Goal: Task Accomplishment & Management: Complete application form

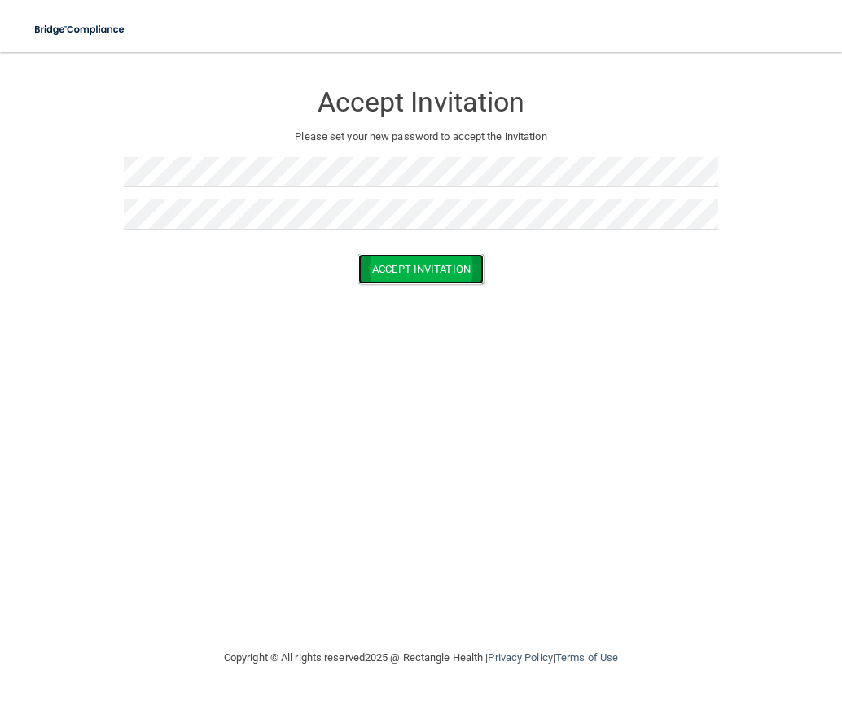
click at [445, 271] on button "Accept Invitation" at bounding box center [420, 269] width 125 height 30
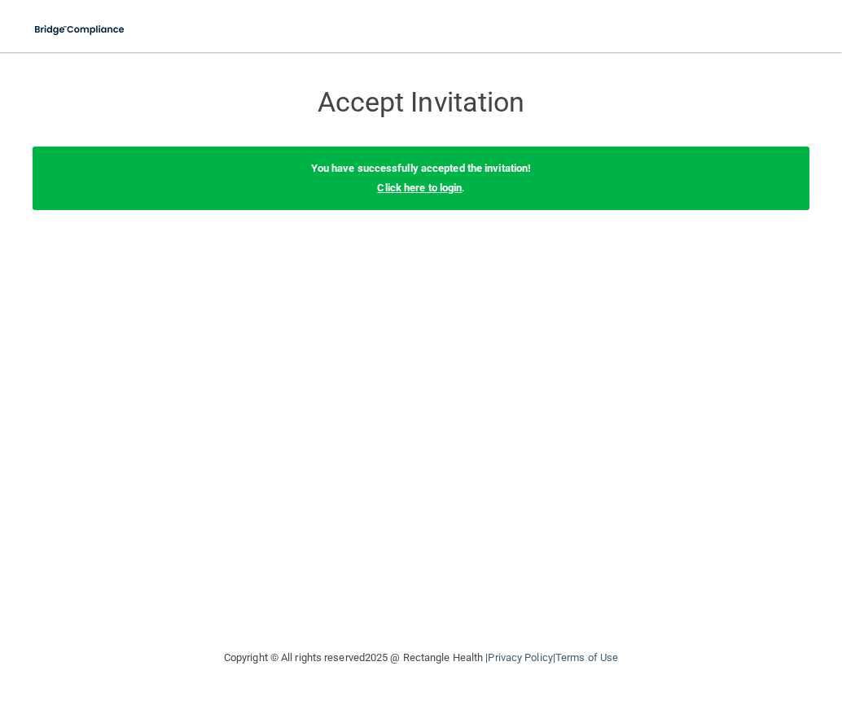
click at [440, 183] on link "Click here to login" at bounding box center [419, 188] width 85 height 12
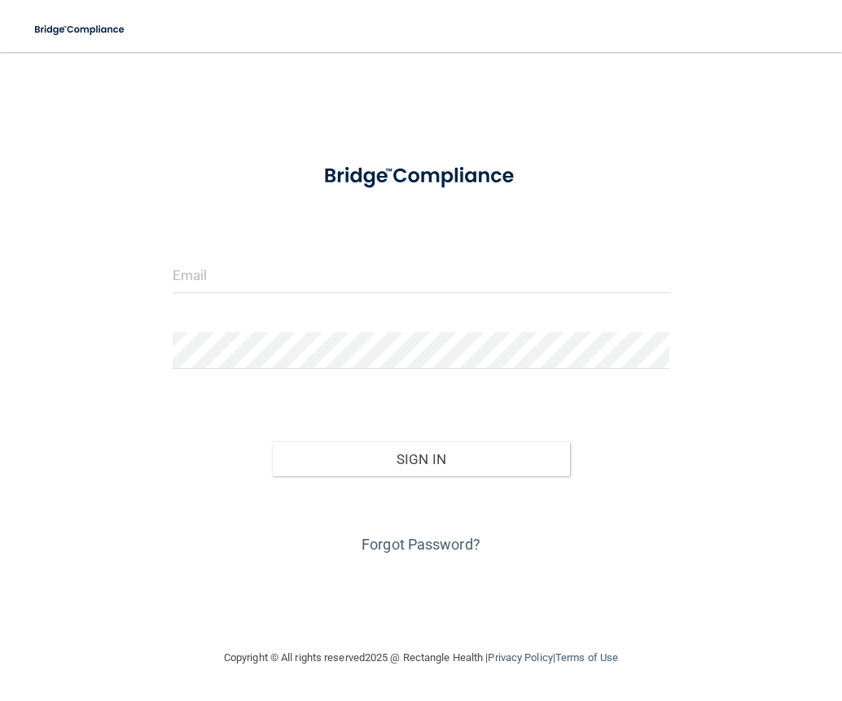
click at [266, 294] on div at bounding box center [421, 281] width 522 height 49
click at [273, 282] on input "email" at bounding box center [422, 275] width 498 height 37
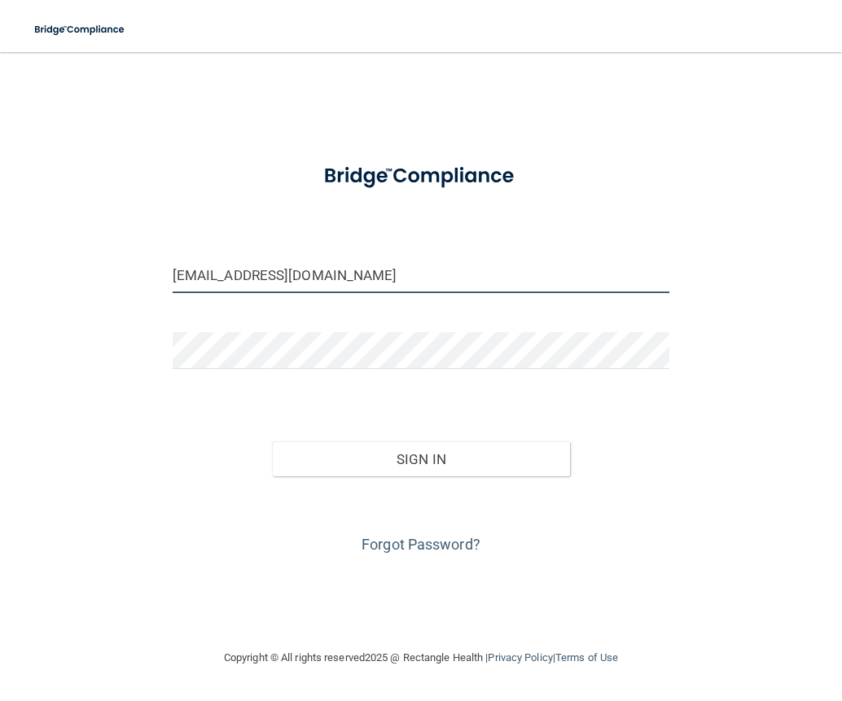
type input "[EMAIL_ADDRESS][DOMAIN_NAME]"
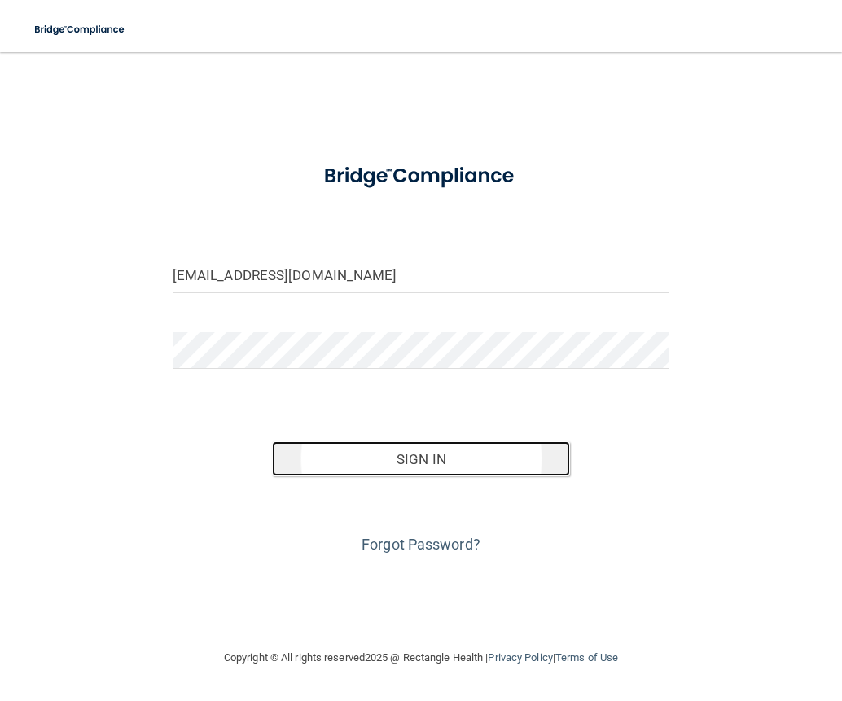
click at [408, 458] on button "Sign In" at bounding box center [421, 459] width 298 height 36
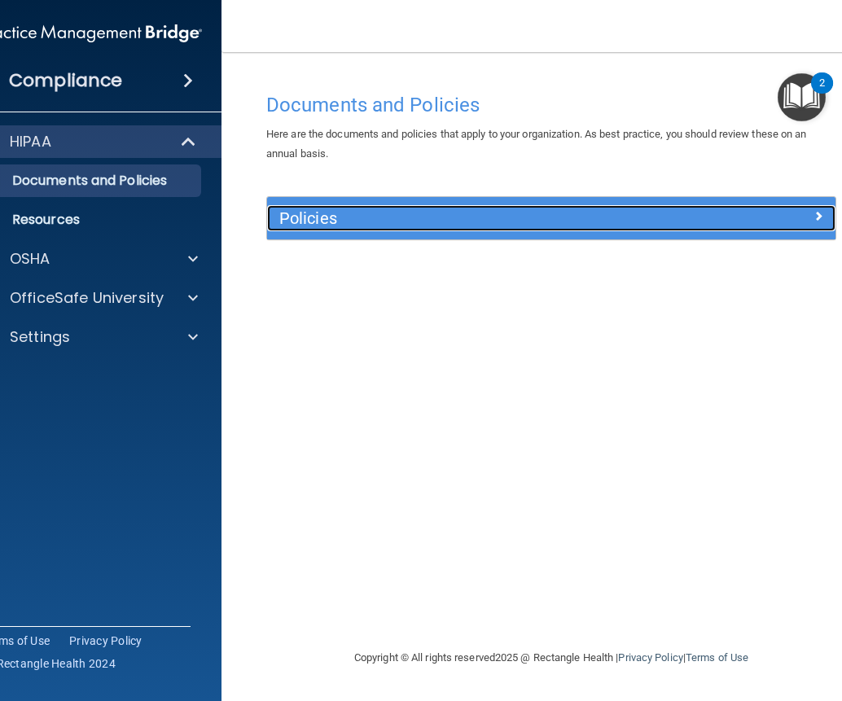
click at [343, 209] on h5 "Policies" at bounding box center [480, 218] width 402 height 18
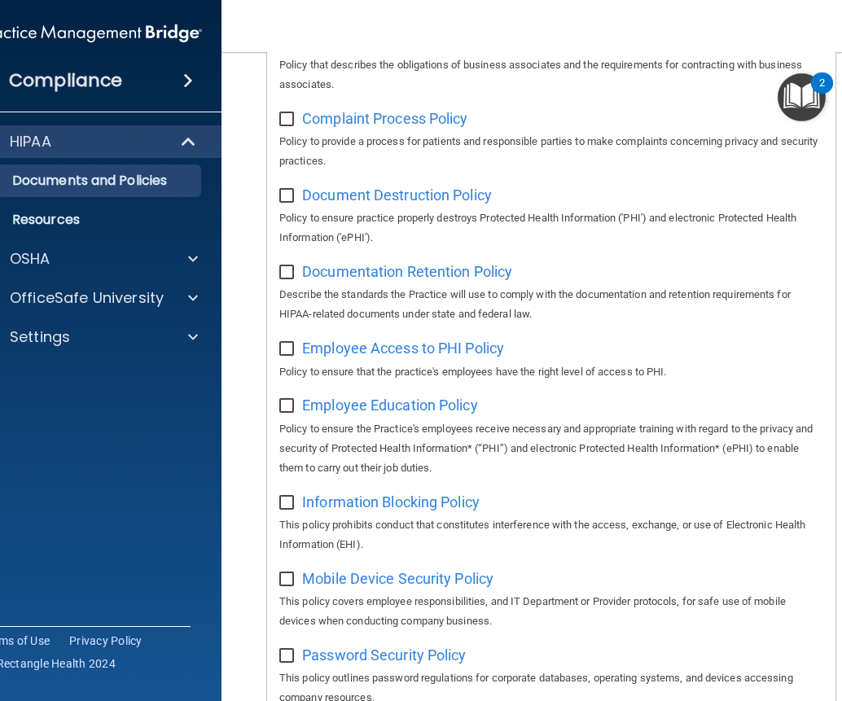
scroll to position [345, 0]
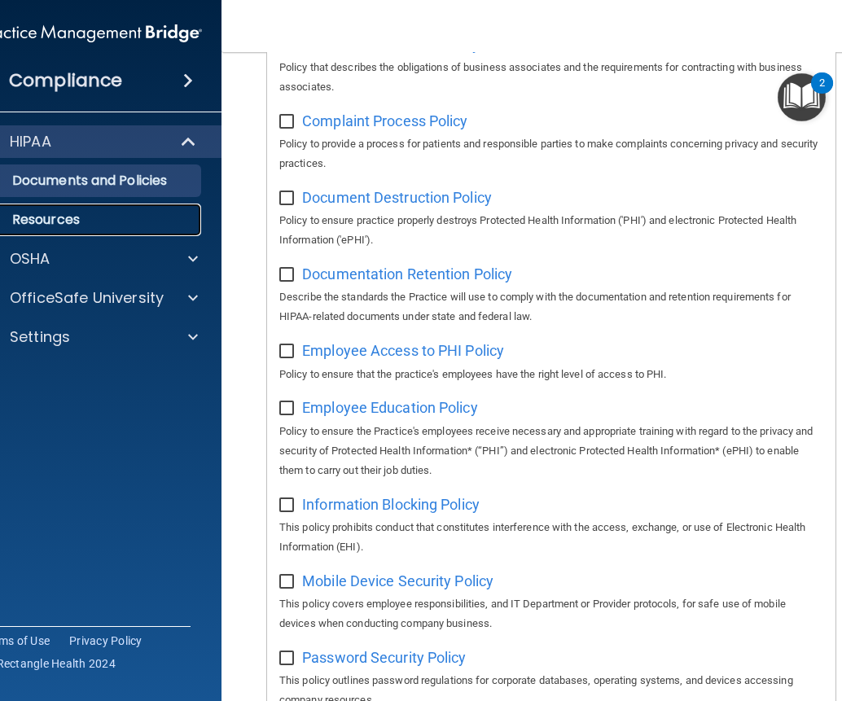
click at [85, 223] on p "Resources" at bounding box center [82, 220] width 222 height 16
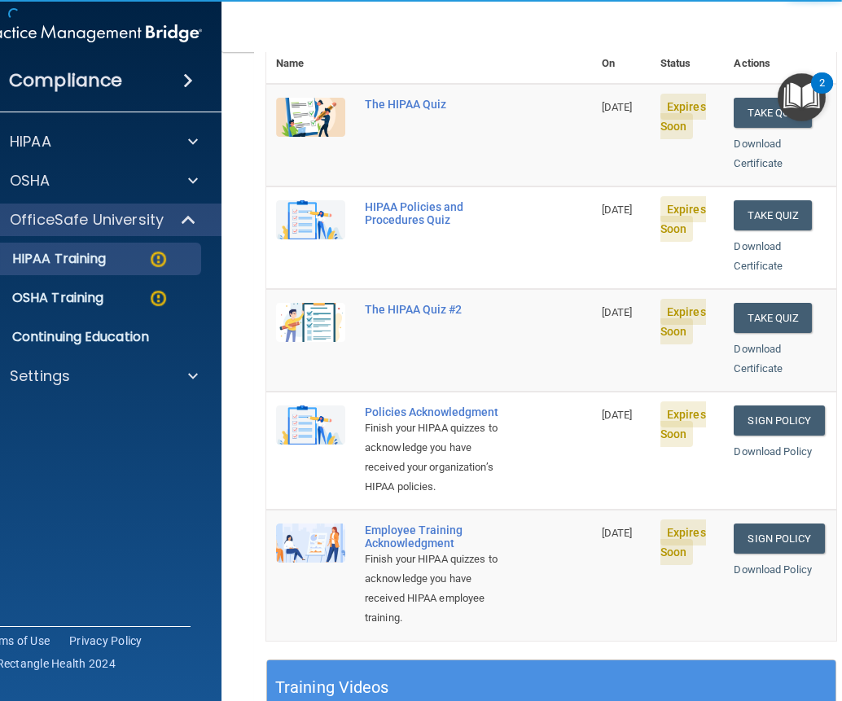
scroll to position [244, 0]
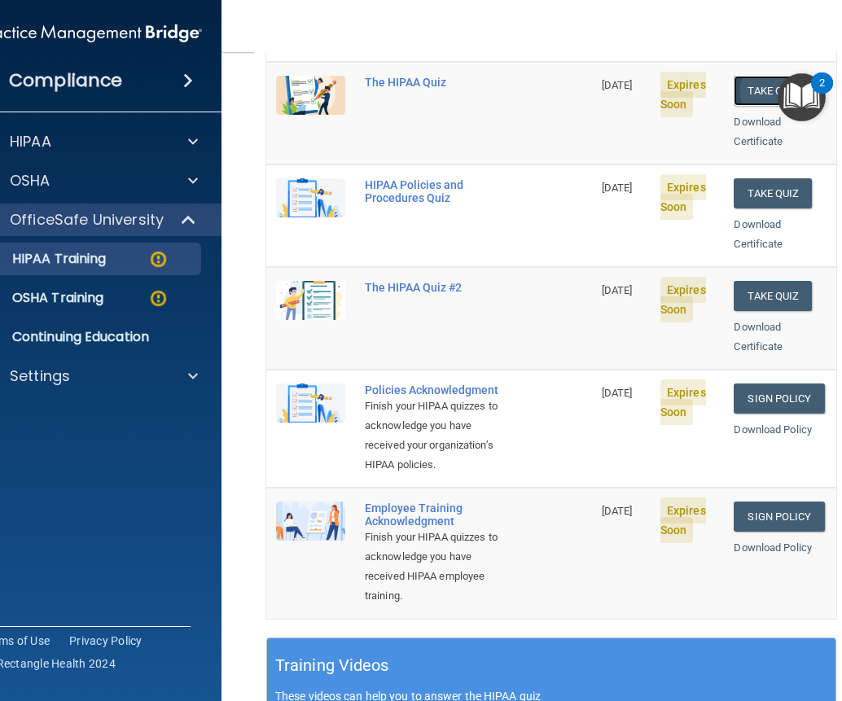
click at [754, 76] on button "Take Quiz" at bounding box center [773, 91] width 78 height 30
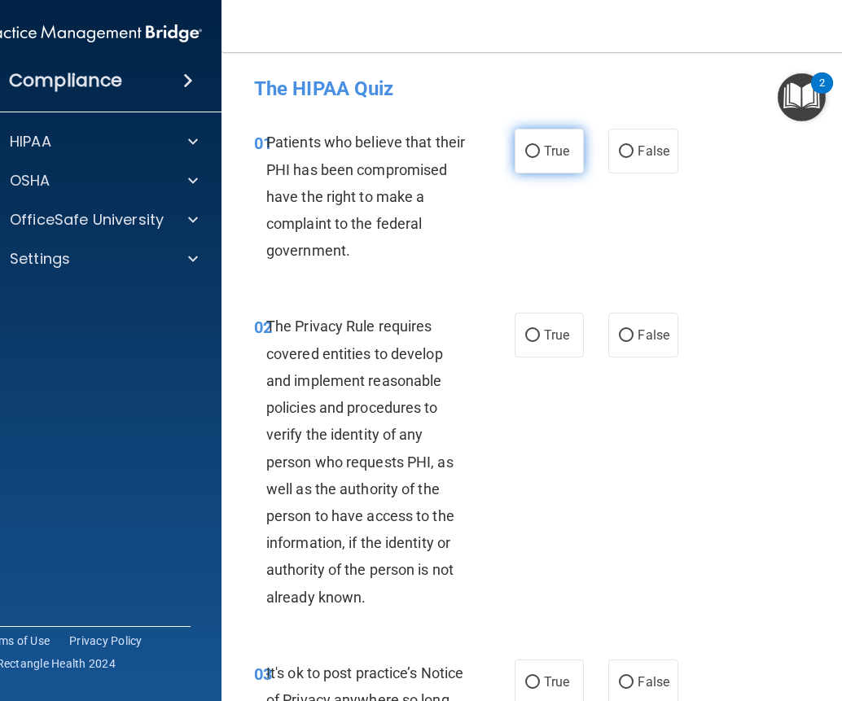
click at [544, 149] on span "True" at bounding box center [556, 150] width 25 height 15
click at [529, 152] on input "True" at bounding box center [532, 152] width 15 height 12
radio input "true"
click at [525, 339] on input "True" at bounding box center [532, 336] width 15 height 12
radio input "true"
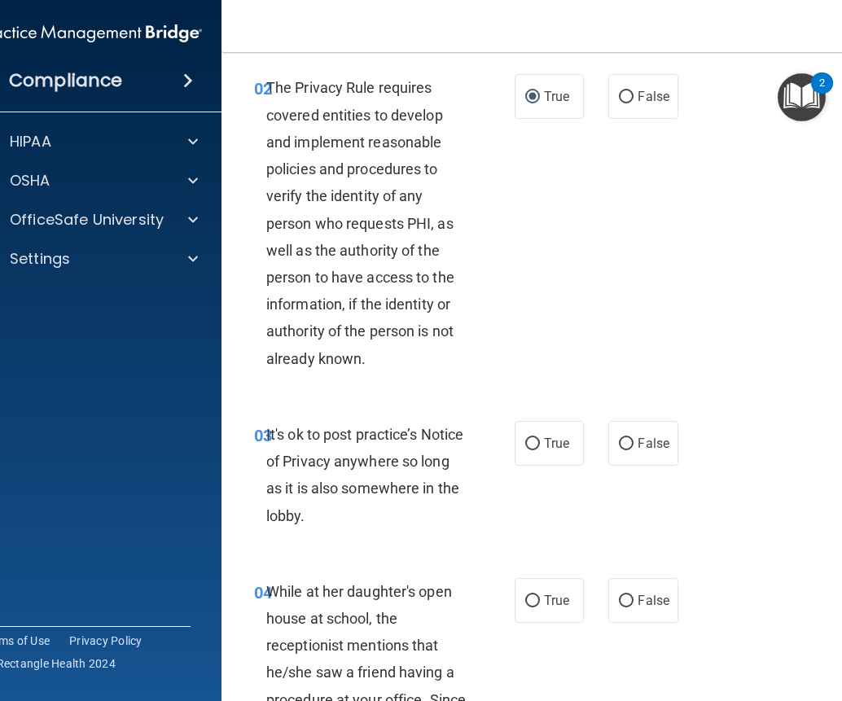
scroll to position [244, 0]
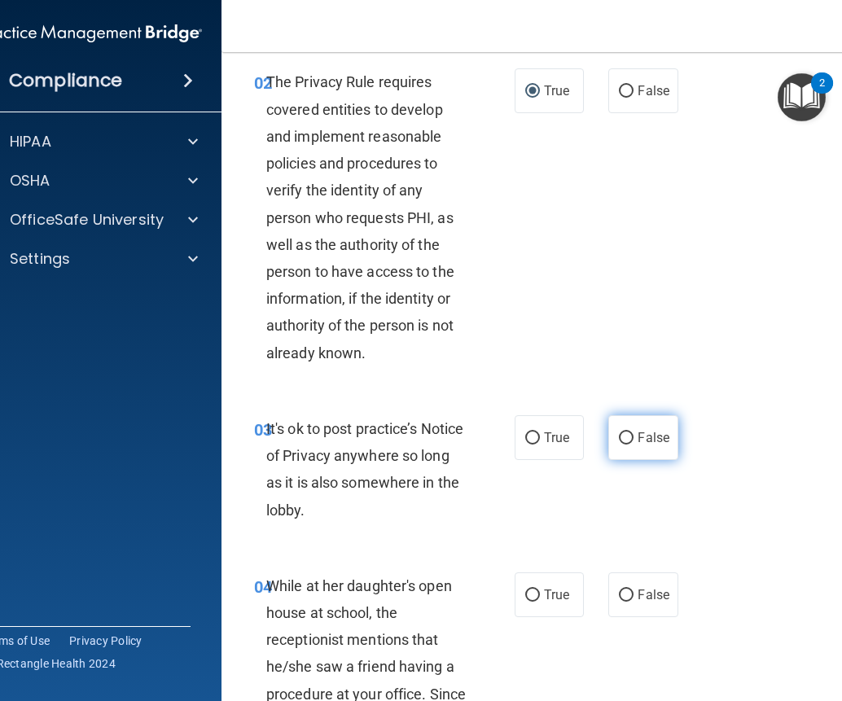
click at [619, 434] on input "False" at bounding box center [626, 438] width 15 height 12
radio input "true"
click at [619, 593] on input "False" at bounding box center [626, 596] width 15 height 12
radio input "true"
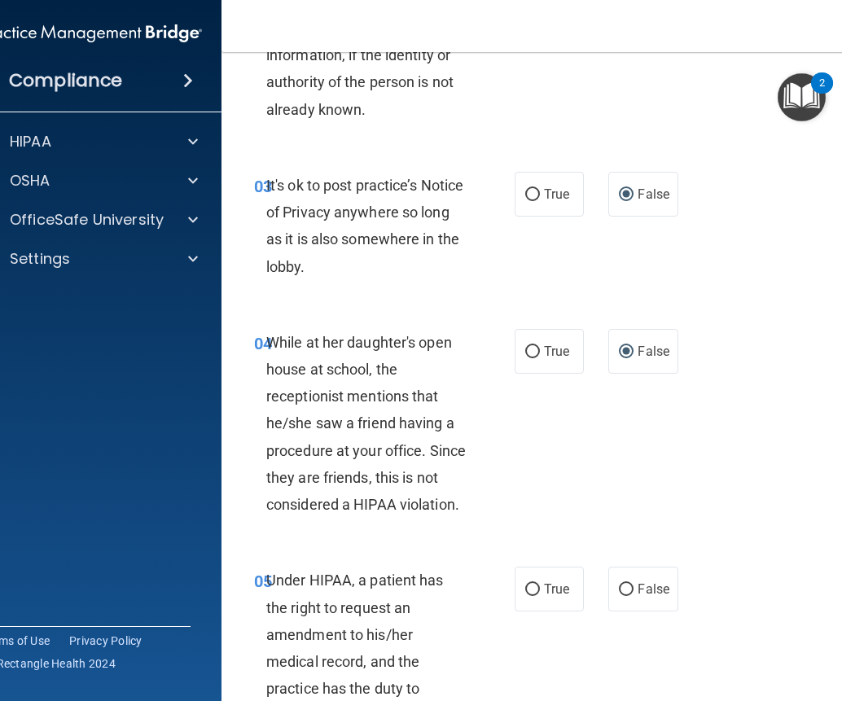
scroll to position [489, 0]
click at [625, 583] on input "False" at bounding box center [626, 589] width 15 height 12
radio input "true"
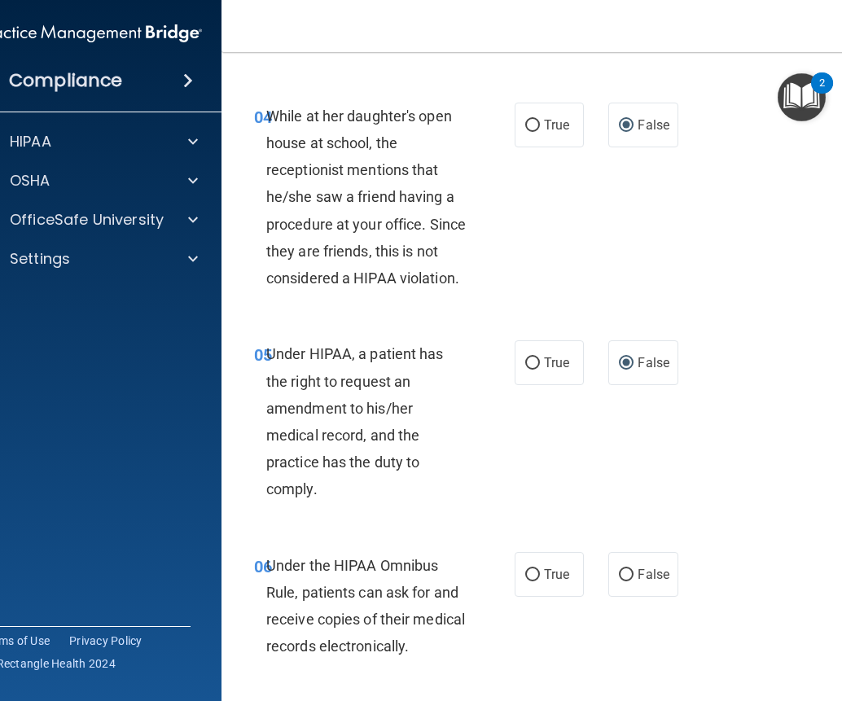
scroll to position [814, 0]
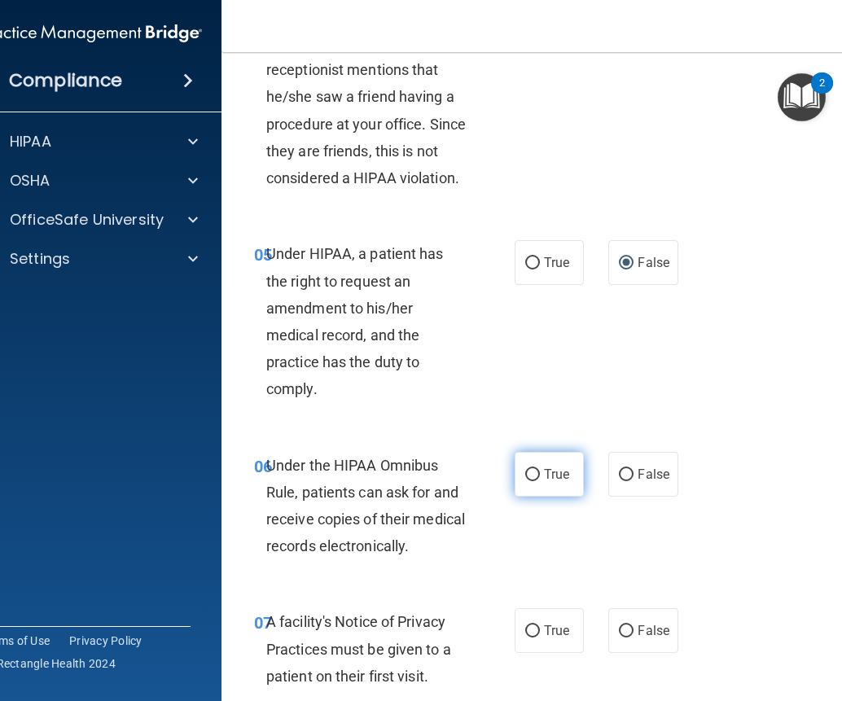
drag, startPoint x: 523, startPoint y: 471, endPoint x: 523, endPoint y: 480, distance: 9.8
click at [525, 471] on input "True" at bounding box center [532, 475] width 15 height 12
radio input "true"
click at [533, 625] on input "True" at bounding box center [532, 631] width 15 height 12
radio input "true"
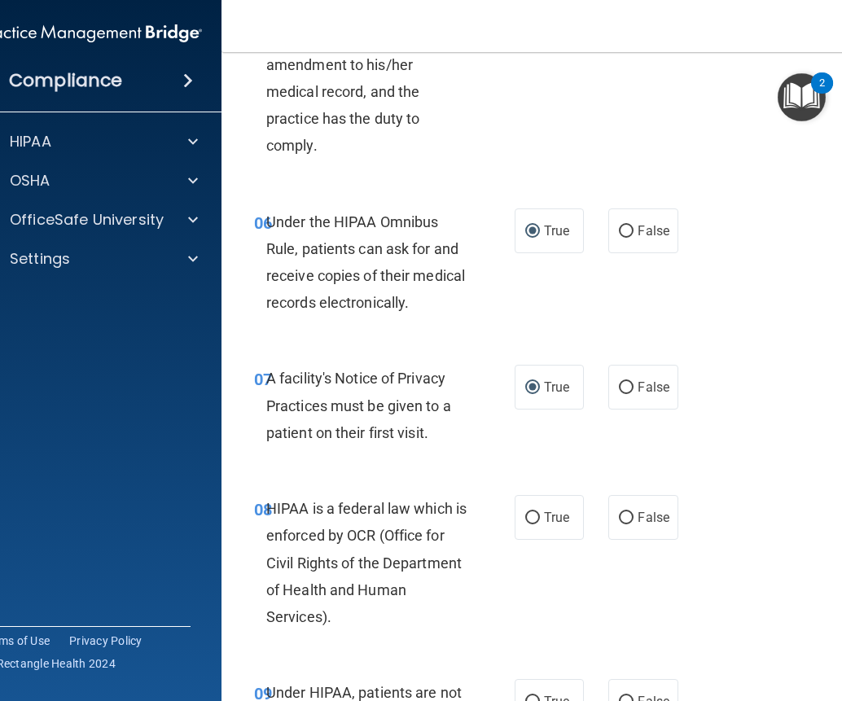
scroll to position [1059, 0]
click at [528, 518] on input "True" at bounding box center [532, 517] width 15 height 12
radio input "true"
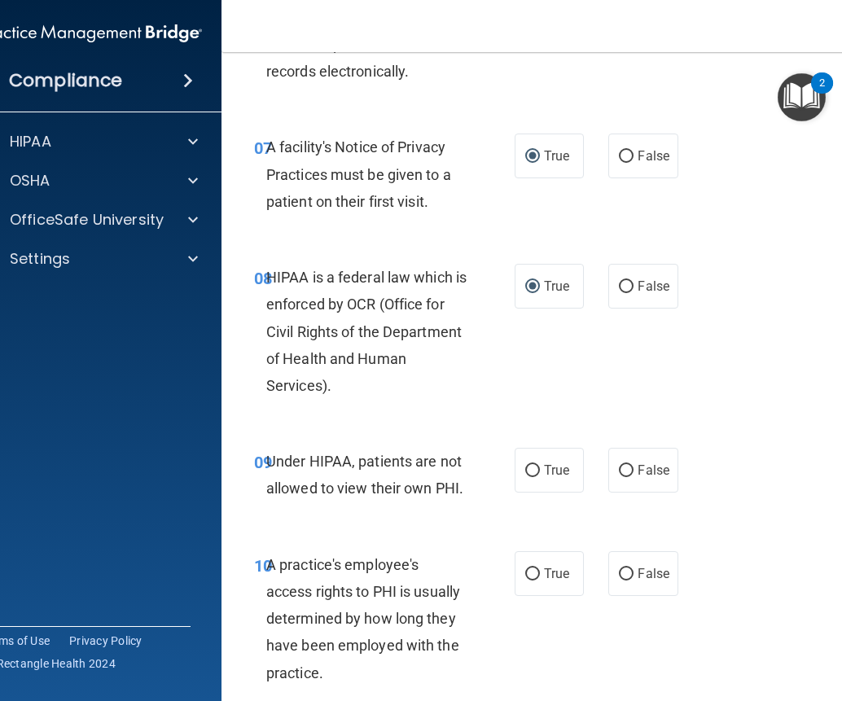
scroll to position [1303, 0]
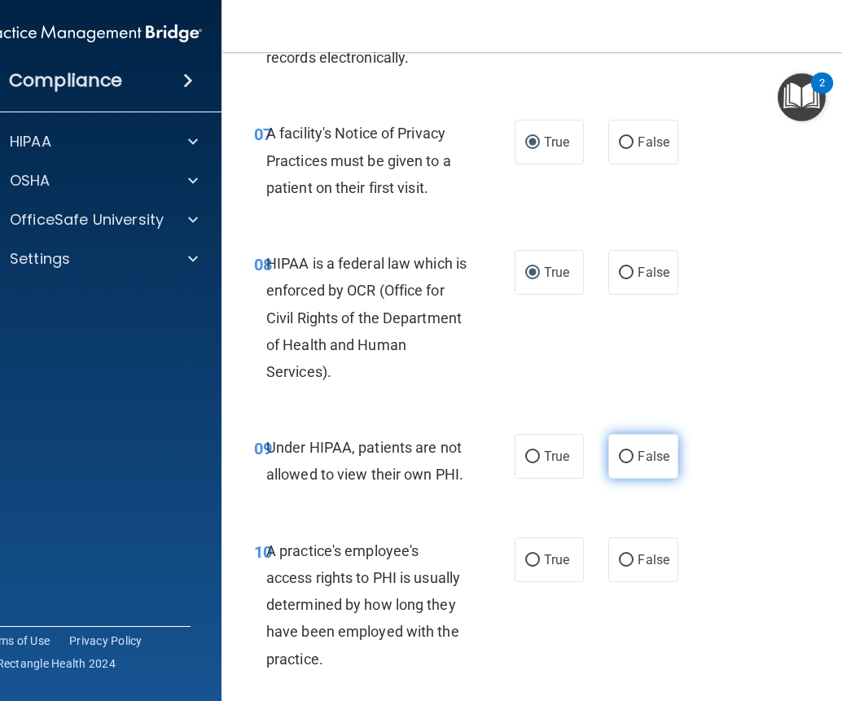
click at [619, 462] on input "False" at bounding box center [626, 457] width 15 height 12
radio input "true"
click at [629, 568] on label "False" at bounding box center [642, 559] width 69 height 45
click at [629, 567] on input "False" at bounding box center [626, 561] width 15 height 12
radio input "true"
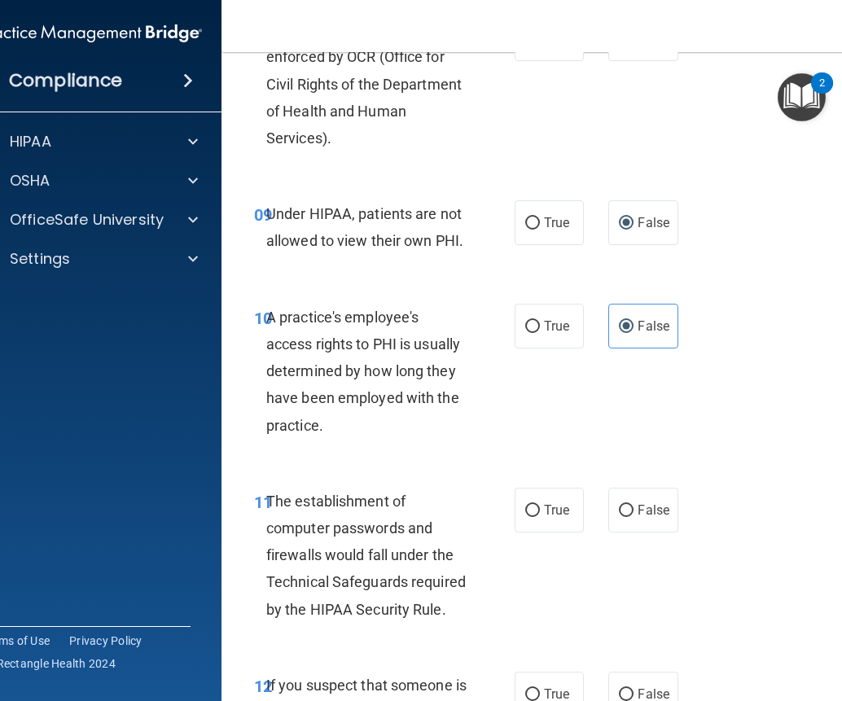
scroll to position [1629, 0]
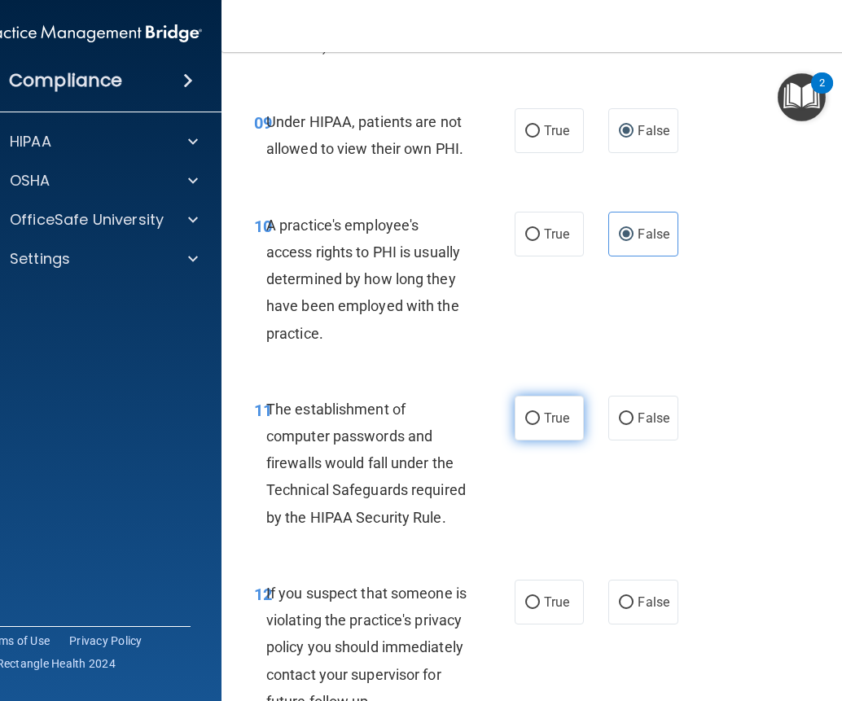
click at [525, 424] on input "True" at bounding box center [532, 419] width 15 height 12
radio input "true"
click at [533, 597] on input "True" at bounding box center [532, 603] width 15 height 12
radio input "true"
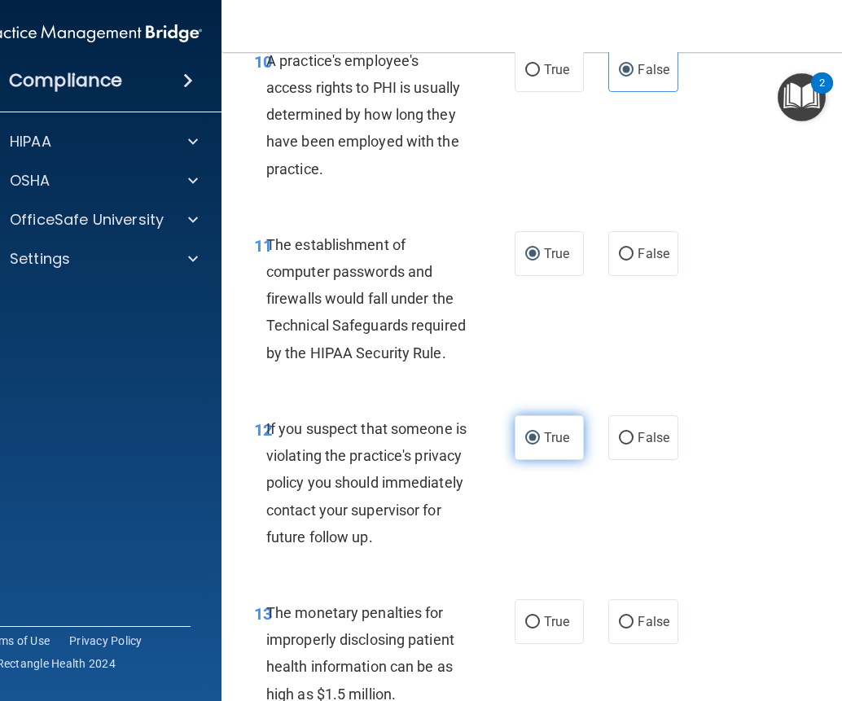
scroll to position [1873, 0]
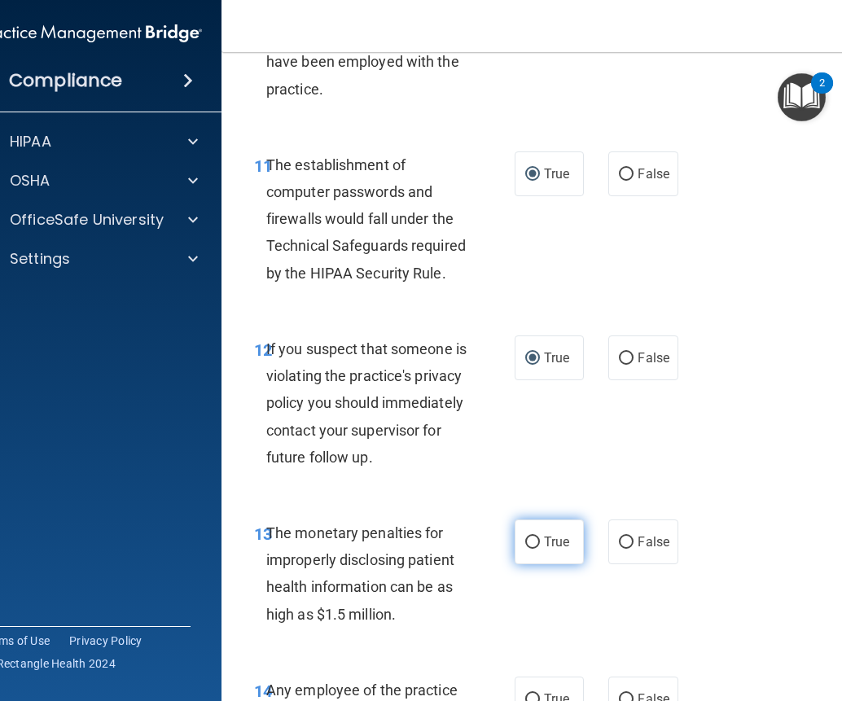
click at [518, 564] on label "True" at bounding box center [549, 542] width 69 height 45
click at [525, 549] on input "True" at bounding box center [532, 543] width 15 height 12
radio input "true"
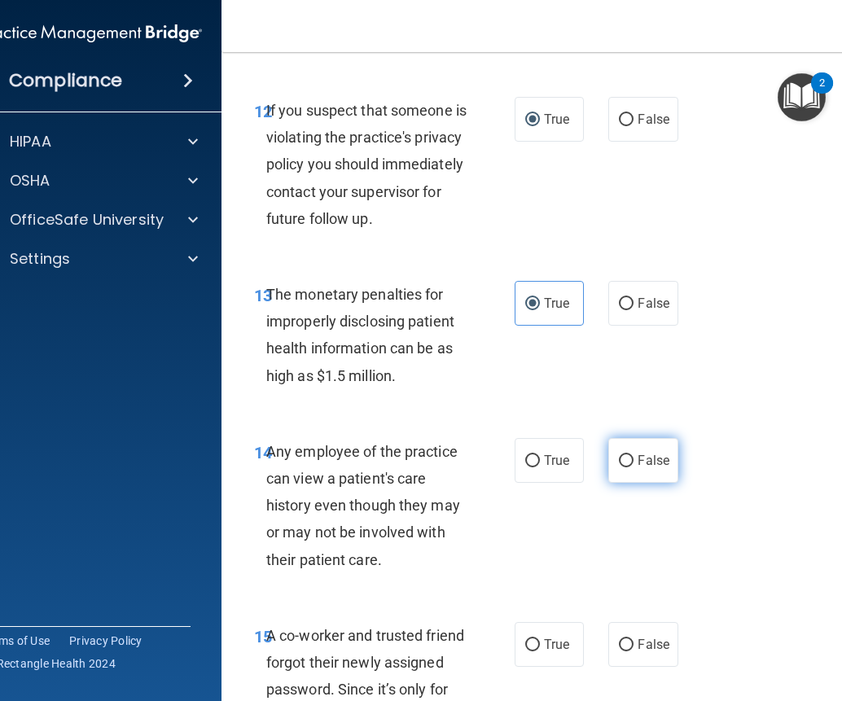
scroll to position [2117, 0]
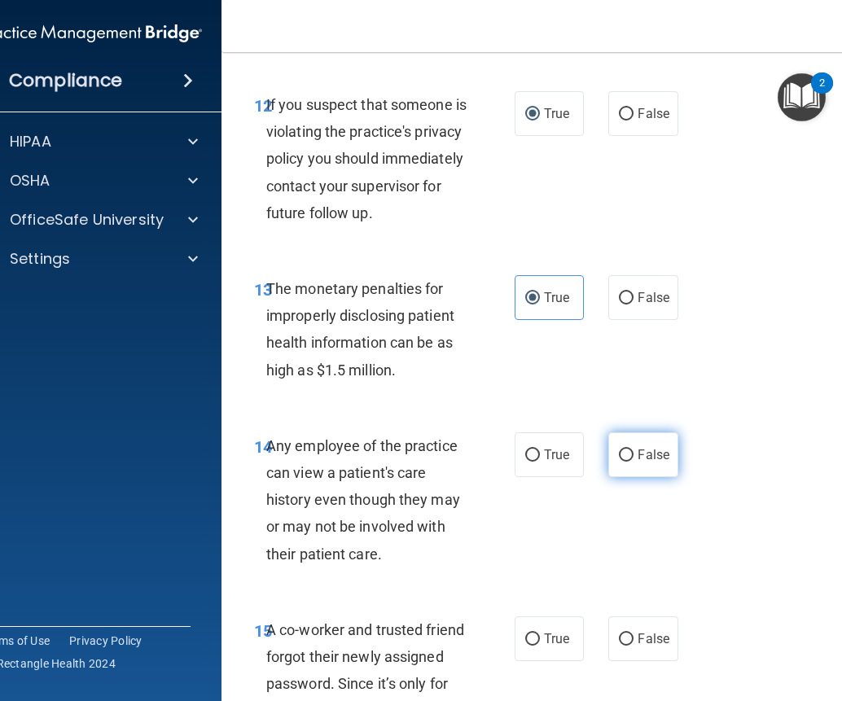
click at [634, 477] on label "False" at bounding box center [642, 454] width 69 height 45
click at [634, 462] on input "False" at bounding box center [626, 456] width 15 height 12
radio input "true"
click at [638, 647] on span "False" at bounding box center [654, 638] width 32 height 15
click at [634, 646] on input "False" at bounding box center [626, 640] width 15 height 12
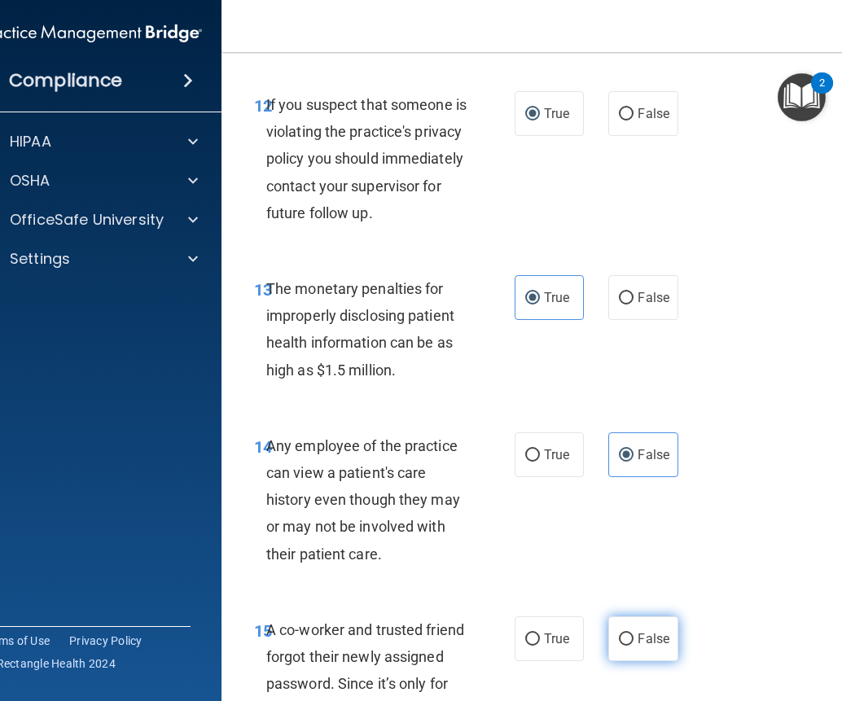
radio input "true"
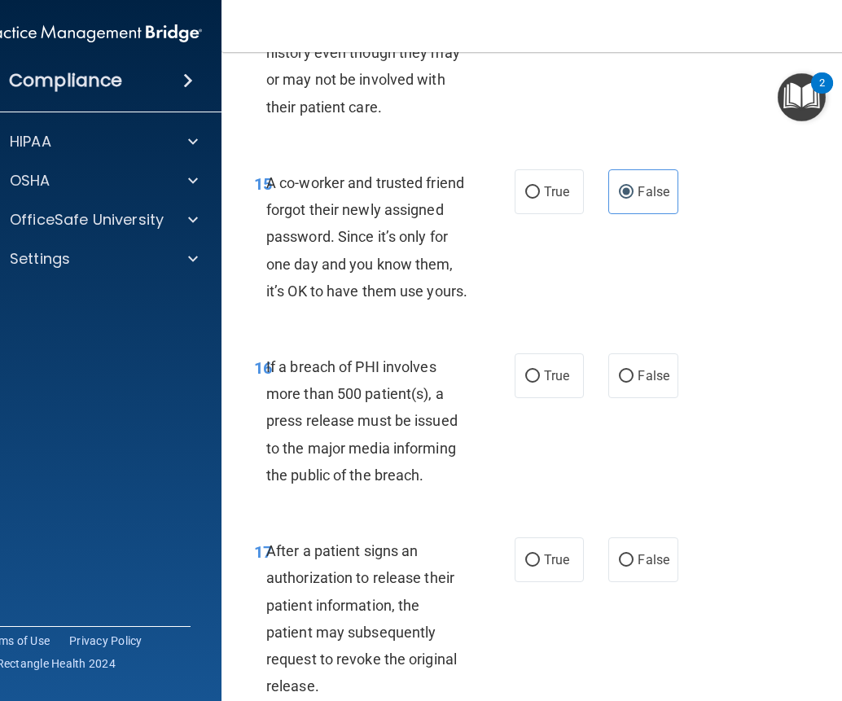
scroll to position [2606, 0]
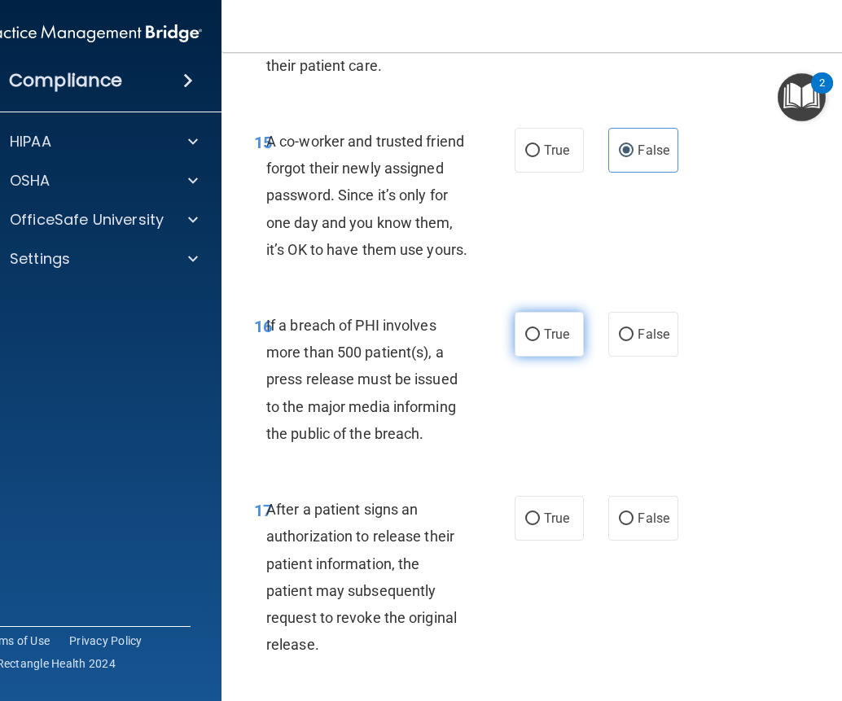
click at [543, 357] on label "True" at bounding box center [549, 334] width 69 height 45
click at [540, 341] on input "True" at bounding box center [532, 335] width 15 height 12
radio input "true"
click at [544, 526] on span "True" at bounding box center [556, 518] width 25 height 15
click at [540, 525] on input "True" at bounding box center [532, 519] width 15 height 12
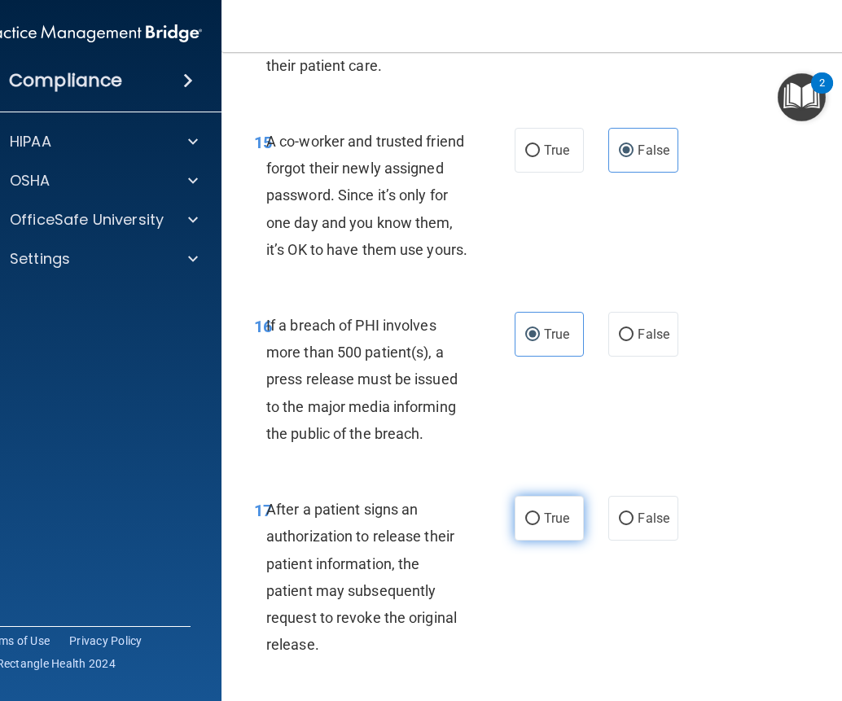
radio input "true"
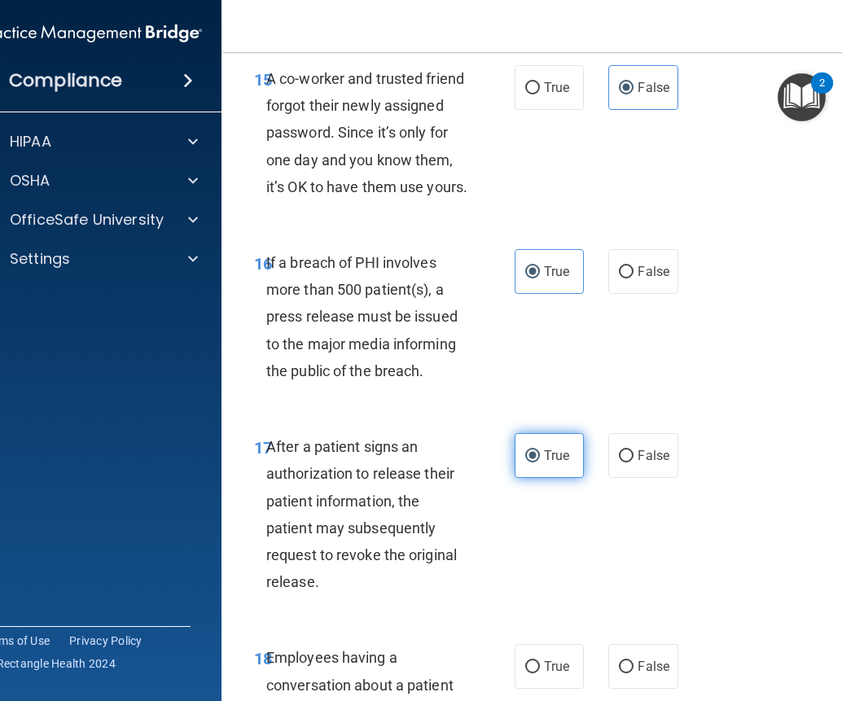
scroll to position [2850, 0]
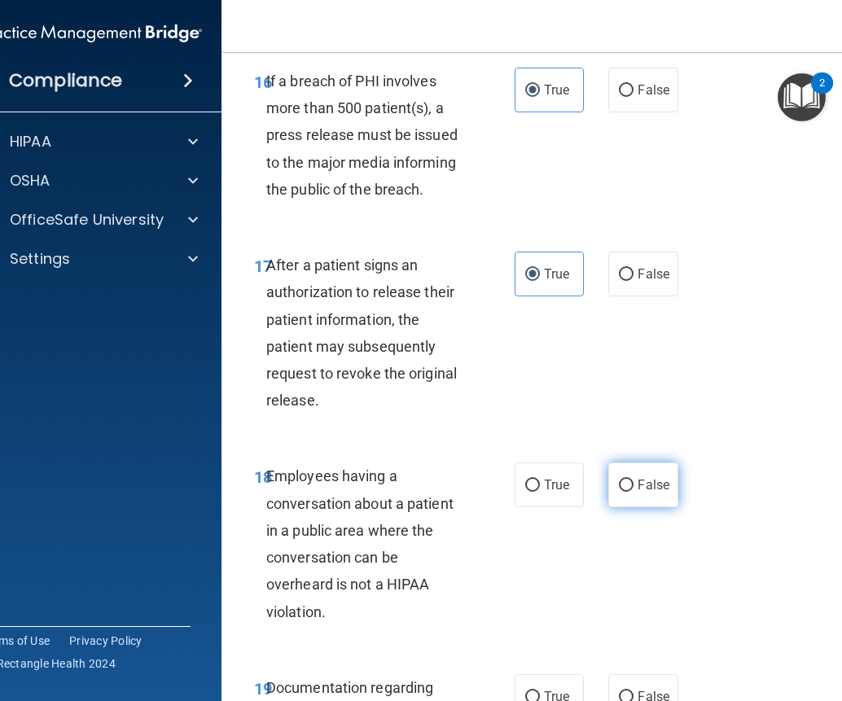
click at [638, 493] on span "False" at bounding box center [654, 484] width 32 height 15
click at [634, 492] on input "False" at bounding box center [626, 486] width 15 height 12
radio input "true"
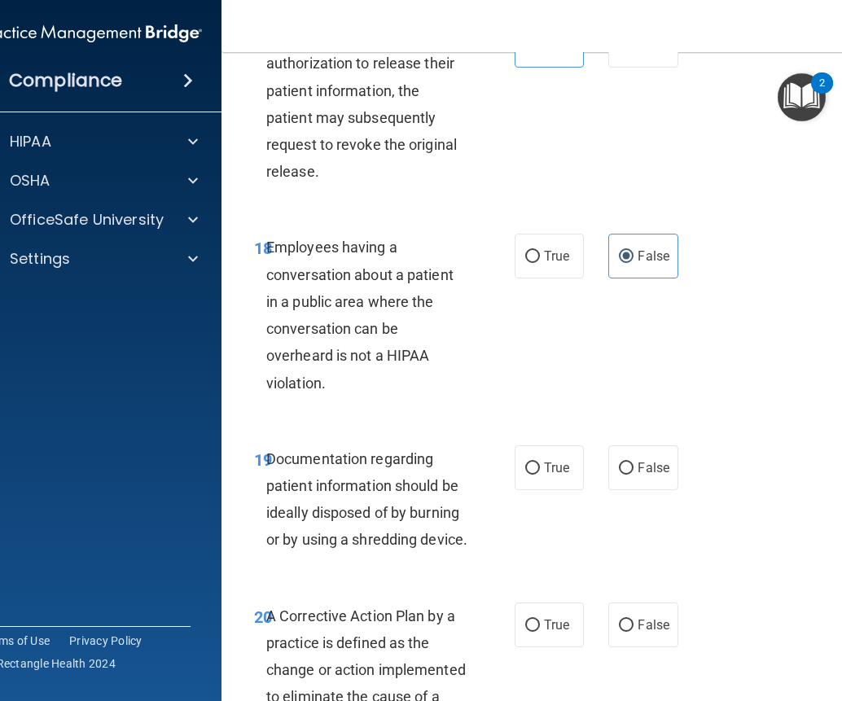
scroll to position [3094, 0]
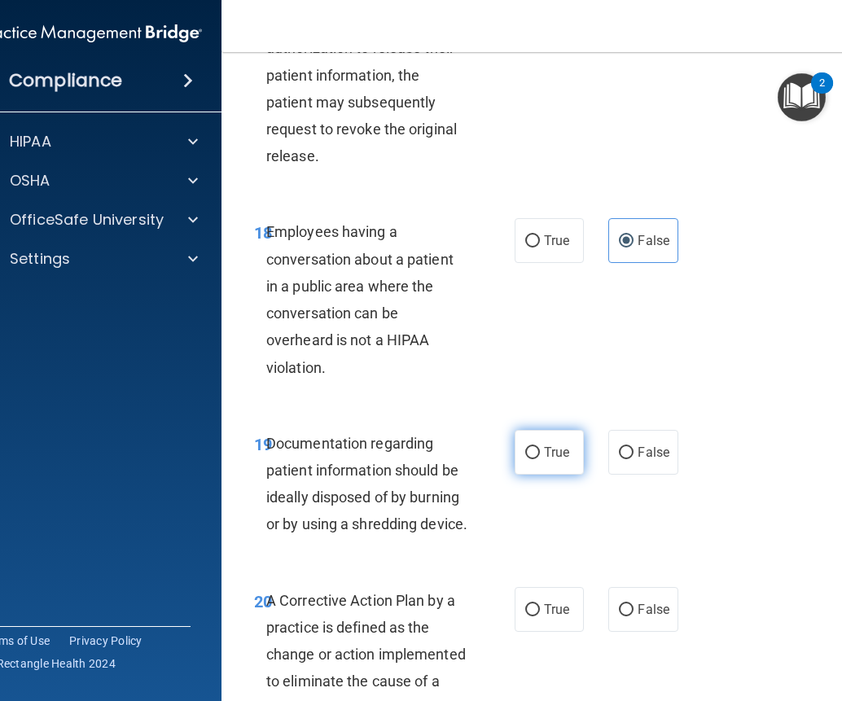
click at [525, 459] on input "True" at bounding box center [532, 453] width 15 height 12
radio input "true"
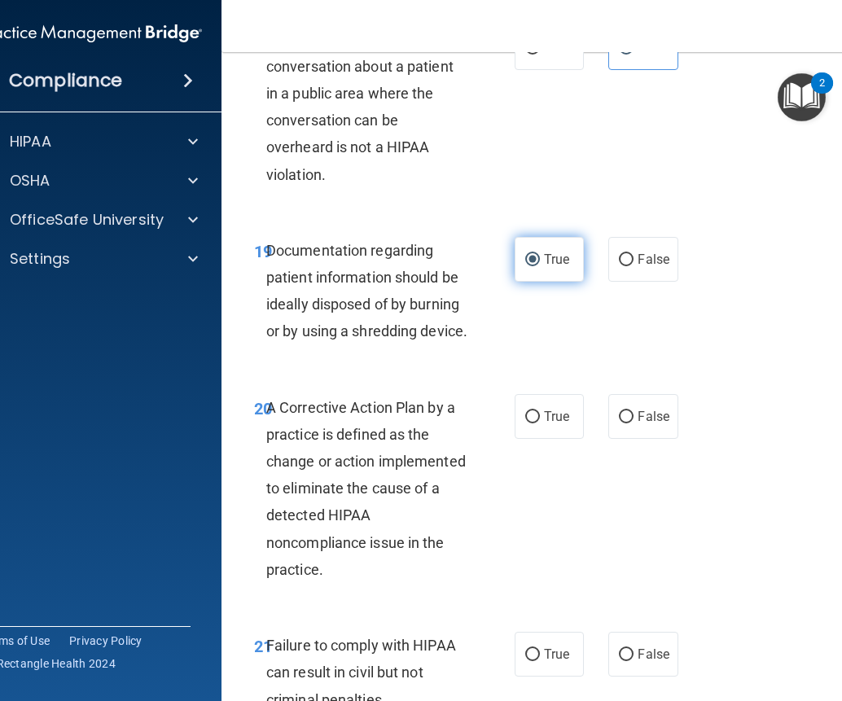
scroll to position [3339, 0]
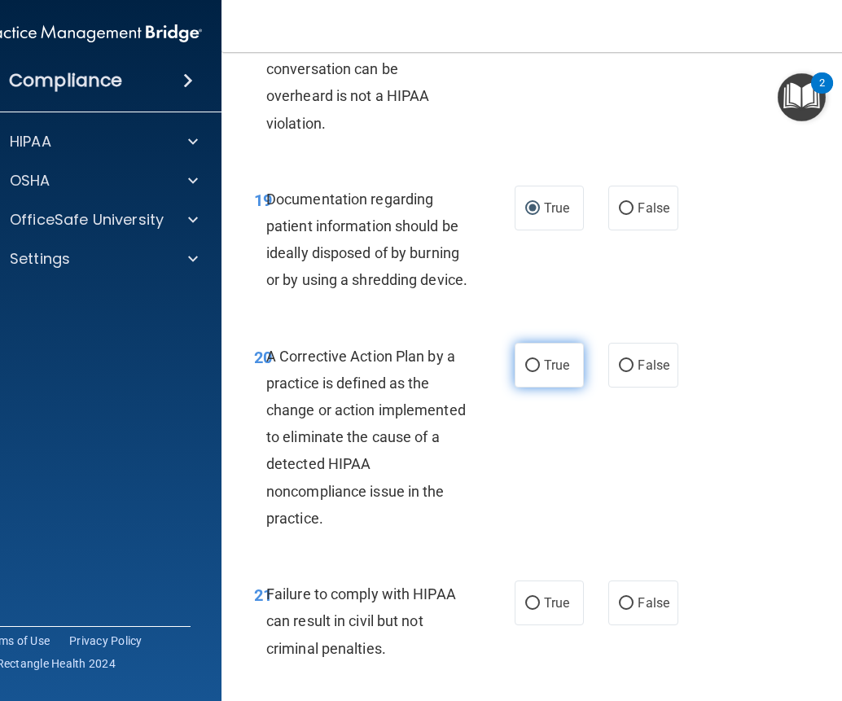
click at [549, 388] on label "True" at bounding box center [549, 365] width 69 height 45
click at [540, 372] on input "True" at bounding box center [532, 366] width 15 height 12
radio input "true"
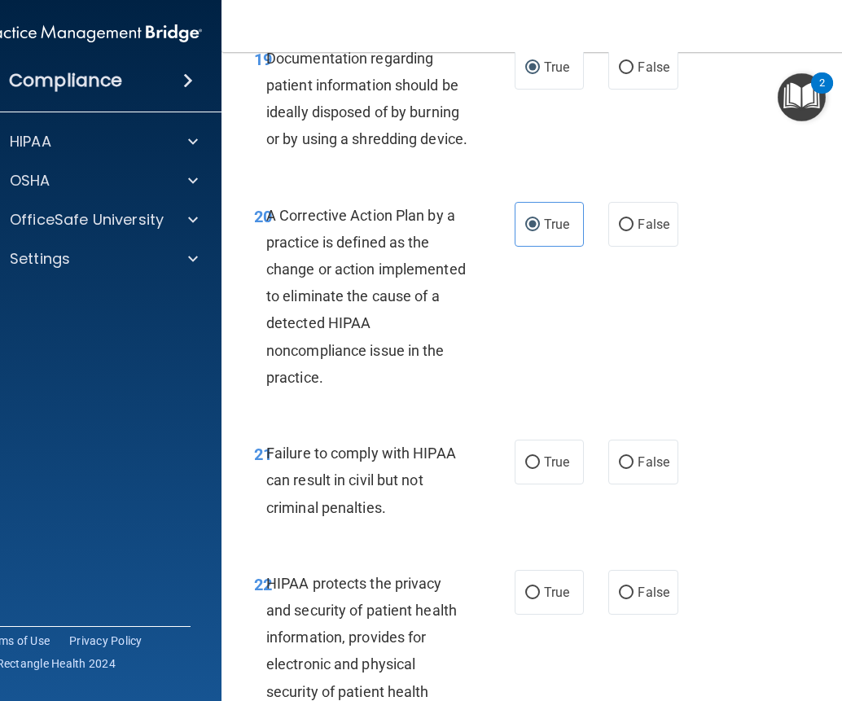
scroll to position [3502, 0]
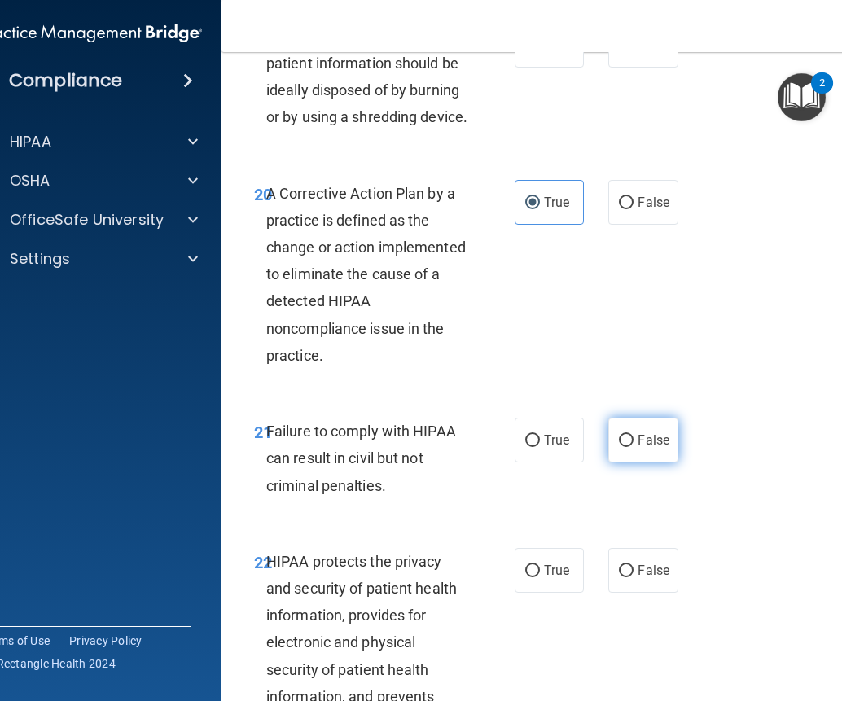
click at [643, 448] on span "False" at bounding box center [654, 439] width 32 height 15
click at [634, 447] on input "False" at bounding box center [626, 441] width 15 height 12
radio input "true"
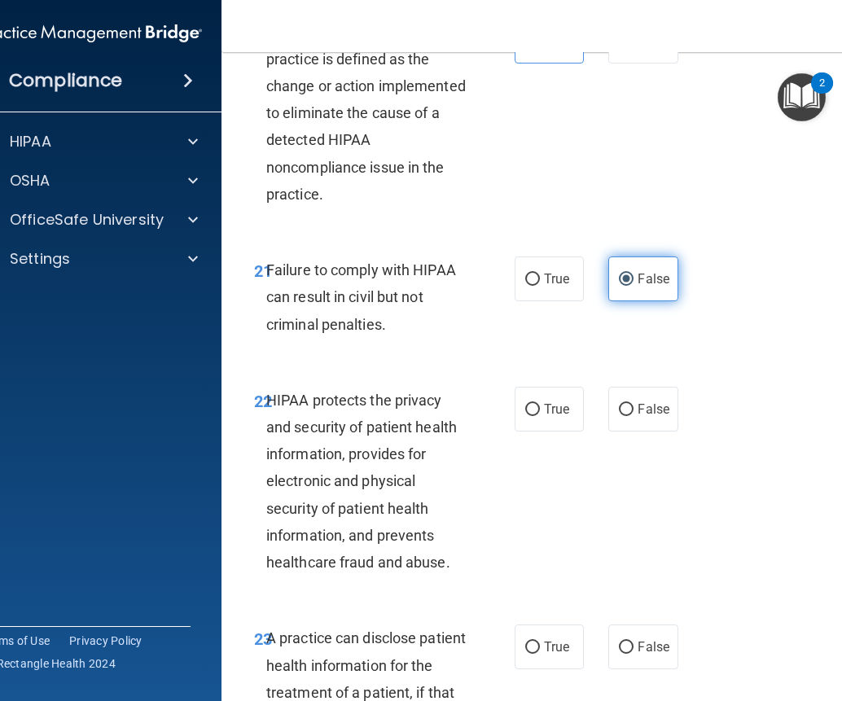
scroll to position [3664, 0]
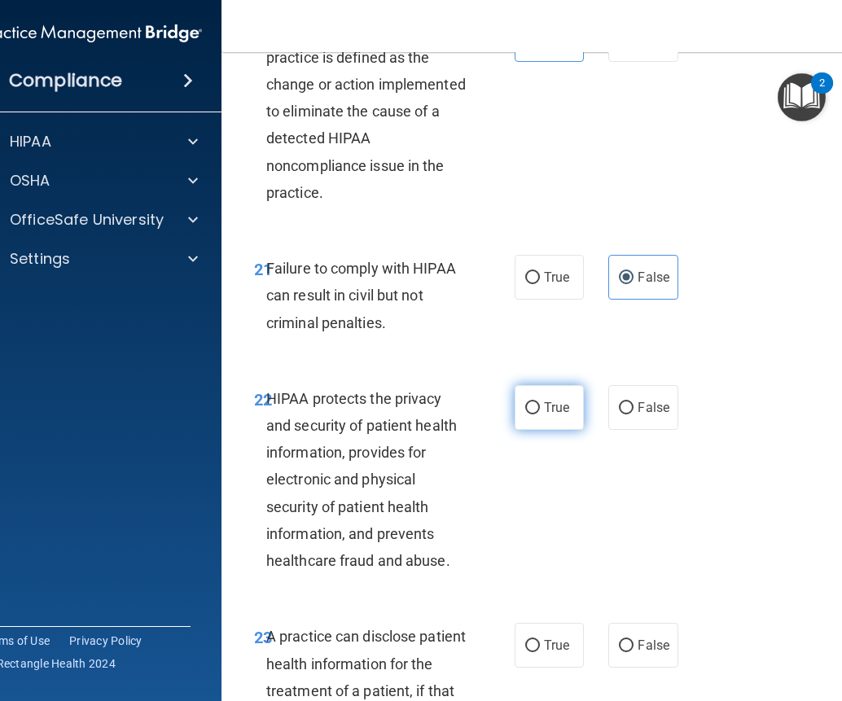
click at [528, 414] on input "True" at bounding box center [532, 408] width 15 height 12
radio input "true"
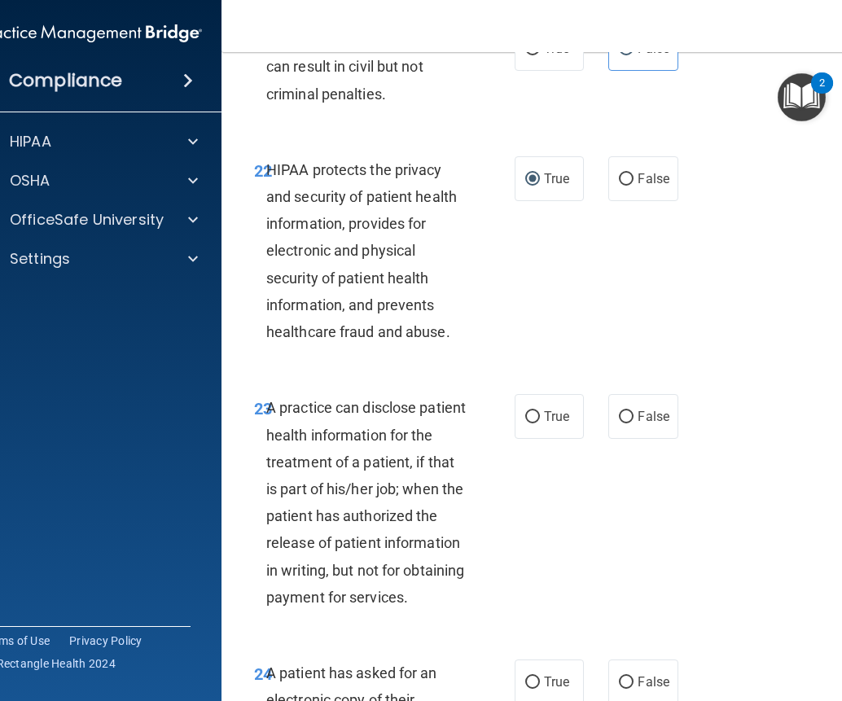
scroll to position [3909, 0]
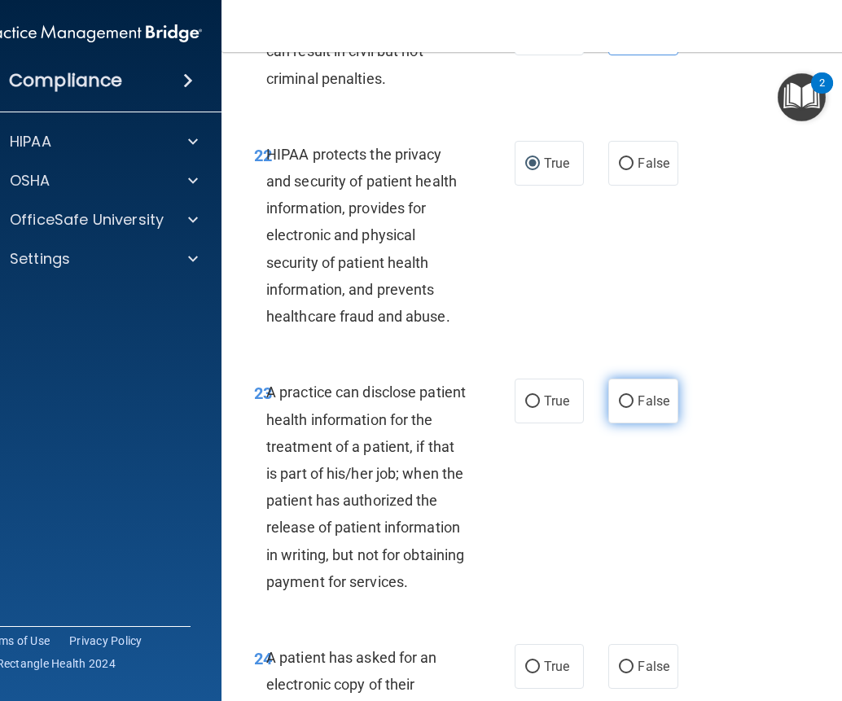
click at [638, 409] on span "False" at bounding box center [654, 400] width 32 height 15
click at [634, 408] on input "False" at bounding box center [626, 402] width 15 height 12
radio input "true"
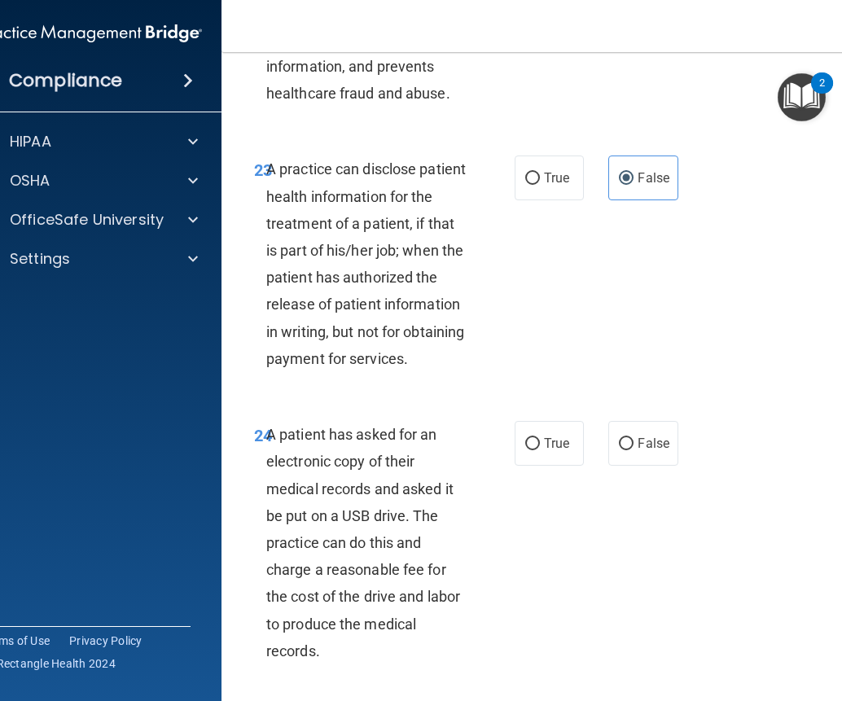
scroll to position [4153, 0]
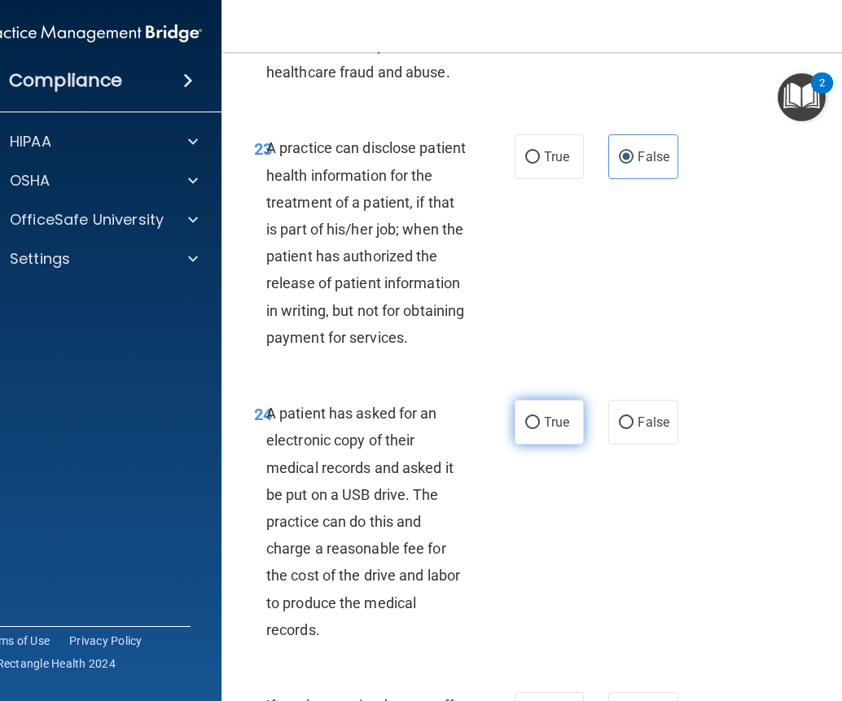
click at [530, 429] on input "True" at bounding box center [532, 423] width 15 height 12
radio input "true"
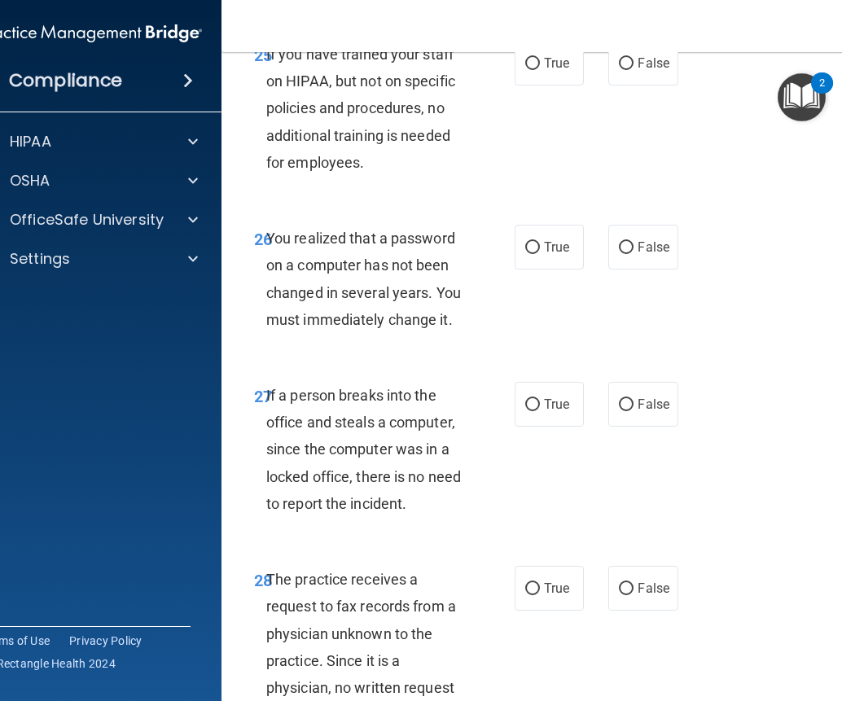
scroll to position [4886, 0]
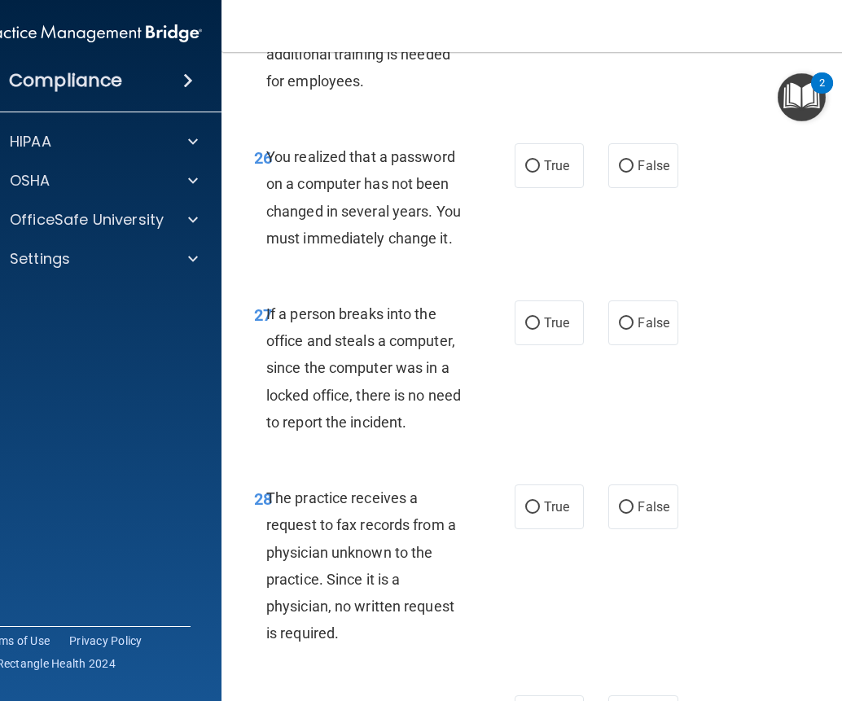
radio input "true"
click at [550, 188] on label "True" at bounding box center [549, 165] width 69 height 45
click at [540, 173] on input "True" at bounding box center [532, 166] width 15 height 12
radio input "true"
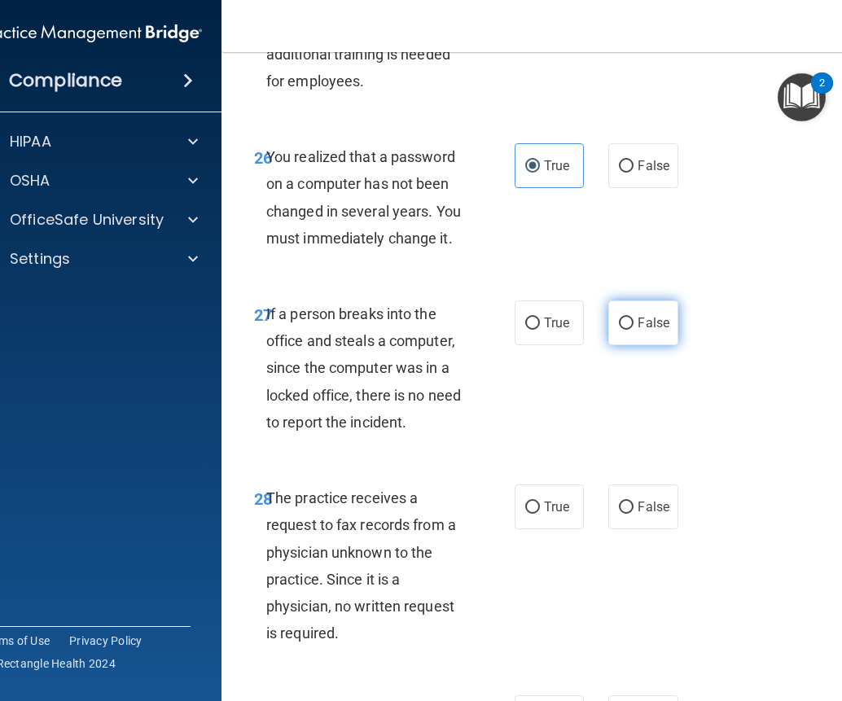
click at [630, 345] on label "False" at bounding box center [642, 322] width 69 height 45
click at [630, 330] on input "False" at bounding box center [626, 324] width 15 height 12
radio input "true"
click at [565, 529] on label "True" at bounding box center [549, 507] width 69 height 45
click at [540, 514] on input "True" at bounding box center [532, 508] width 15 height 12
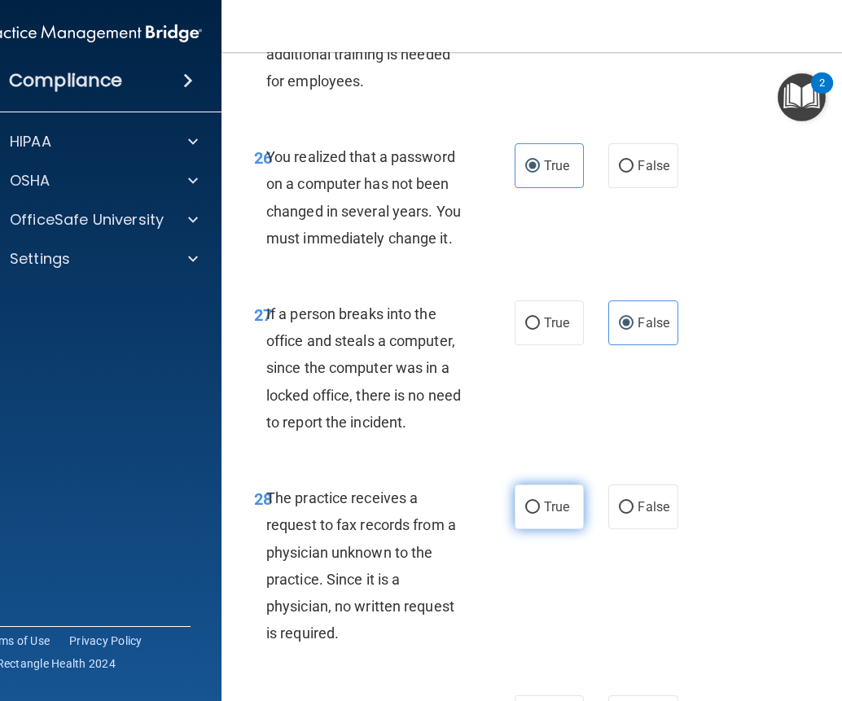
radio input "true"
click at [647, 515] on span "False" at bounding box center [654, 506] width 32 height 15
click at [634, 514] on input "False" at bounding box center [626, 508] width 15 height 12
radio input "true"
radio input "false"
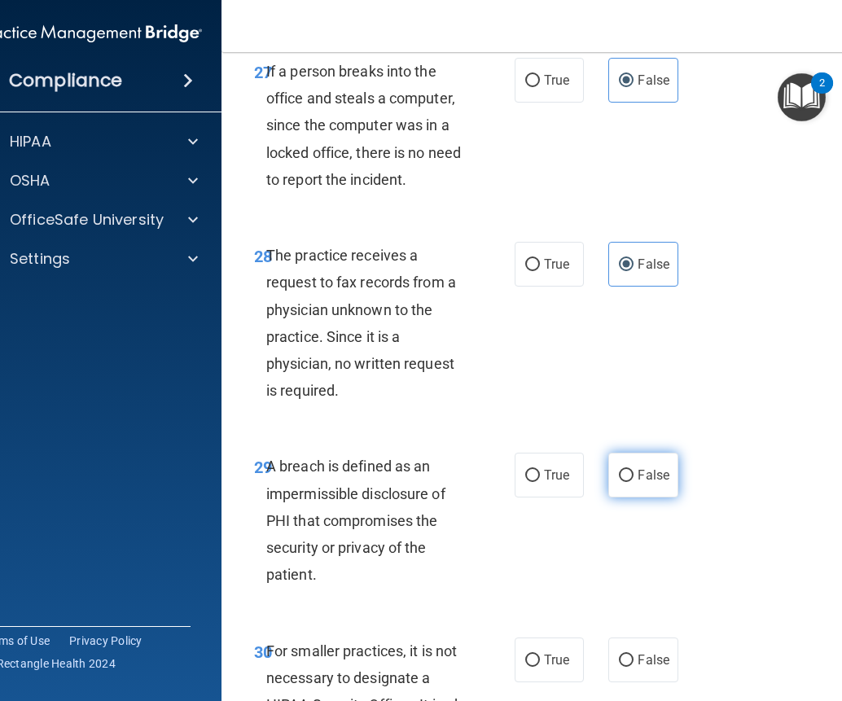
scroll to position [5130, 0]
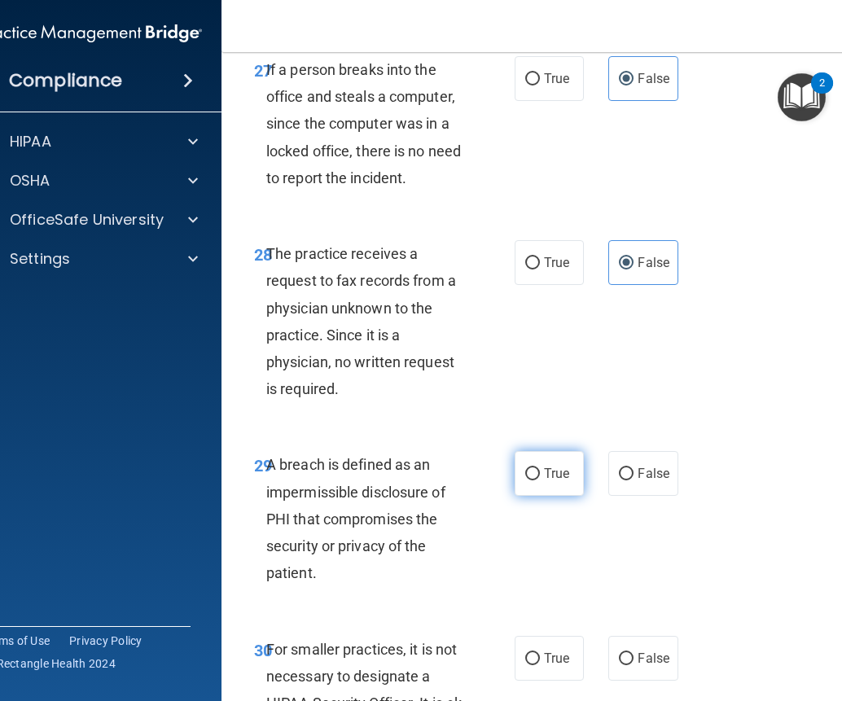
click at [520, 496] on label "True" at bounding box center [549, 473] width 69 height 45
click at [546, 481] on span "True" at bounding box center [556, 473] width 25 height 15
click at [540, 480] on input "True" at bounding box center [532, 474] width 15 height 12
radio input "true"
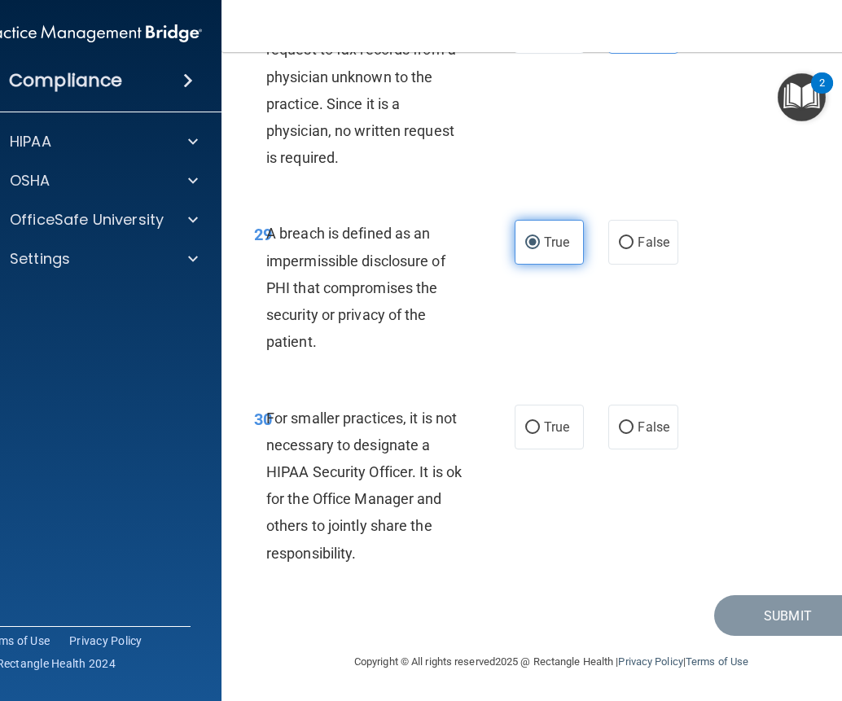
scroll to position [5375, 0]
click at [613, 450] on label "False" at bounding box center [642, 427] width 69 height 45
click at [619, 434] on input "False" at bounding box center [626, 428] width 15 height 12
radio input "true"
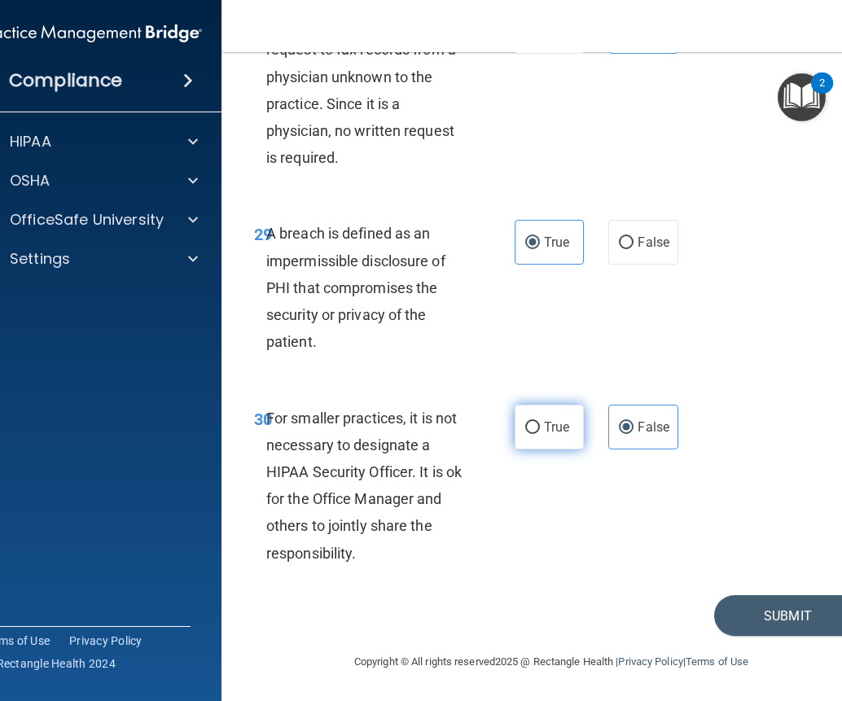
scroll to position [5470, 0]
click at [799, 615] on button "Submit" at bounding box center [787, 616] width 147 height 42
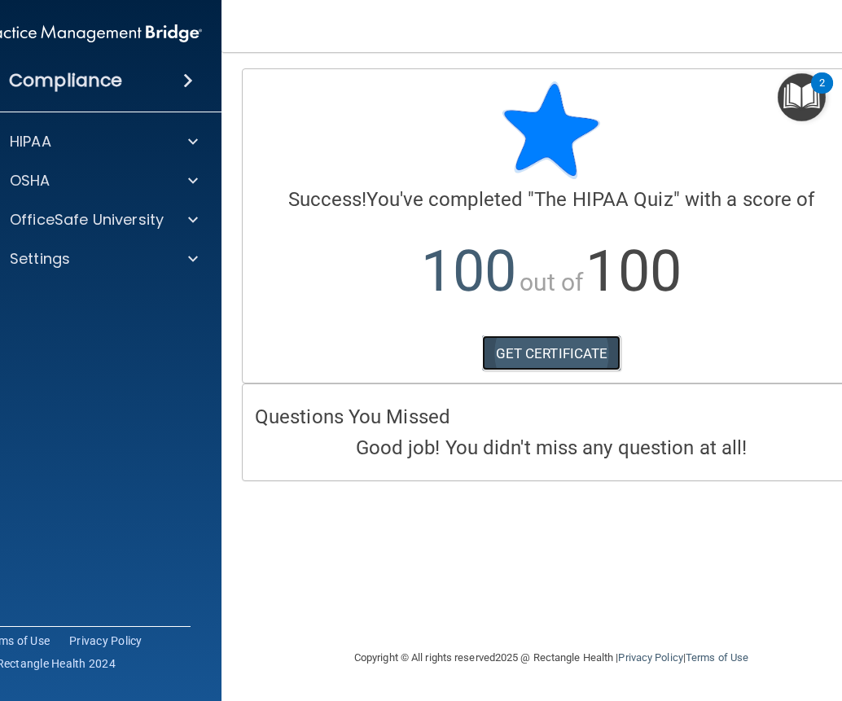
click at [559, 344] on link "GET CERTIFICATE" at bounding box center [551, 354] width 139 height 36
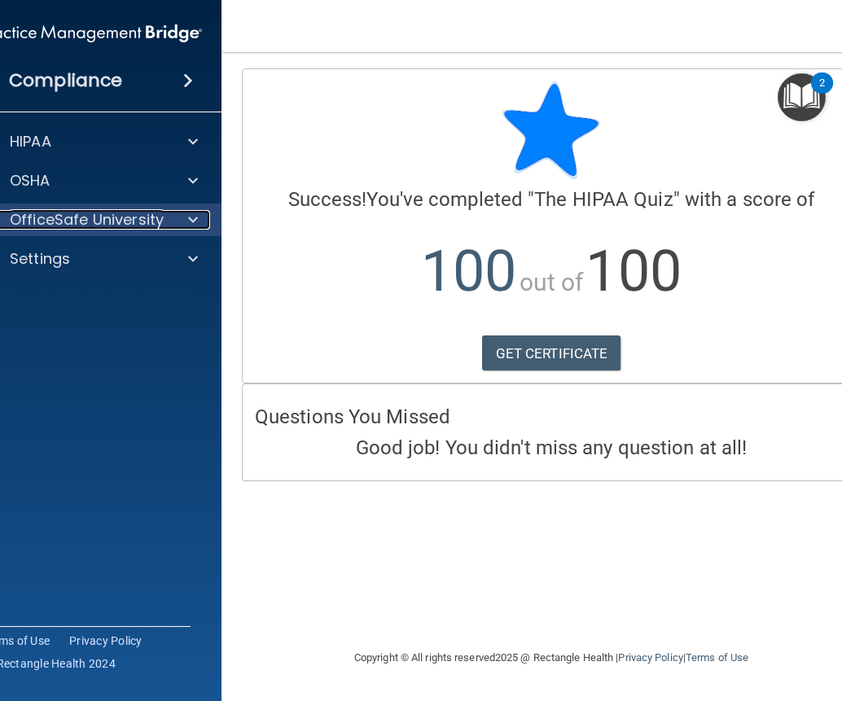
click at [77, 225] on p "OfficeSafe University" at bounding box center [87, 220] width 154 height 20
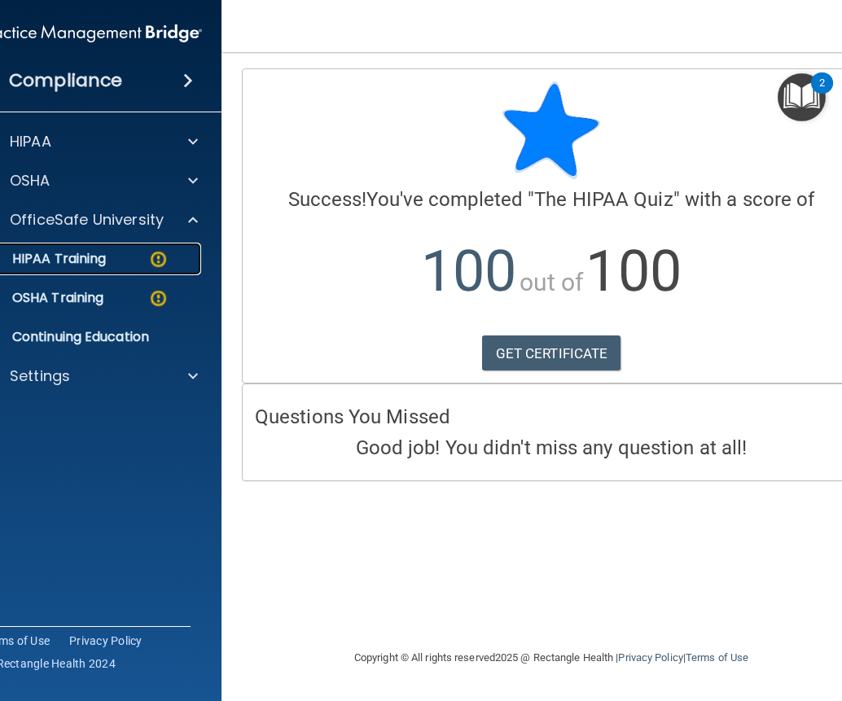
click at [86, 257] on p "HIPAA Training" at bounding box center [38, 259] width 134 height 16
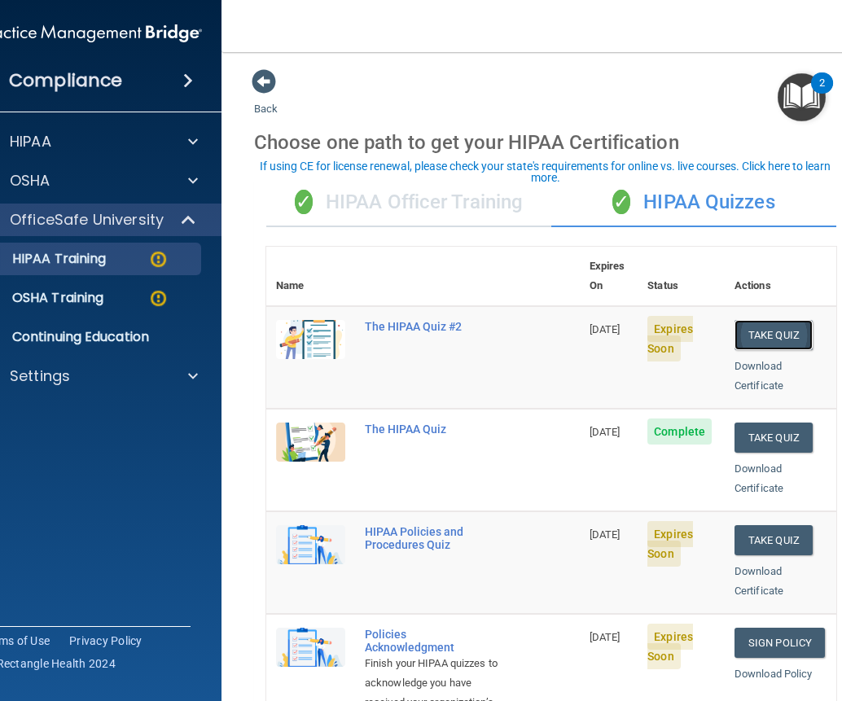
click at [761, 320] on button "Take Quiz" at bounding box center [774, 335] width 78 height 30
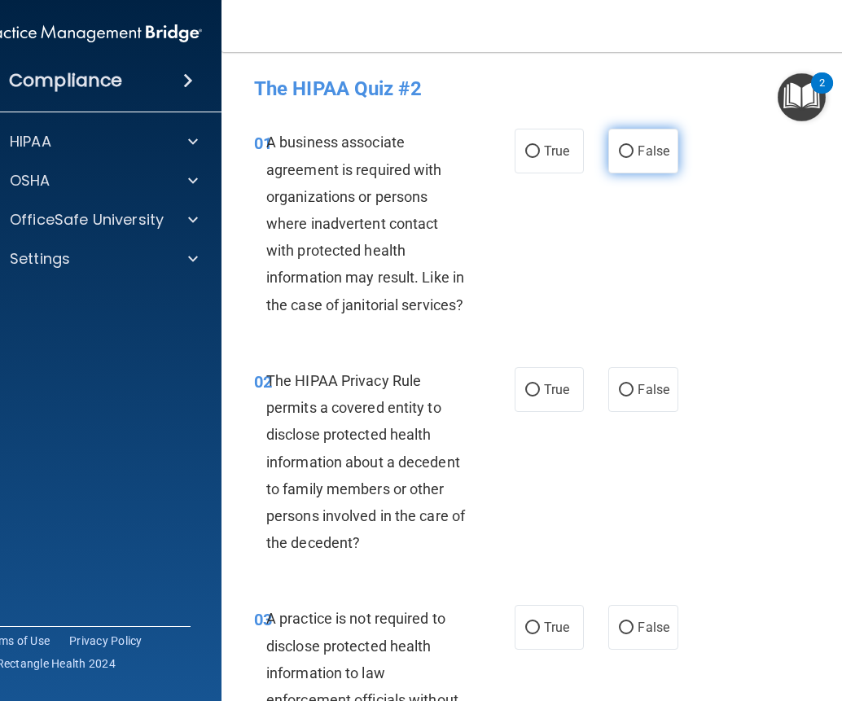
click at [622, 152] on input "False" at bounding box center [626, 152] width 15 height 12
radio input "true"
click at [549, 389] on span "True" at bounding box center [556, 389] width 25 height 15
click at [540, 389] on input "True" at bounding box center [532, 390] width 15 height 12
radio input "true"
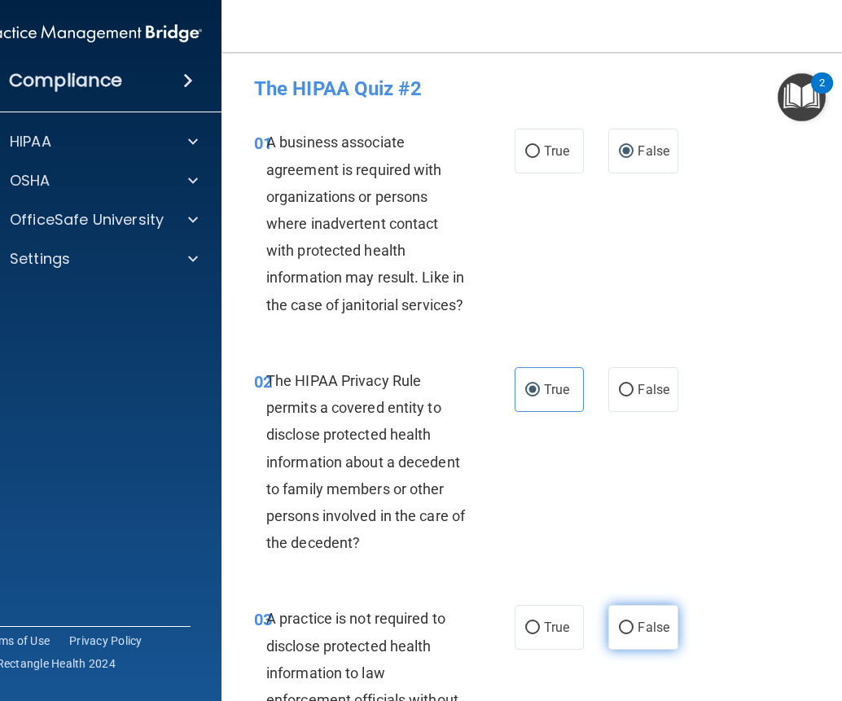
click at [638, 629] on span "False" at bounding box center [654, 627] width 32 height 15
click at [632, 629] on input "False" at bounding box center [626, 628] width 15 height 12
radio input "true"
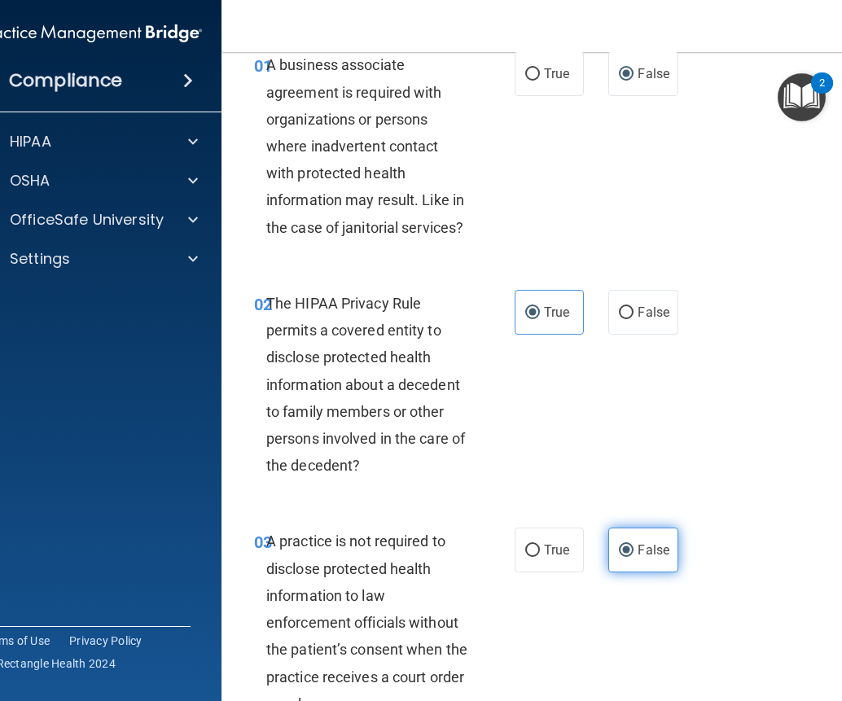
scroll to position [244, 0]
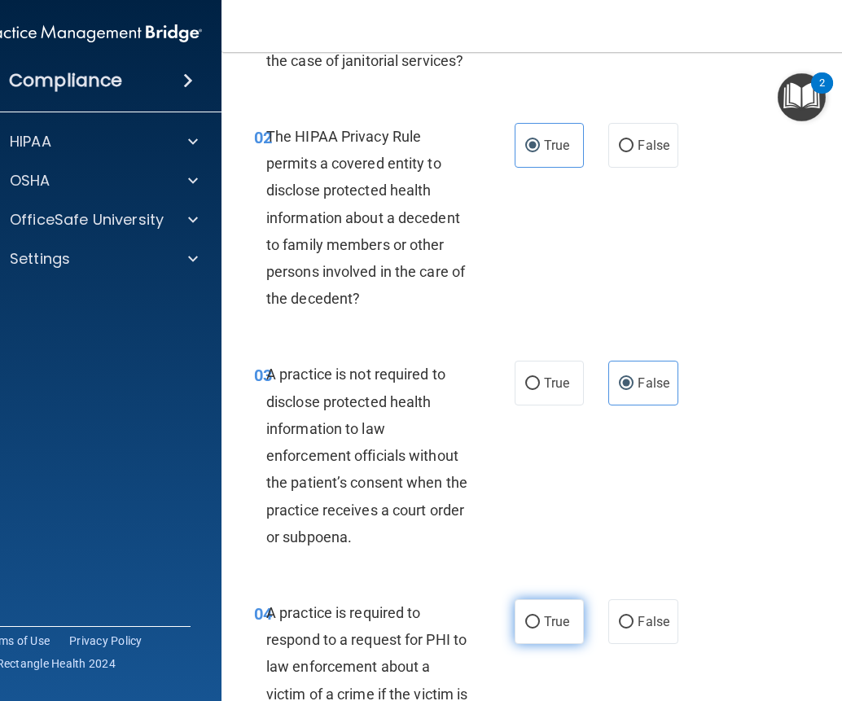
click at [545, 621] on span "True" at bounding box center [556, 621] width 25 height 15
click at [540, 621] on input "True" at bounding box center [532, 622] width 15 height 12
radio input "true"
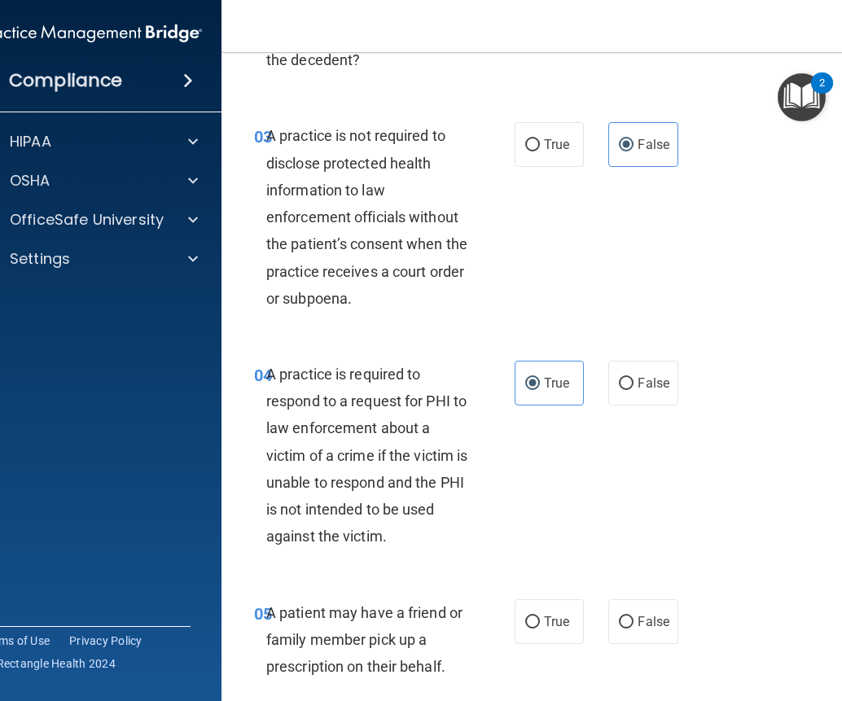
scroll to position [489, 0]
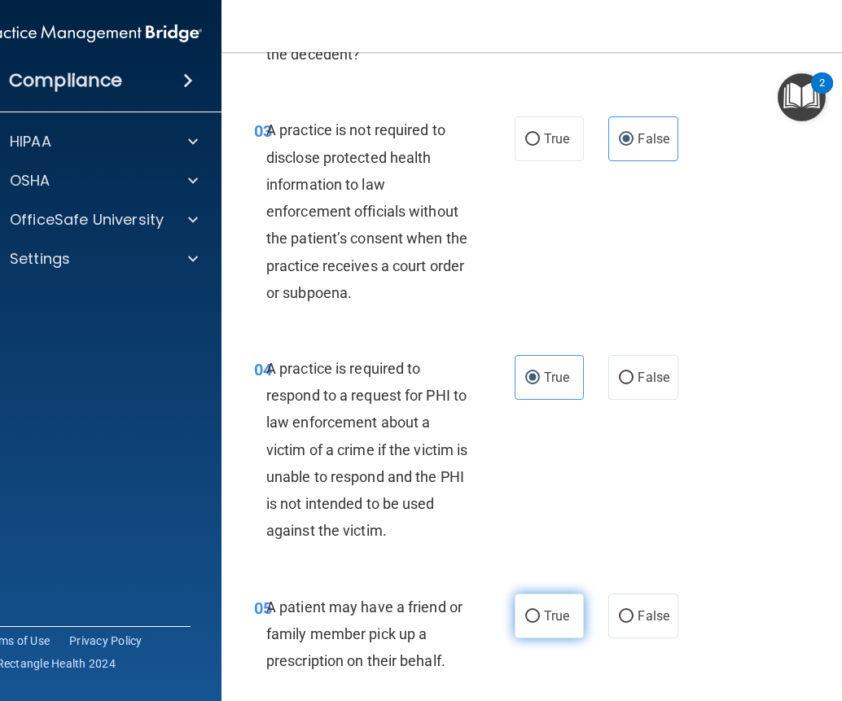
click at [564, 605] on label "True" at bounding box center [549, 616] width 69 height 45
click at [540, 611] on input "True" at bounding box center [532, 617] width 15 height 12
radio input "true"
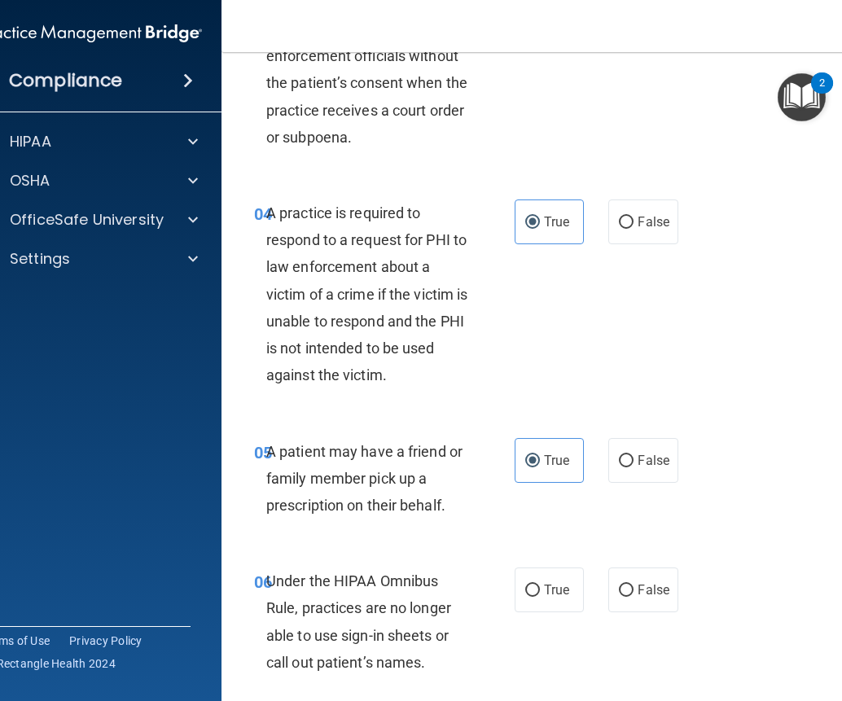
scroll to position [651, 0]
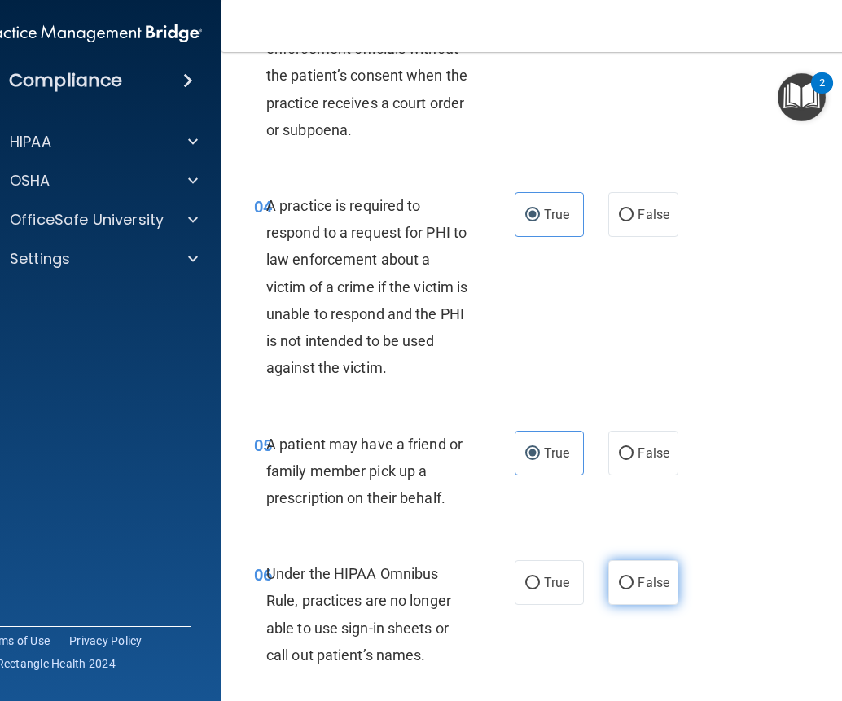
click at [638, 585] on span "False" at bounding box center [654, 582] width 32 height 15
click at [634, 585] on input "False" at bounding box center [626, 583] width 15 height 12
radio input "true"
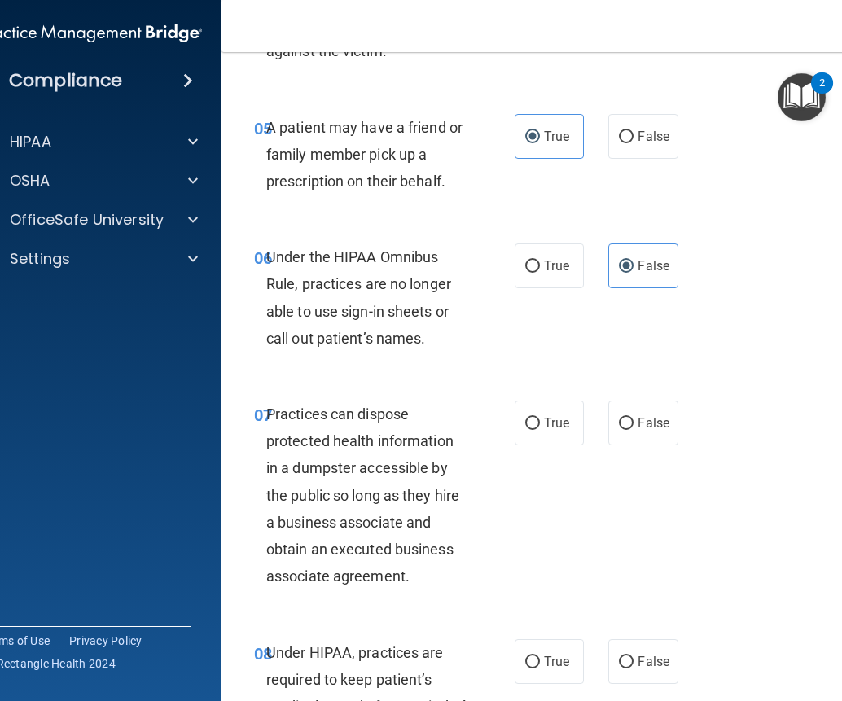
scroll to position [977, 0]
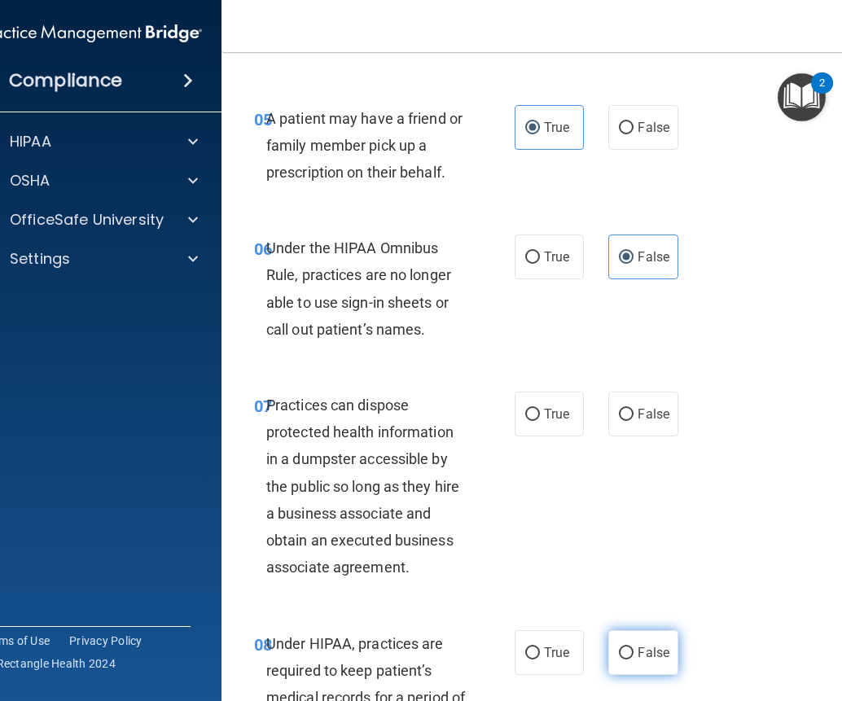
click at [647, 648] on span "False" at bounding box center [654, 652] width 32 height 15
click at [634, 648] on input "False" at bounding box center [626, 653] width 15 height 12
radio input "true"
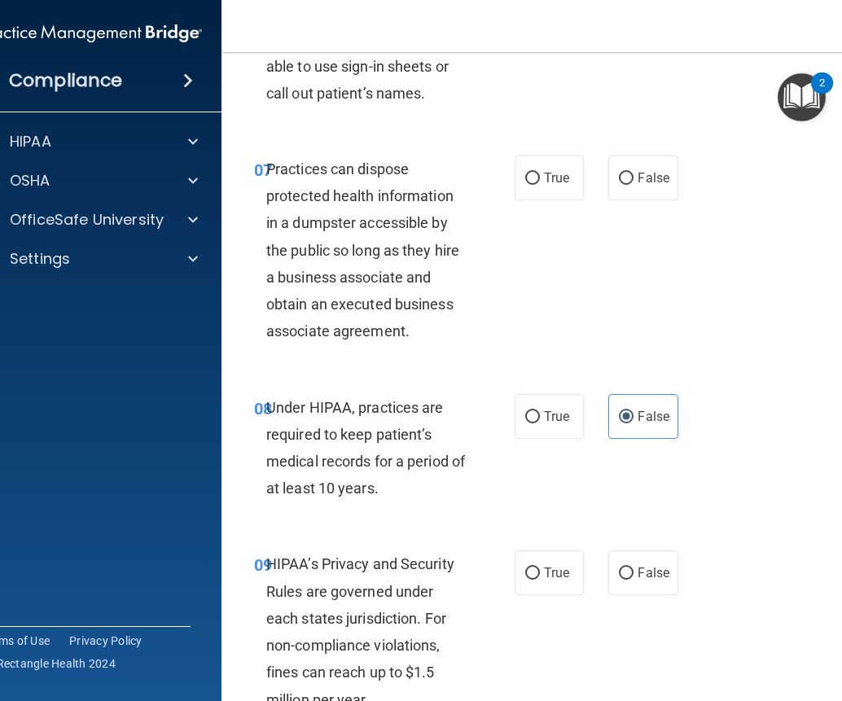
scroll to position [1221, 0]
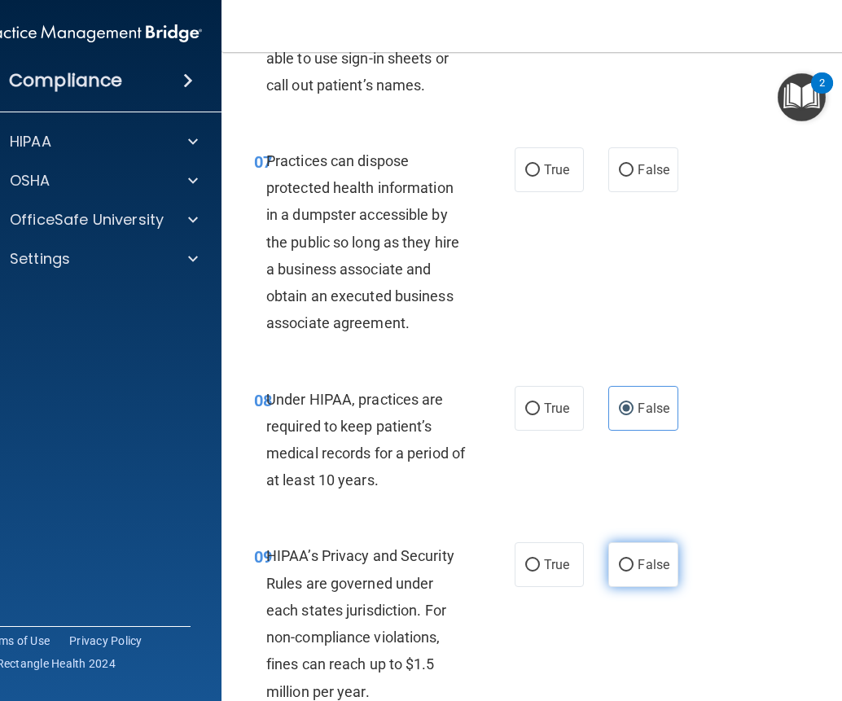
click at [661, 576] on label "False" at bounding box center [642, 564] width 69 height 45
click at [634, 572] on input "False" at bounding box center [626, 565] width 15 height 12
radio input "true"
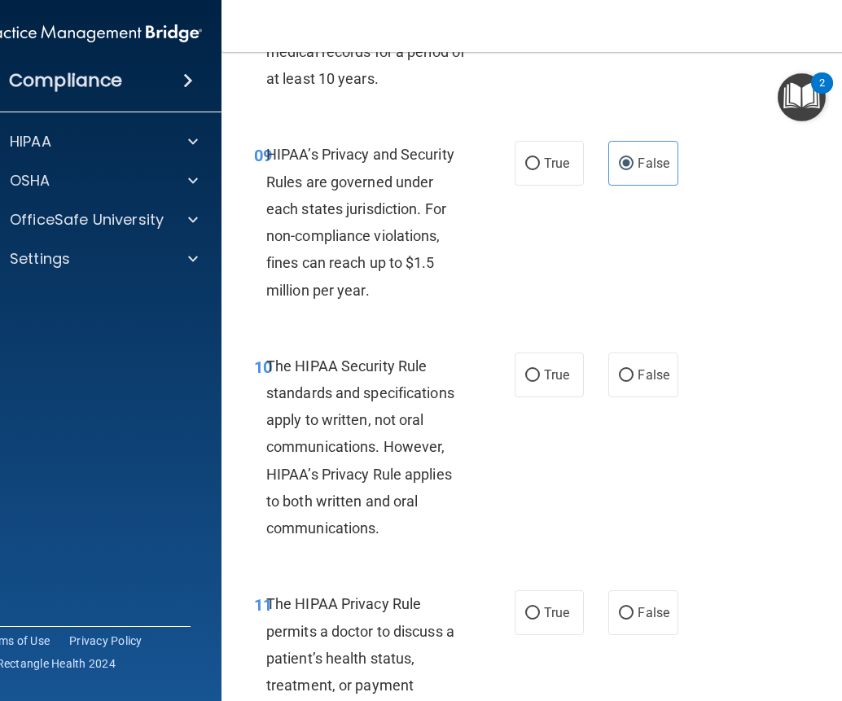
scroll to position [1629, 0]
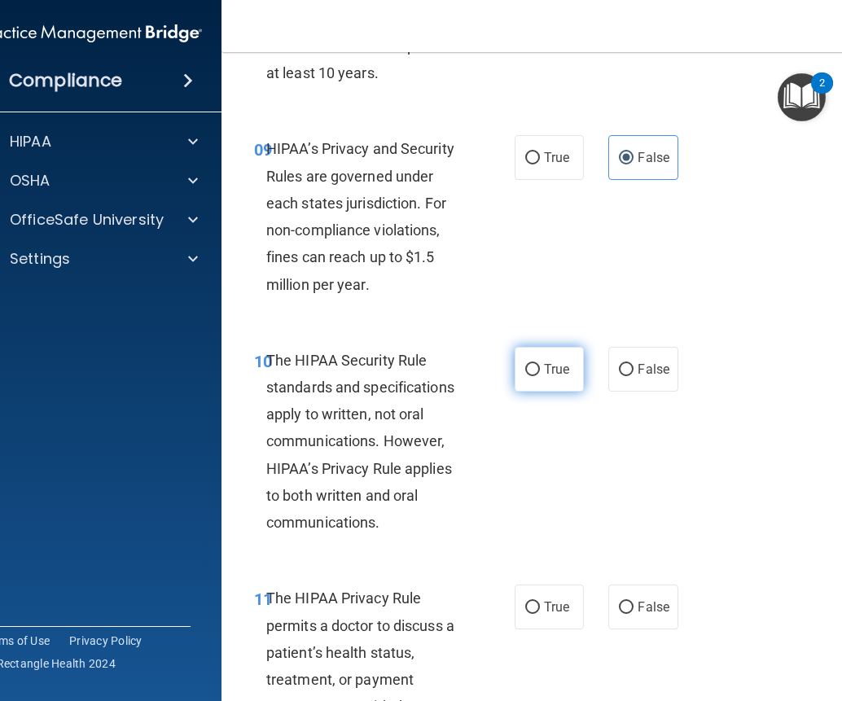
click at [528, 382] on label "True" at bounding box center [549, 369] width 69 height 45
click at [528, 376] on input "True" at bounding box center [532, 370] width 15 height 12
radio input "true"
click at [548, 607] on span "True" at bounding box center [556, 606] width 25 height 15
click at [540, 607] on input "True" at bounding box center [532, 608] width 15 height 12
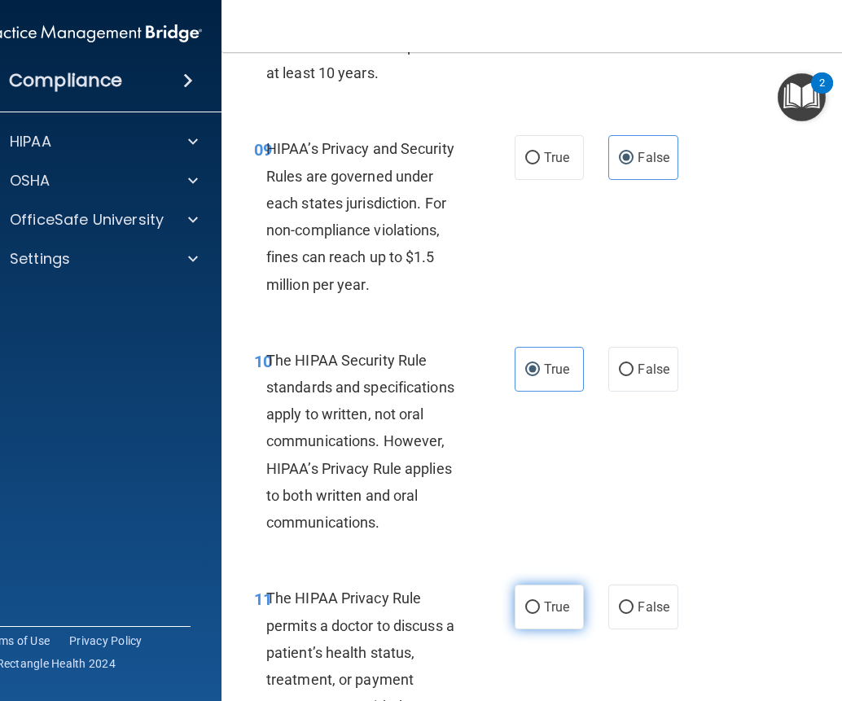
radio input "true"
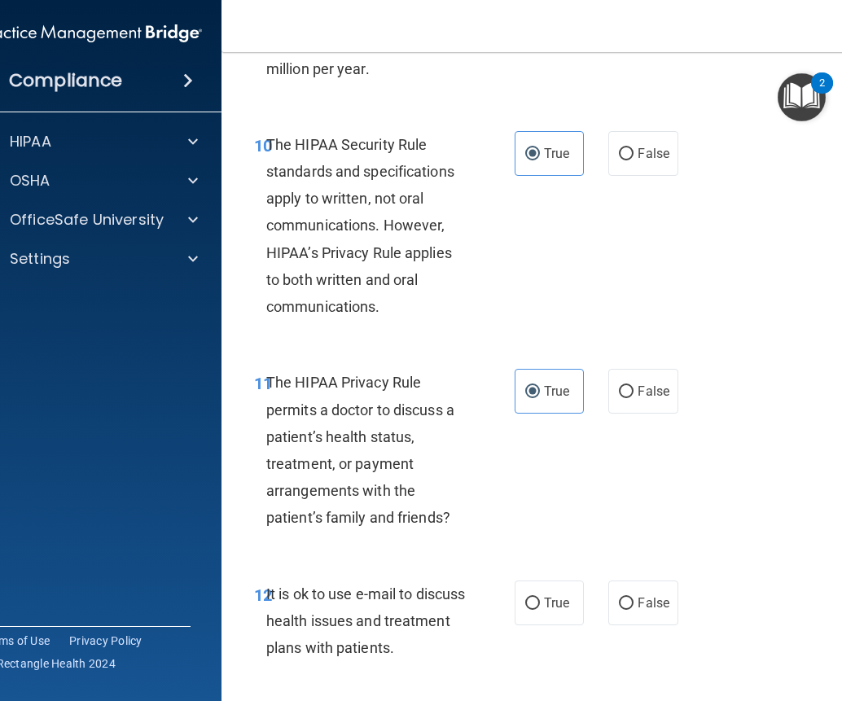
scroll to position [1954, 0]
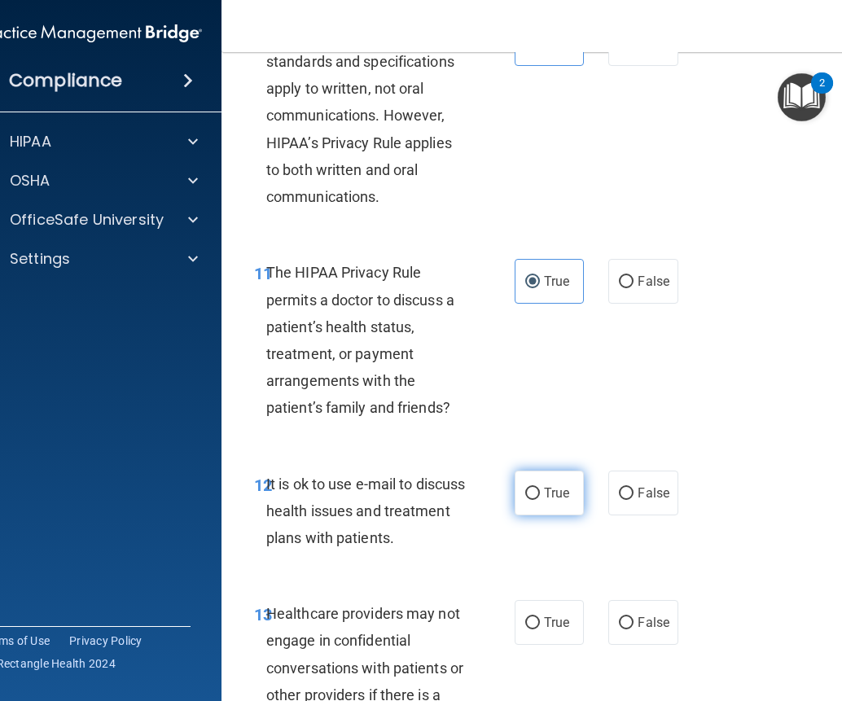
click at [552, 499] on span "True" at bounding box center [556, 492] width 25 height 15
click at [540, 499] on input "True" at bounding box center [532, 494] width 15 height 12
radio input "true"
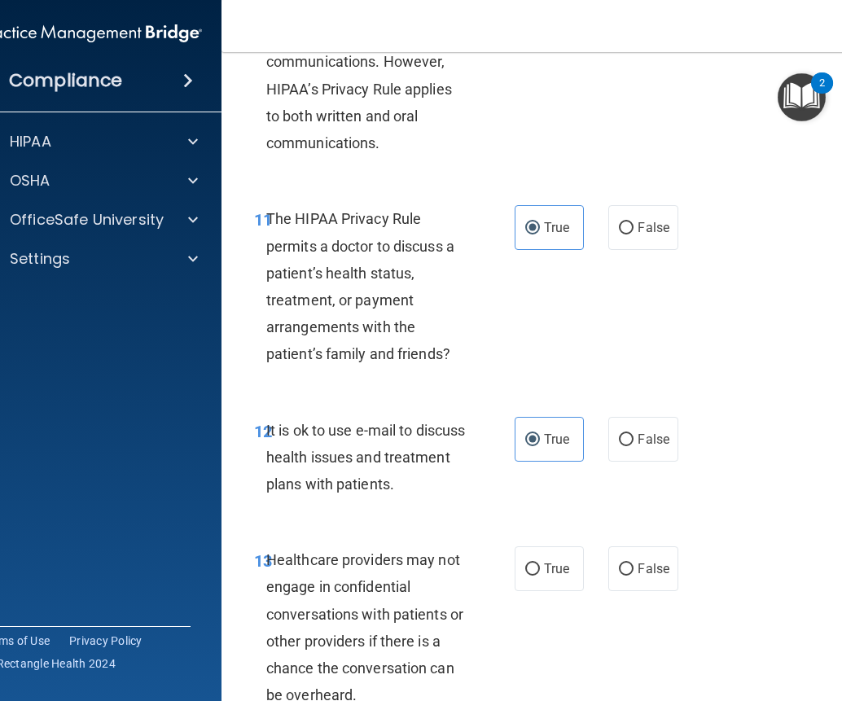
scroll to position [2117, 0]
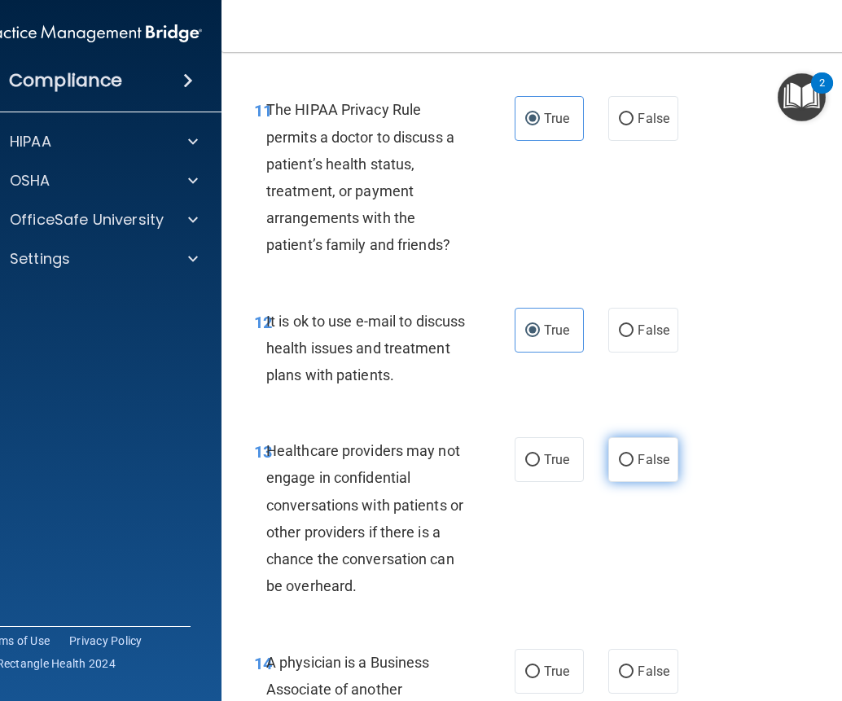
click at [634, 448] on label "False" at bounding box center [642, 459] width 69 height 45
click at [634, 454] on input "False" at bounding box center [626, 460] width 15 height 12
radio input "true"
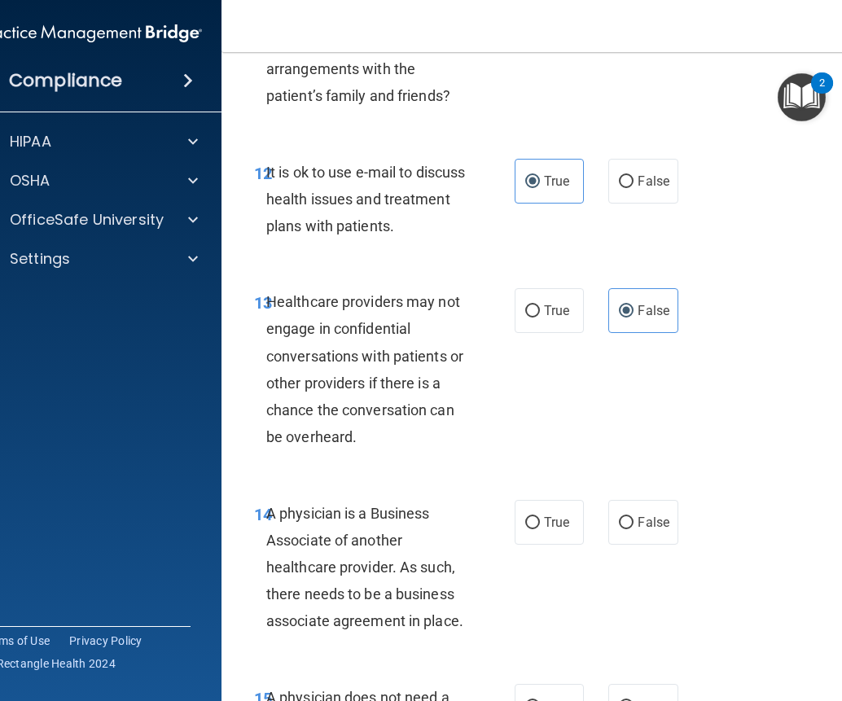
scroll to position [2280, 0]
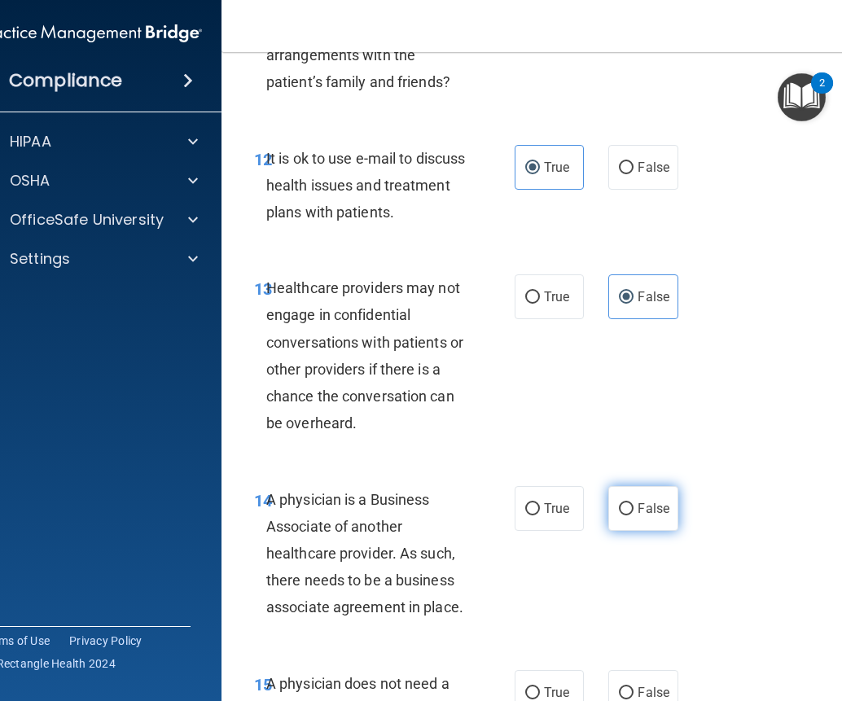
click at [621, 511] on input "False" at bounding box center [626, 509] width 15 height 12
radio input "true"
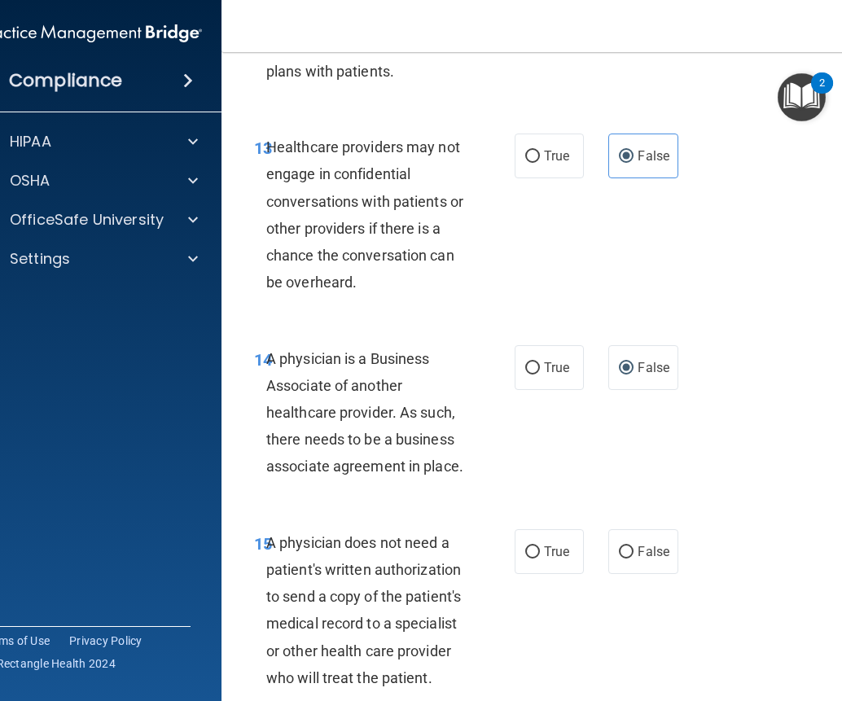
scroll to position [2443, 0]
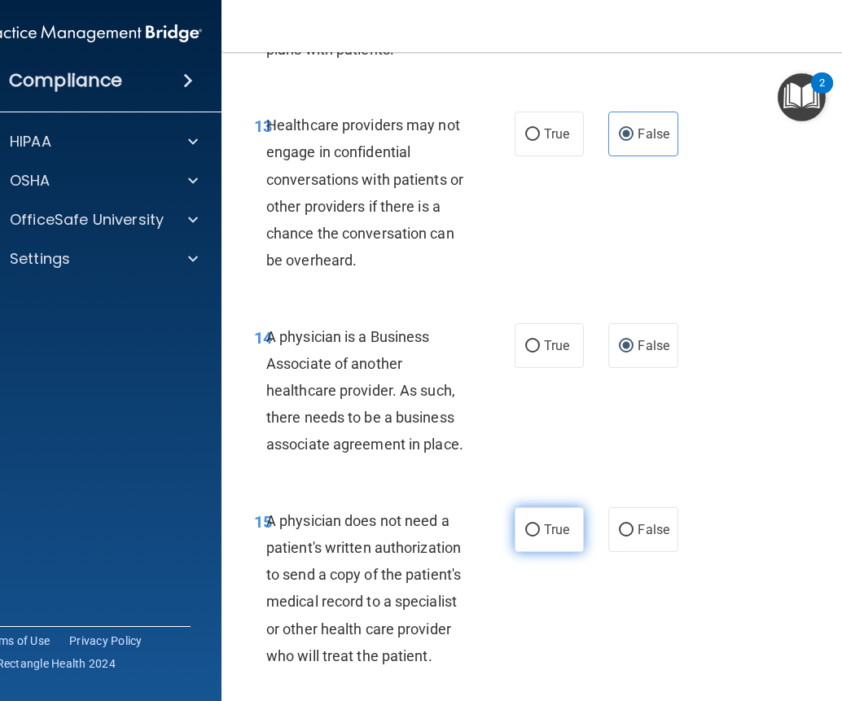
click at [550, 522] on span "True" at bounding box center [556, 529] width 25 height 15
click at [528, 528] on input "True" at bounding box center [532, 530] width 15 height 12
radio input "true"
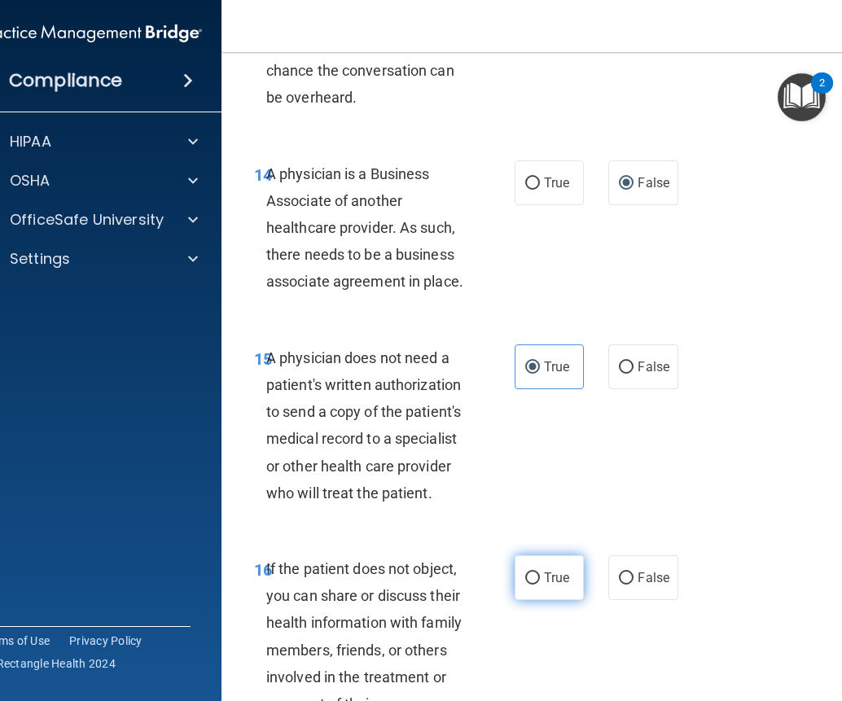
click at [544, 581] on span "True" at bounding box center [556, 577] width 25 height 15
click at [538, 581] on input "True" at bounding box center [532, 578] width 15 height 12
radio input "true"
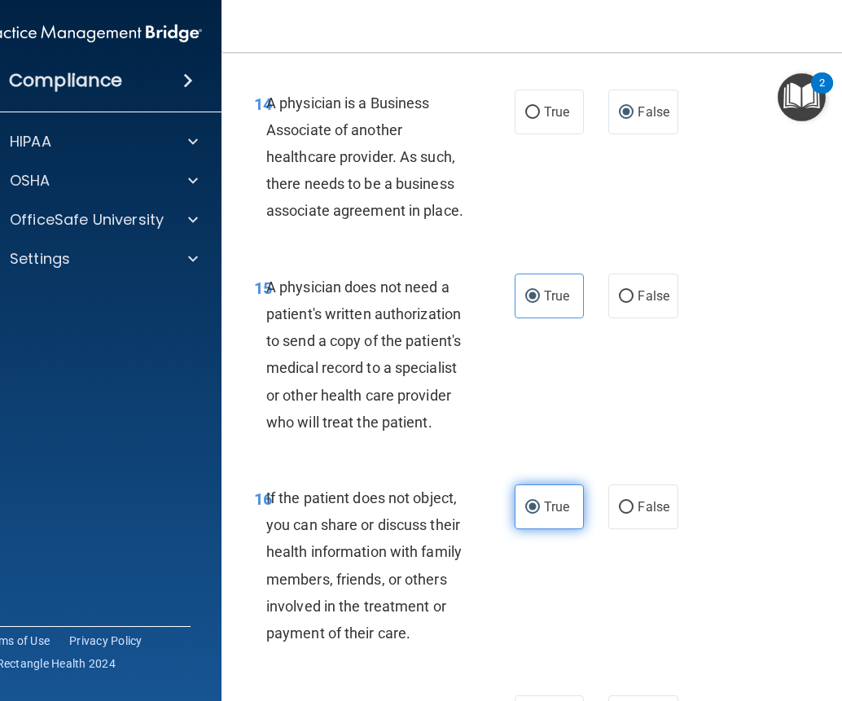
scroll to position [2769, 0]
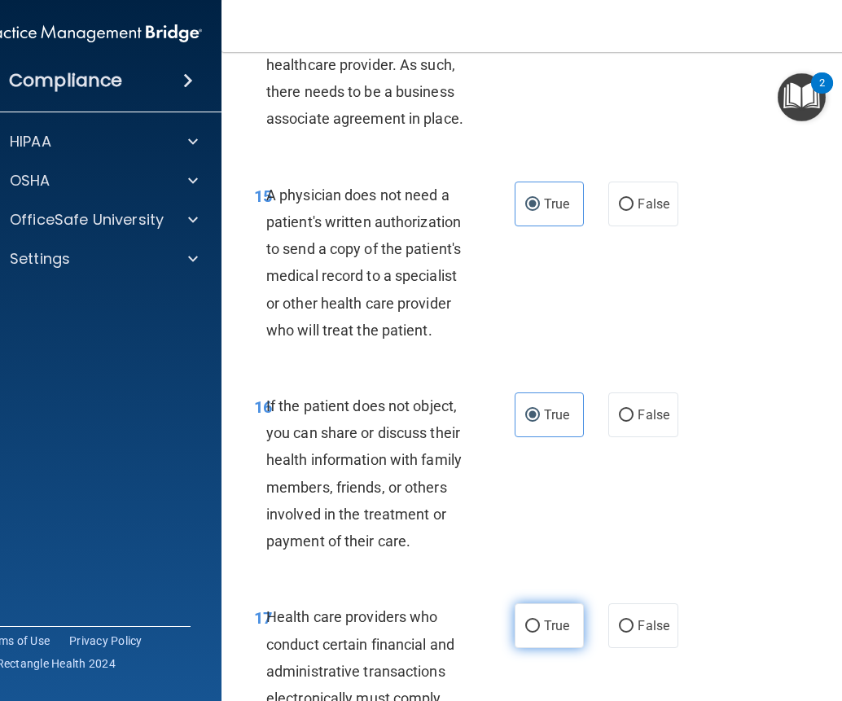
click at [551, 625] on span "True" at bounding box center [556, 625] width 25 height 15
click at [540, 625] on input "True" at bounding box center [532, 627] width 15 height 12
radio input "true"
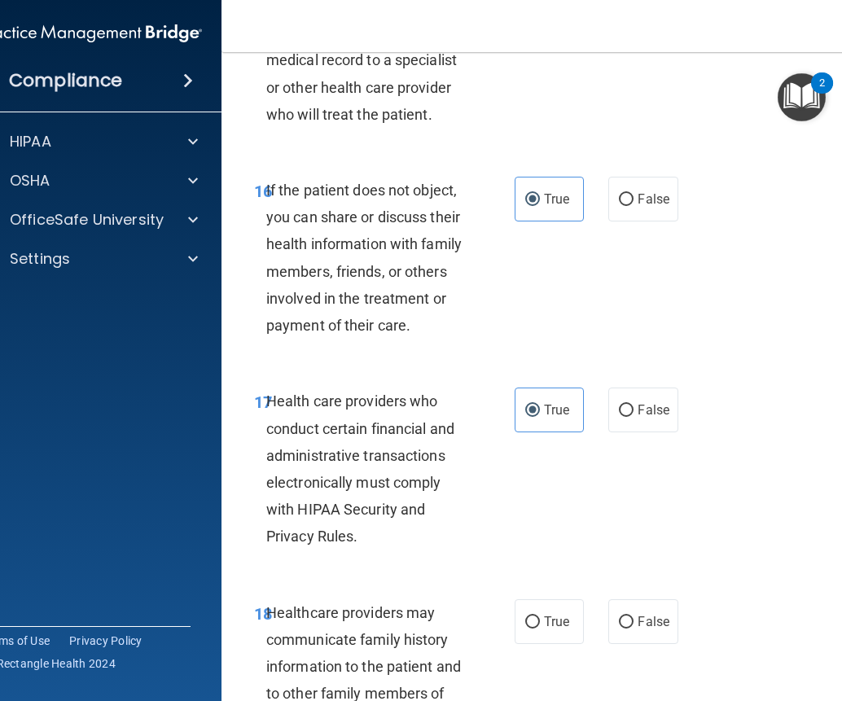
scroll to position [3013, 0]
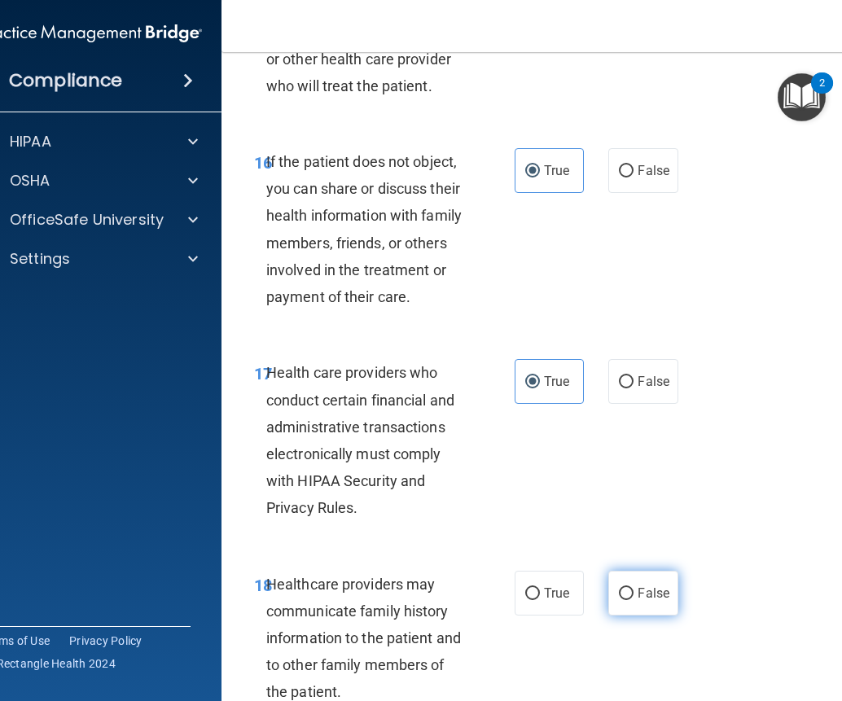
click at [653, 585] on span "False" at bounding box center [654, 592] width 32 height 15
click at [634, 588] on input "False" at bounding box center [626, 594] width 15 height 12
radio input "true"
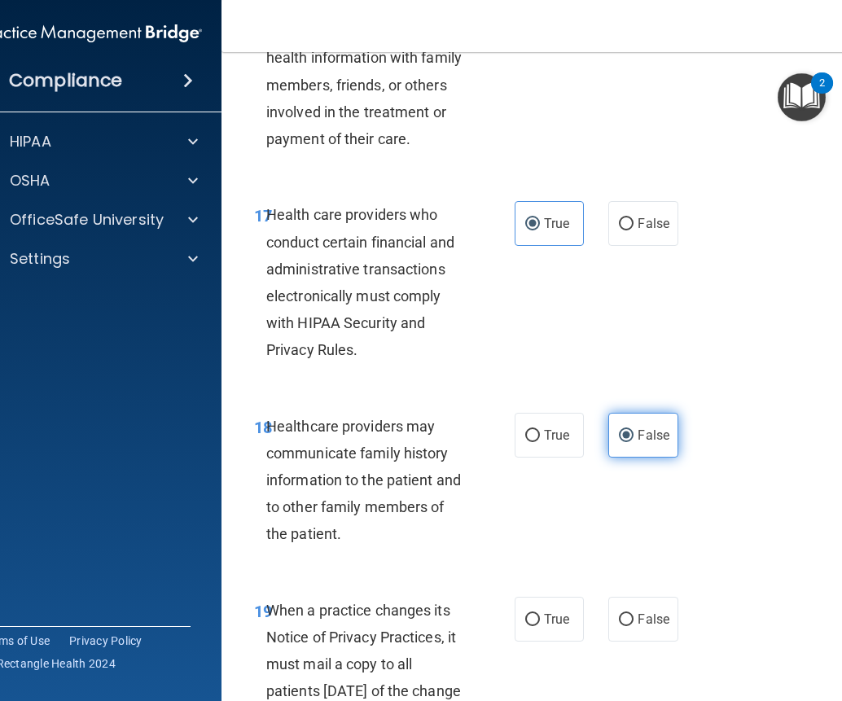
scroll to position [3257, 0]
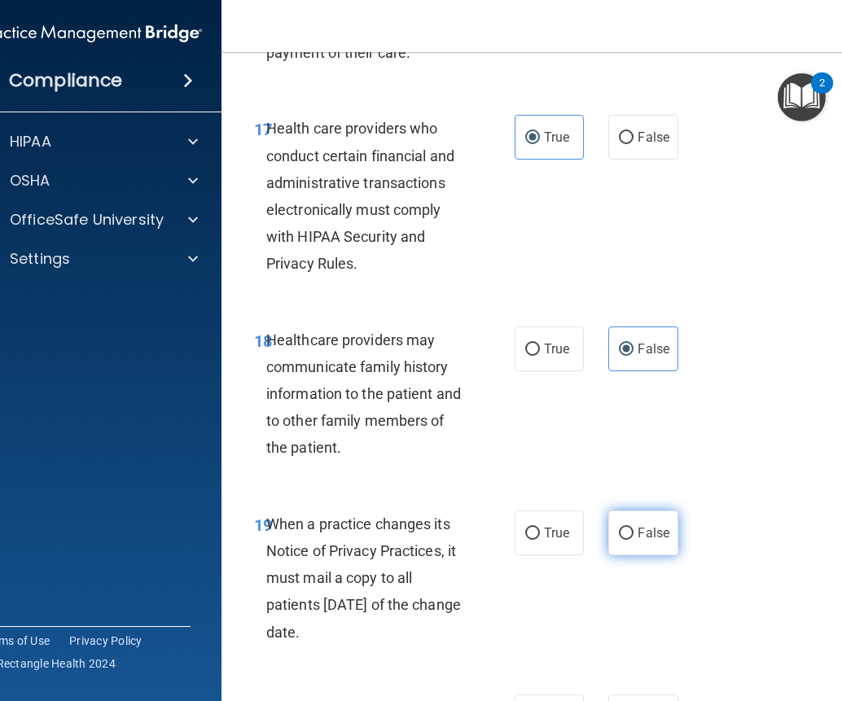
click at [629, 536] on label "False" at bounding box center [642, 533] width 69 height 45
click at [629, 536] on input "False" at bounding box center [626, 534] width 15 height 12
radio input "true"
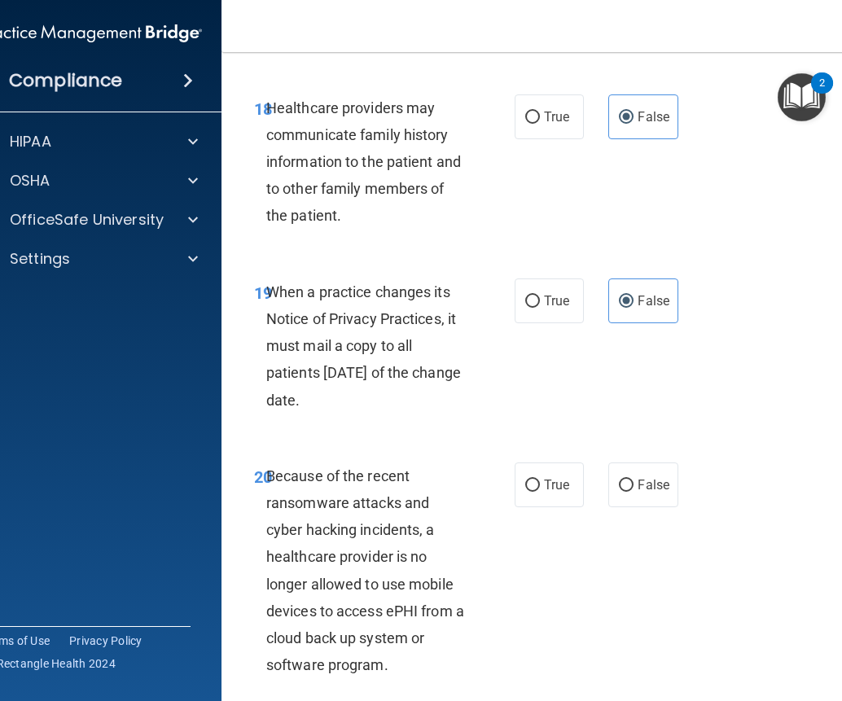
scroll to position [3502, 0]
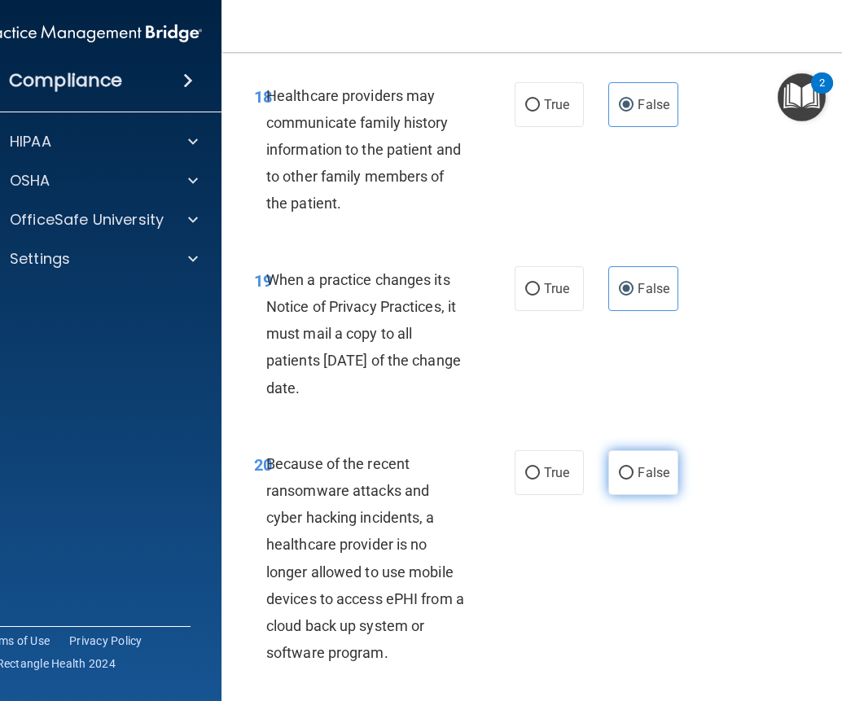
click at [628, 484] on label "False" at bounding box center [642, 472] width 69 height 45
click at [628, 480] on input "False" at bounding box center [626, 473] width 15 height 12
radio input "true"
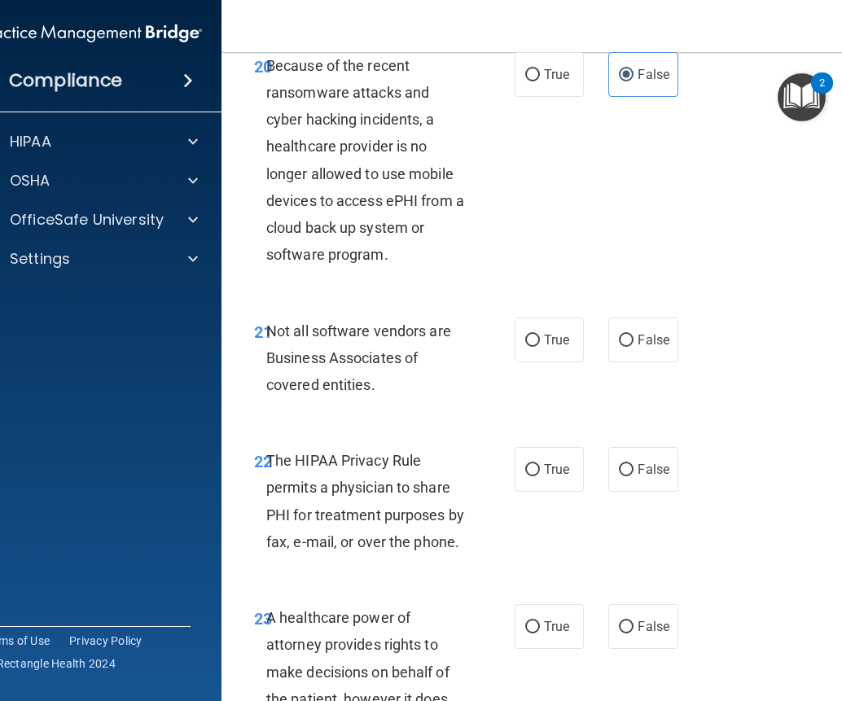
scroll to position [3909, 0]
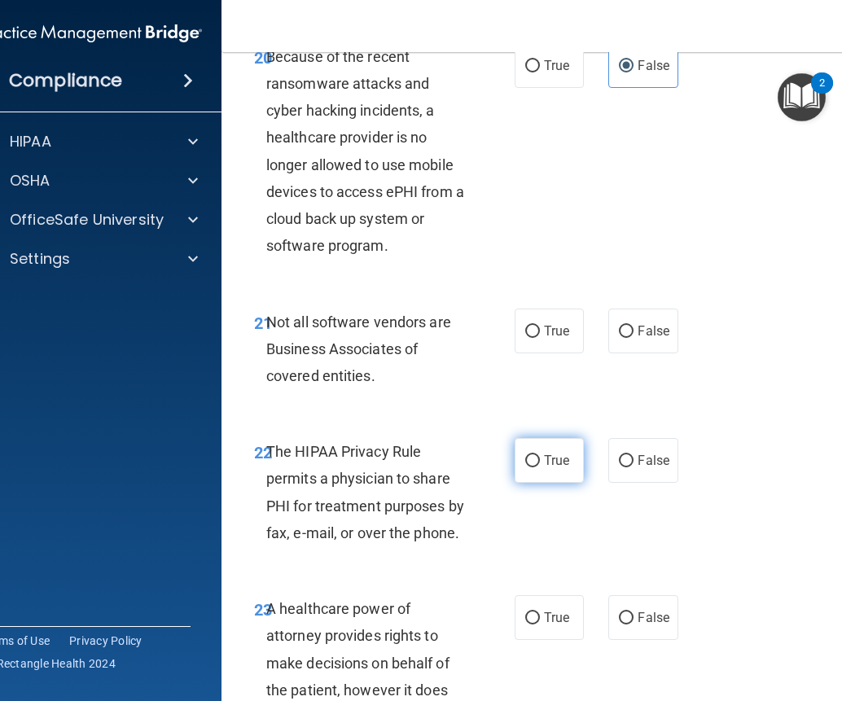
click at [565, 450] on label "True" at bounding box center [549, 460] width 69 height 45
click at [540, 455] on input "True" at bounding box center [532, 461] width 15 height 12
radio input "true"
click at [559, 334] on span "True" at bounding box center [556, 330] width 25 height 15
click at [540, 334] on input "True" at bounding box center [532, 332] width 15 height 12
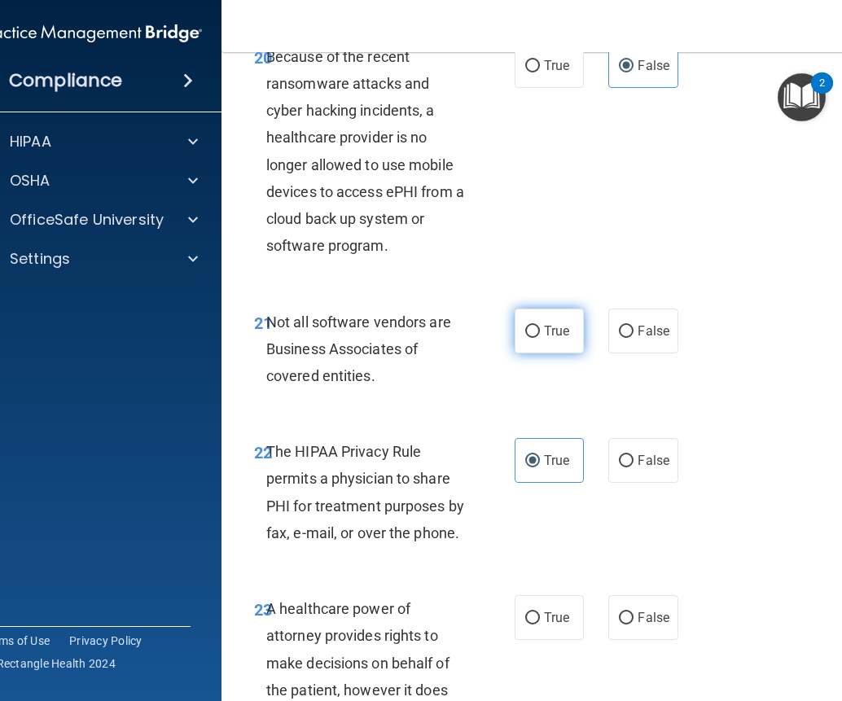
radio input "true"
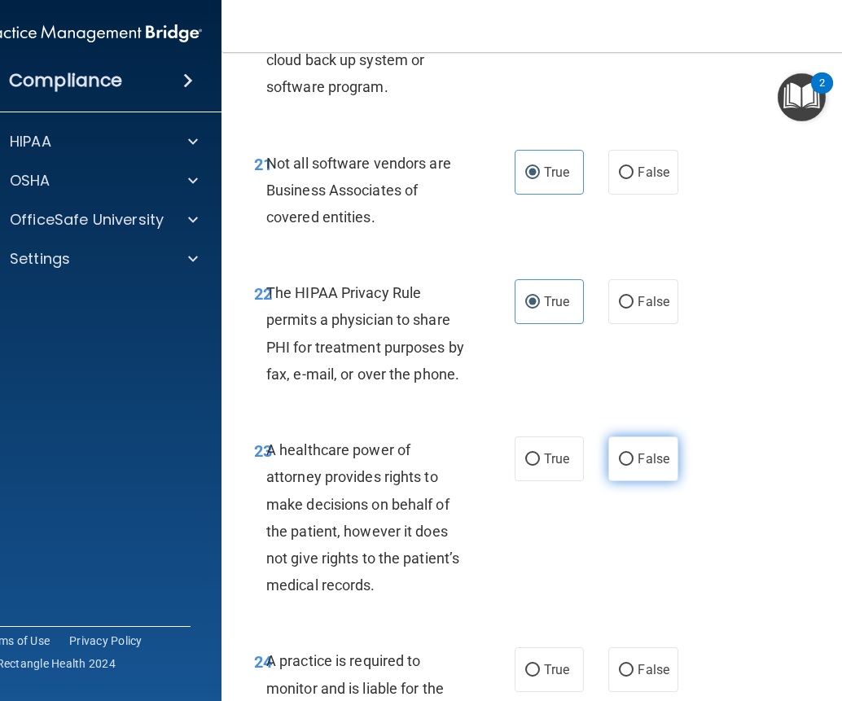
scroll to position [4072, 0]
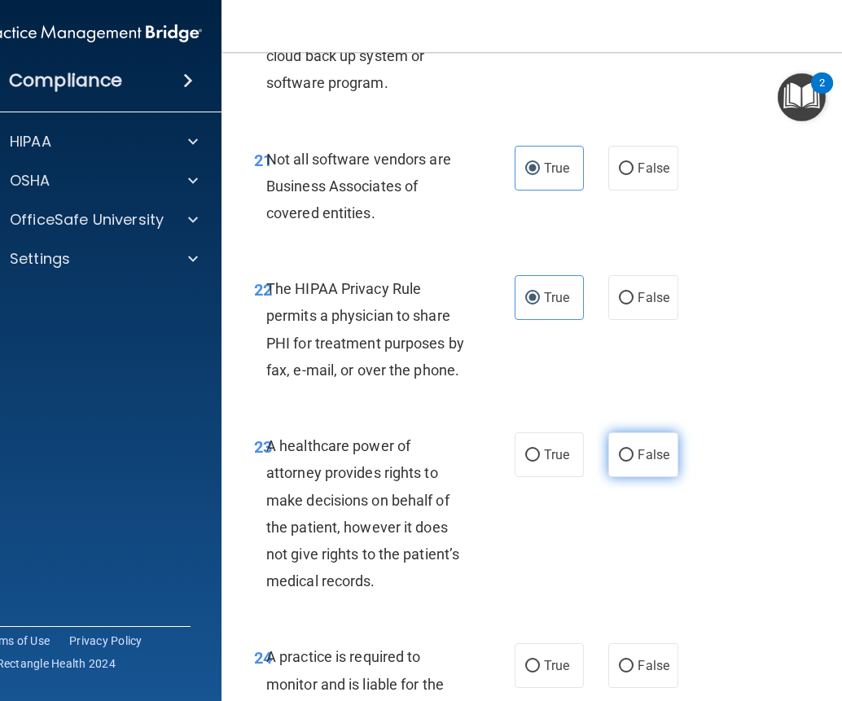
click at [638, 455] on span "False" at bounding box center [654, 454] width 32 height 15
click at [634, 455] on input "False" at bounding box center [626, 456] width 15 height 12
radio input "true"
click at [638, 660] on span "False" at bounding box center [654, 665] width 32 height 15
click at [634, 660] on input "False" at bounding box center [626, 666] width 15 height 12
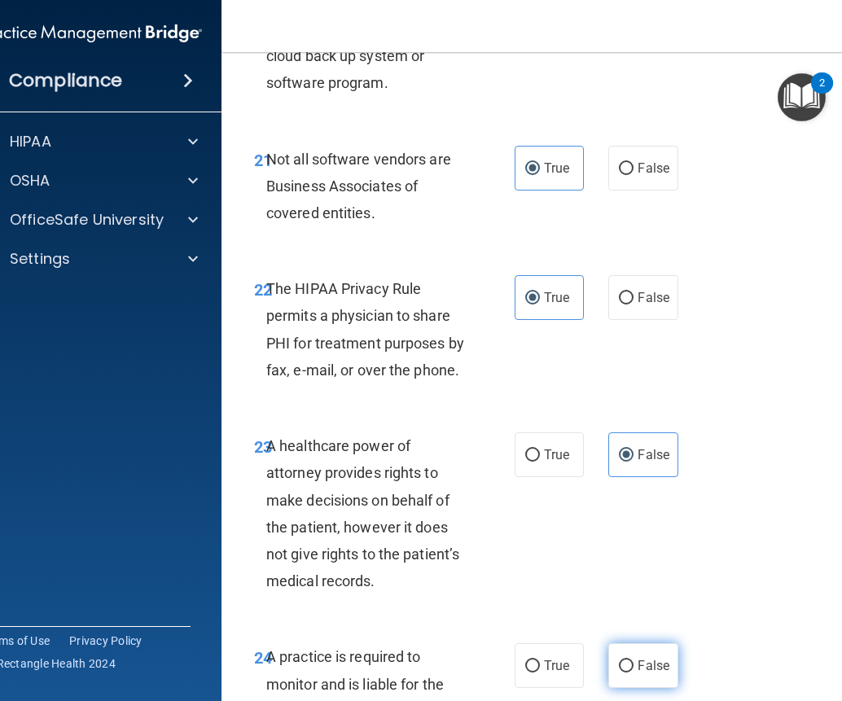
radio input "true"
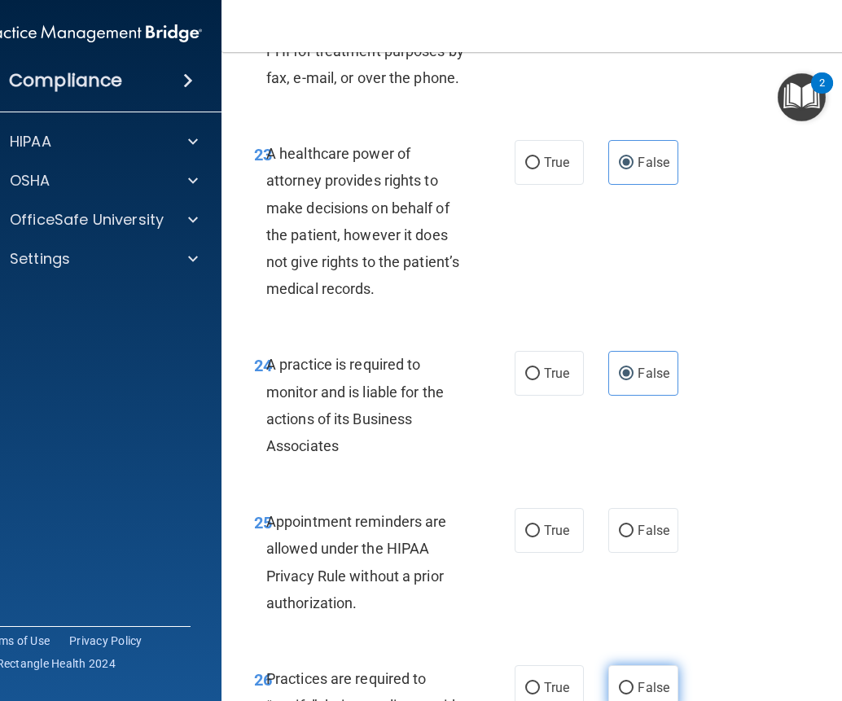
scroll to position [4397, 0]
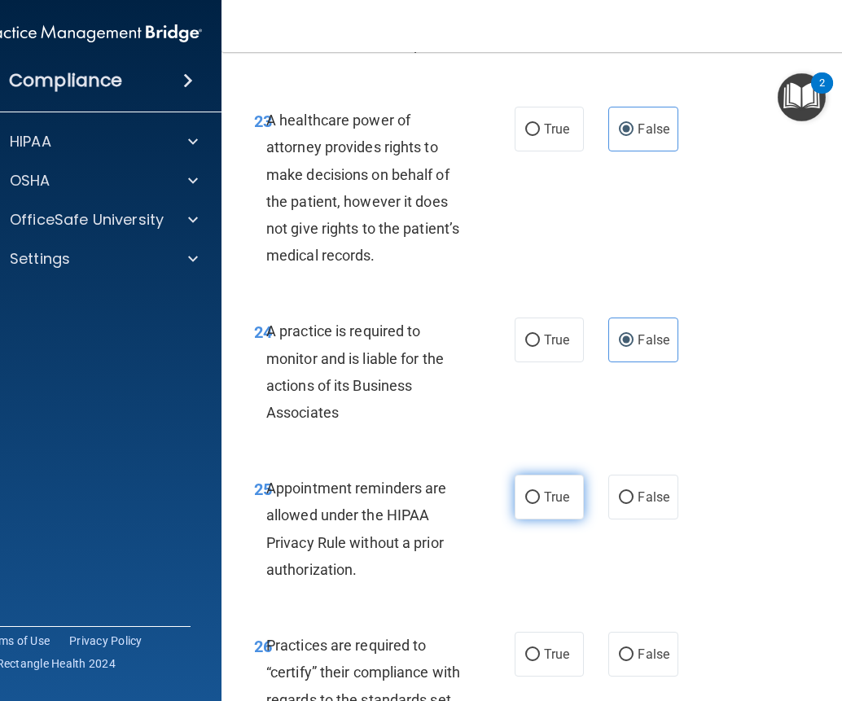
click at [544, 501] on span "True" at bounding box center [556, 496] width 25 height 15
click at [540, 501] on input "True" at bounding box center [532, 498] width 15 height 12
radio input "true"
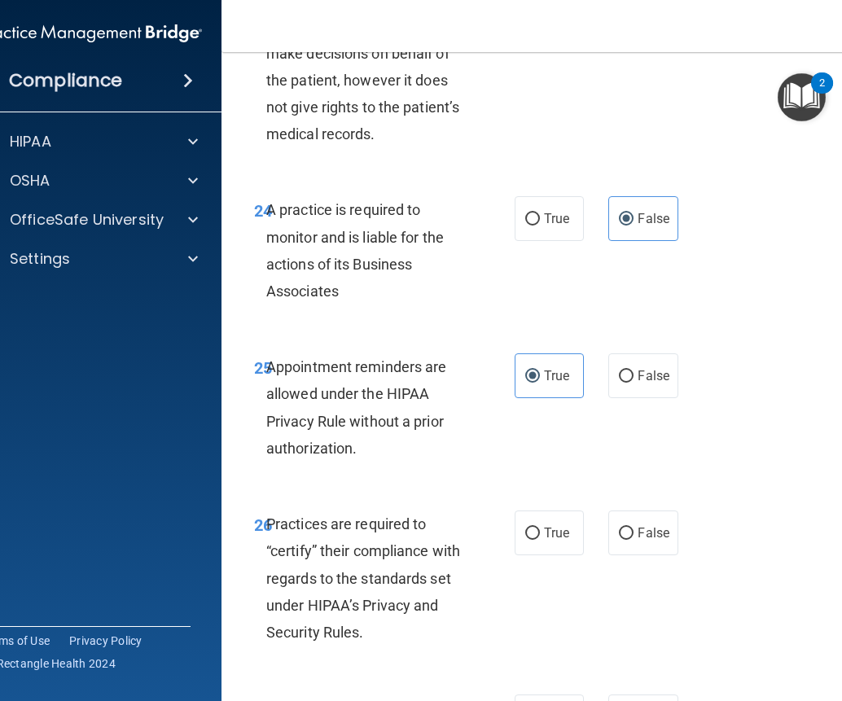
scroll to position [4560, 0]
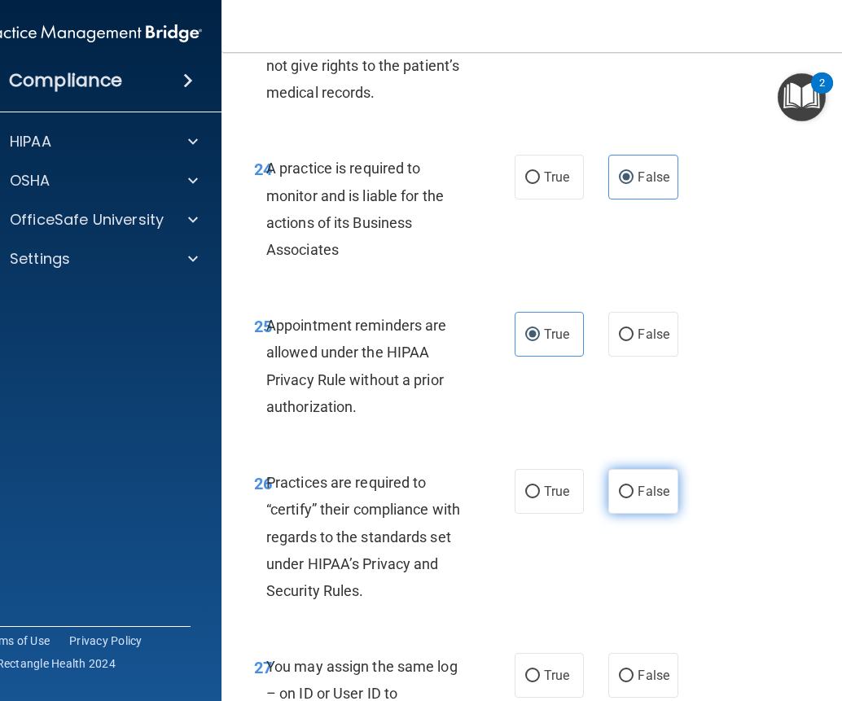
click at [631, 497] on label "False" at bounding box center [642, 491] width 69 height 45
click at [631, 497] on input "False" at bounding box center [626, 492] width 15 height 12
radio input "true"
click at [638, 672] on span "False" at bounding box center [654, 675] width 32 height 15
click at [634, 672] on input "False" at bounding box center [626, 676] width 15 height 12
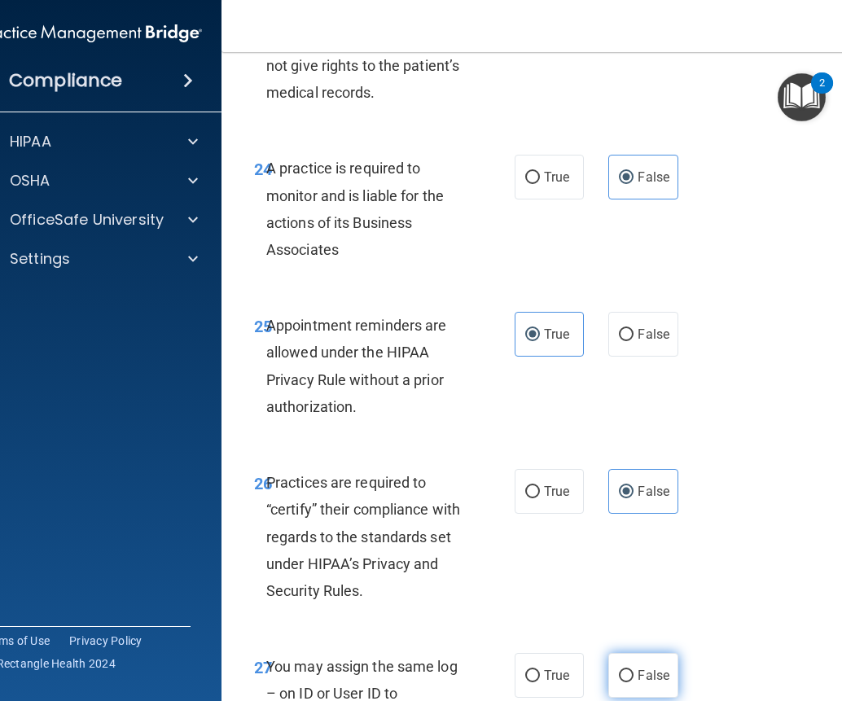
radio input "true"
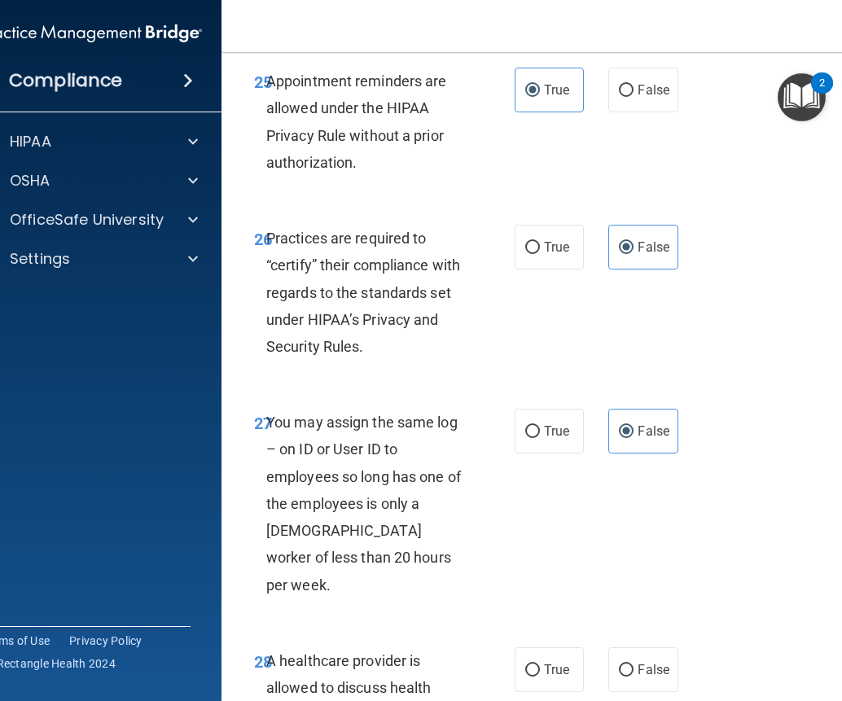
scroll to position [4886, 0]
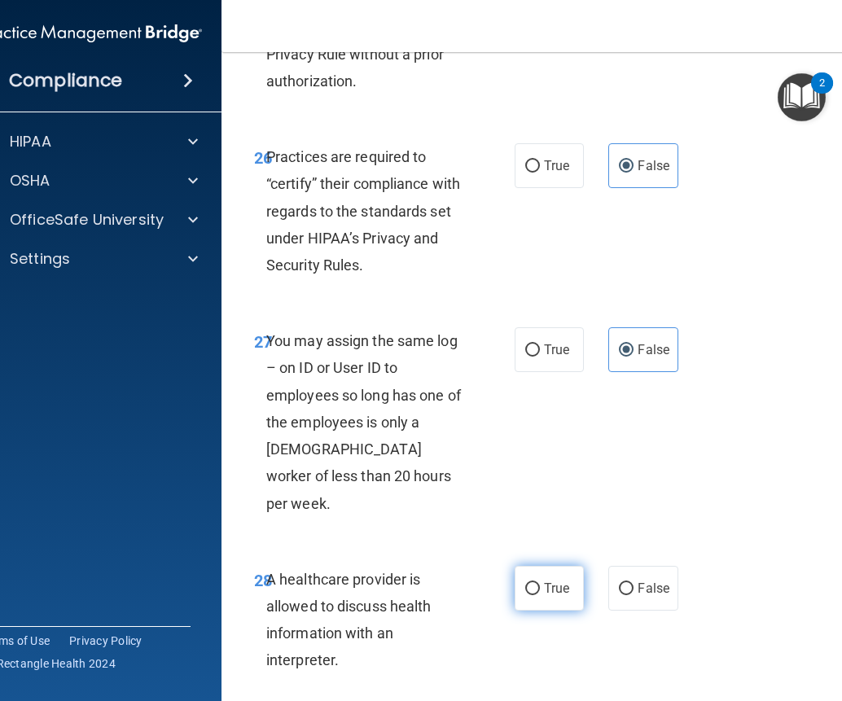
click at [555, 581] on span "True" at bounding box center [556, 588] width 25 height 15
click at [540, 583] on input "True" at bounding box center [532, 589] width 15 height 12
radio input "true"
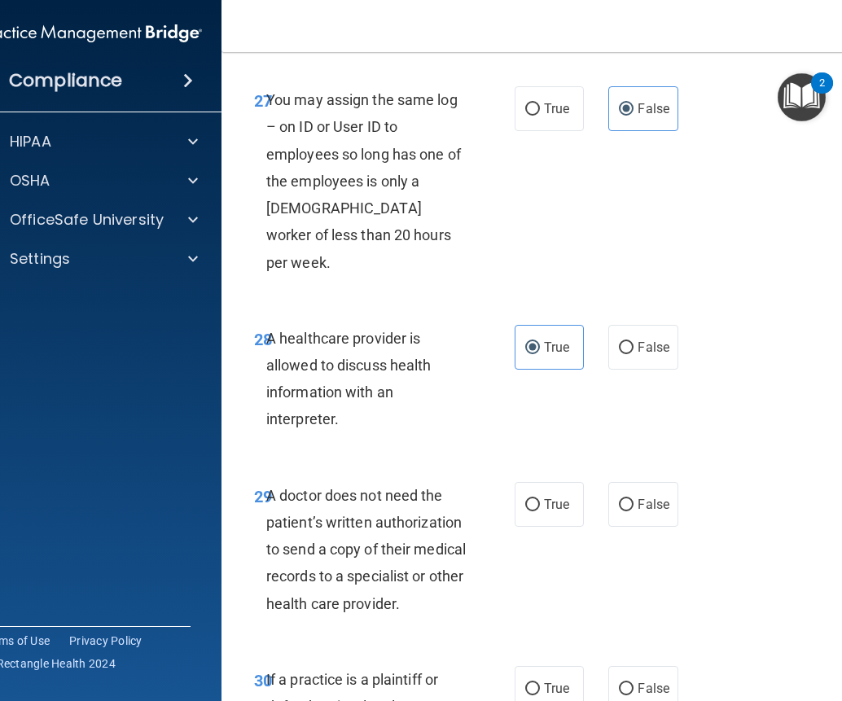
scroll to position [5130, 0]
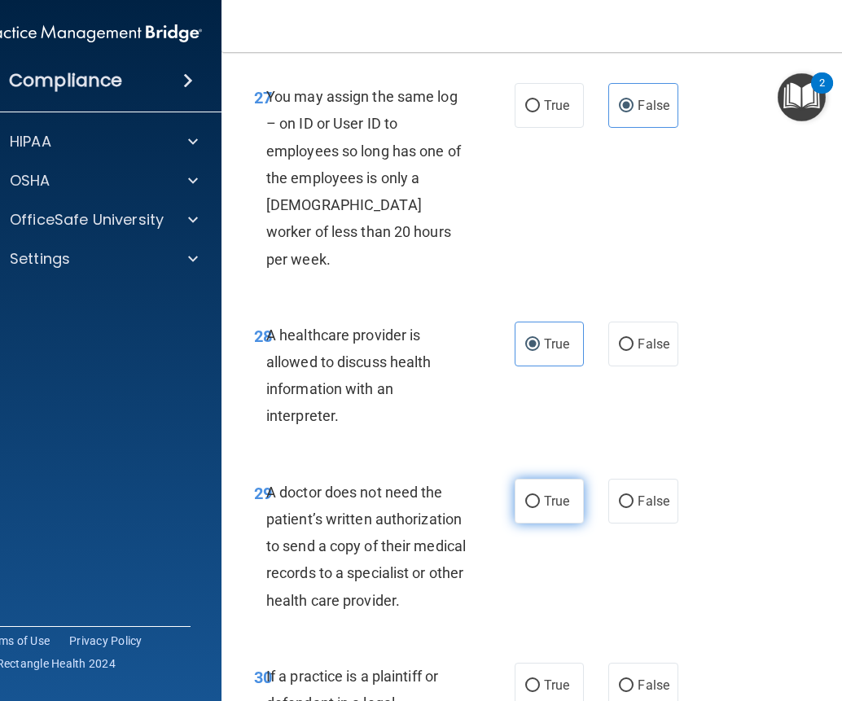
click at [553, 480] on label "True" at bounding box center [549, 501] width 69 height 45
click at [535, 480] on label "True" at bounding box center [549, 501] width 69 height 45
click at [535, 496] on input "True" at bounding box center [532, 502] width 15 height 12
radio input "true"
click at [525, 680] on input "True" at bounding box center [532, 686] width 15 height 12
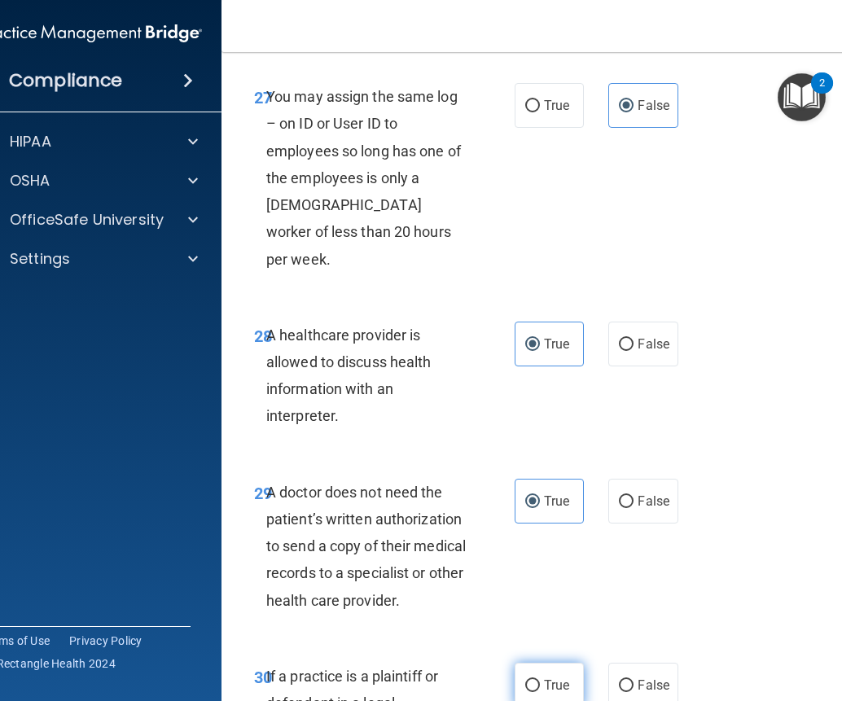
radio input "true"
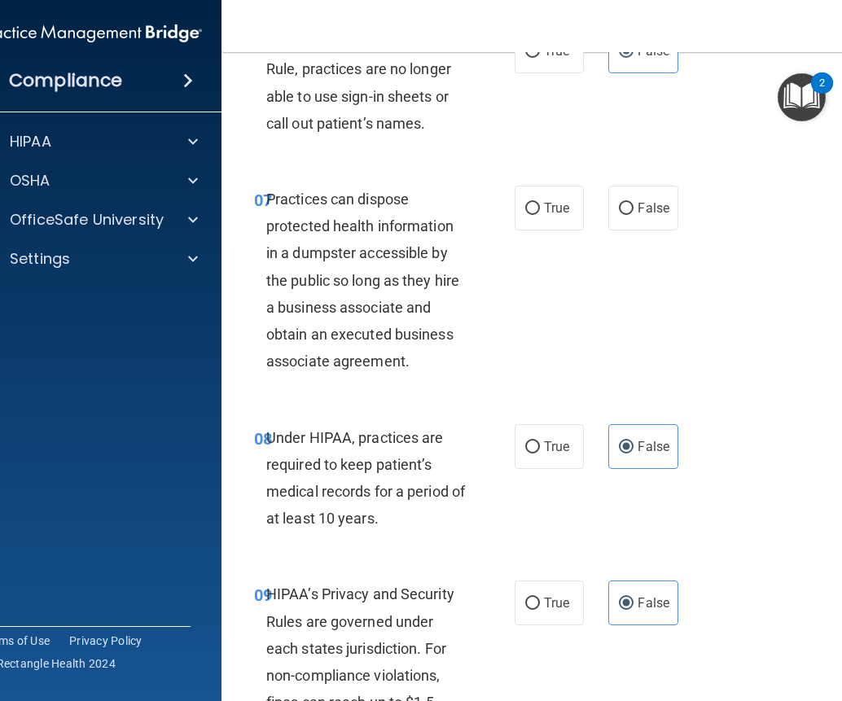
scroll to position [1182, 0]
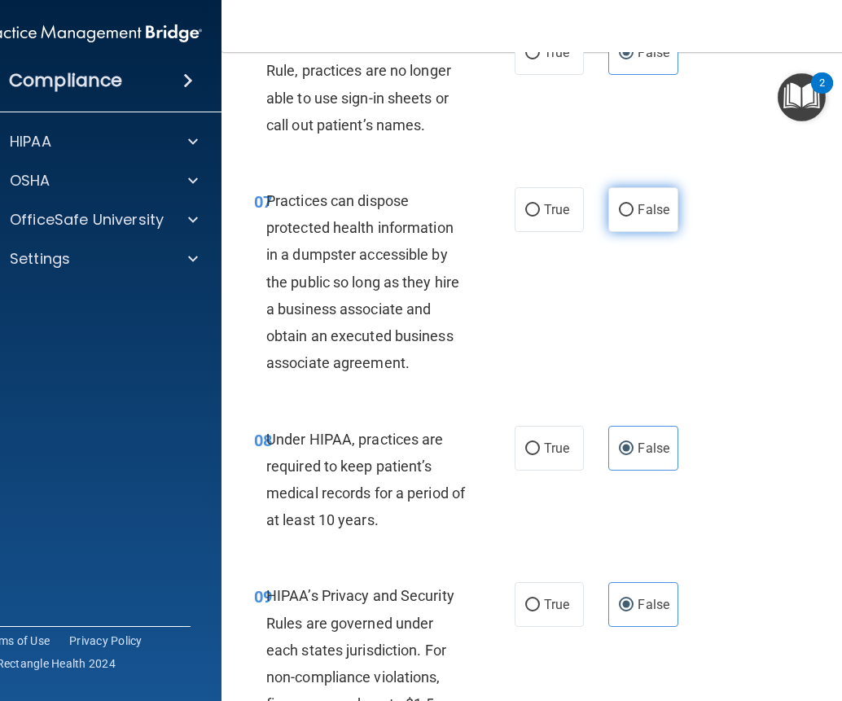
click at [648, 208] on span "False" at bounding box center [654, 209] width 32 height 15
click at [634, 208] on input "False" at bounding box center [626, 210] width 15 height 12
radio input "true"
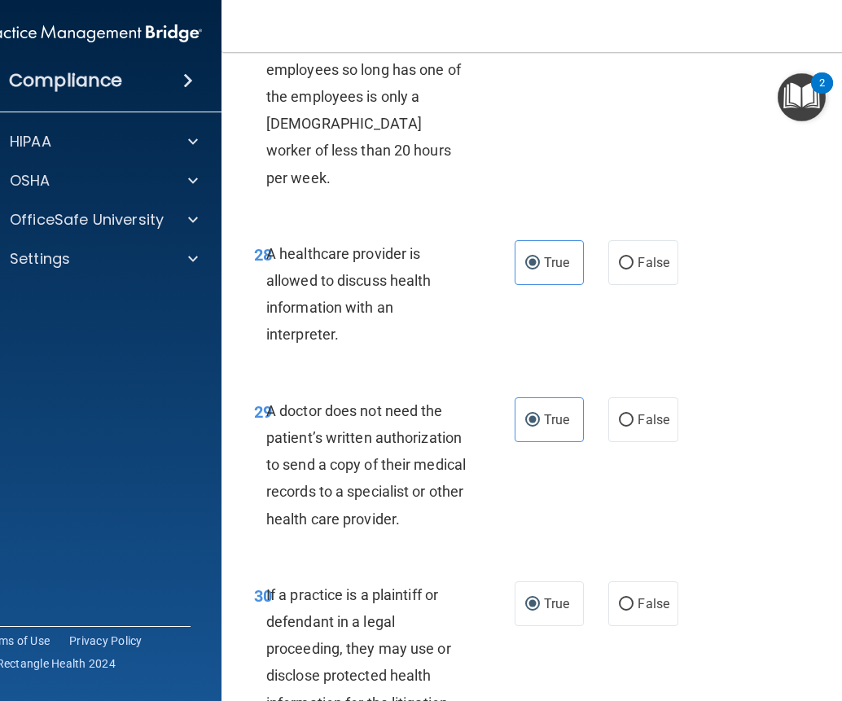
scroll to position [5335, 0]
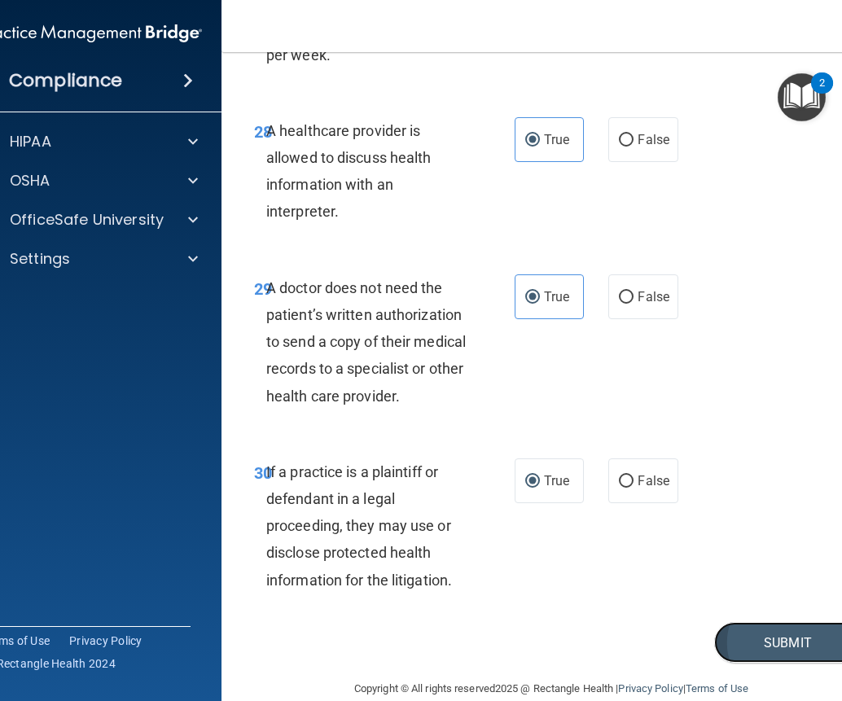
click at [774, 625] on button "Submit" at bounding box center [787, 643] width 147 height 42
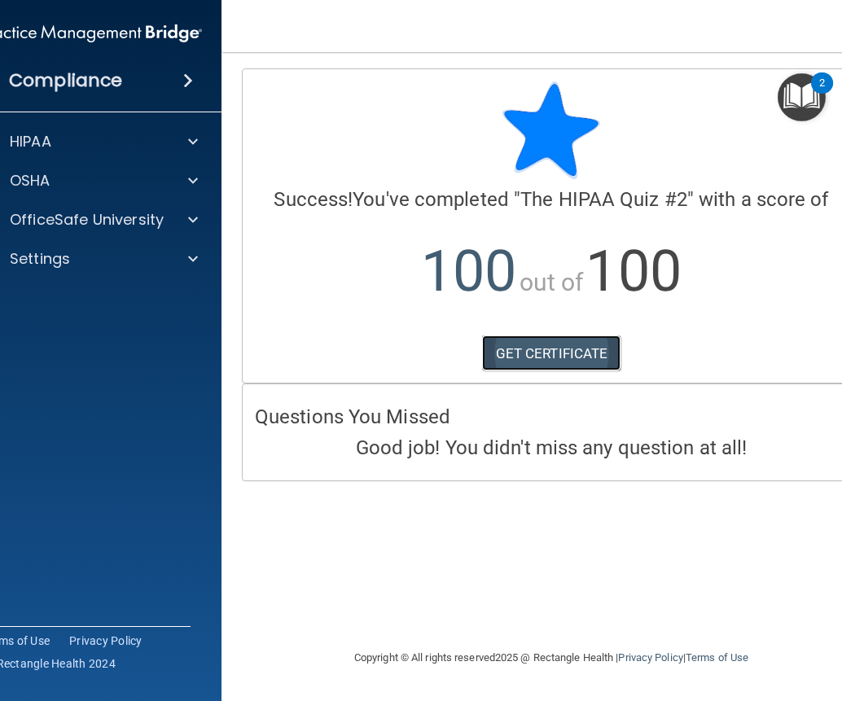
click at [554, 351] on link "GET CERTIFICATE" at bounding box center [551, 354] width 139 height 36
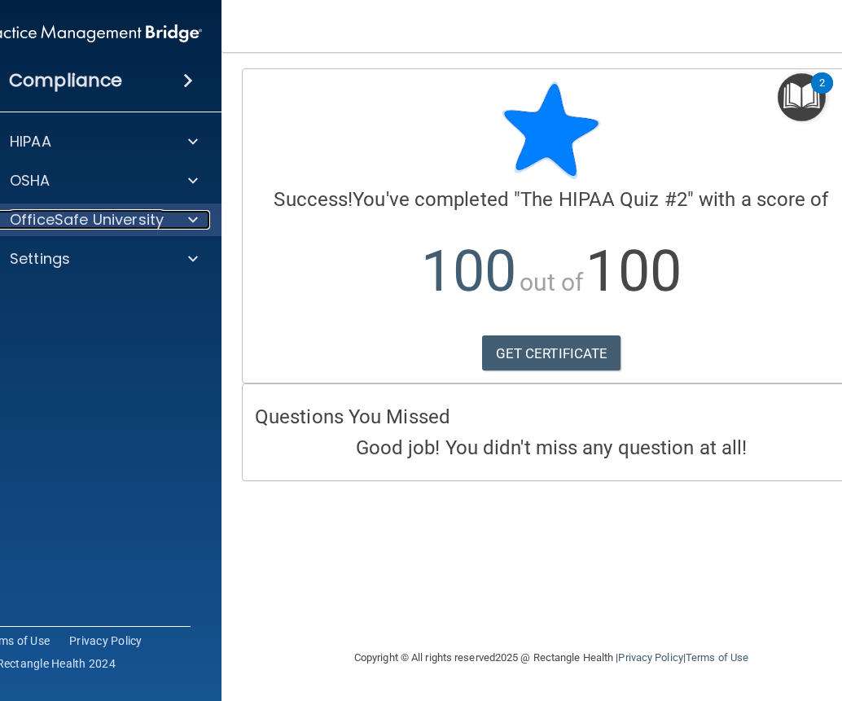
click at [43, 219] on p "OfficeSafe University" at bounding box center [87, 220] width 154 height 20
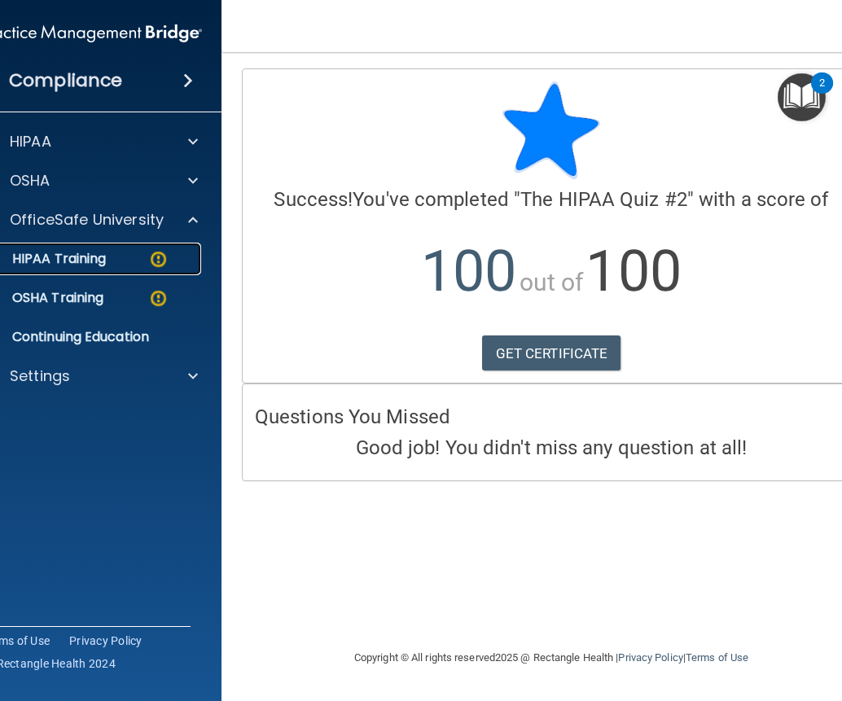
click at [76, 263] on p "HIPAA Training" at bounding box center [38, 259] width 134 height 16
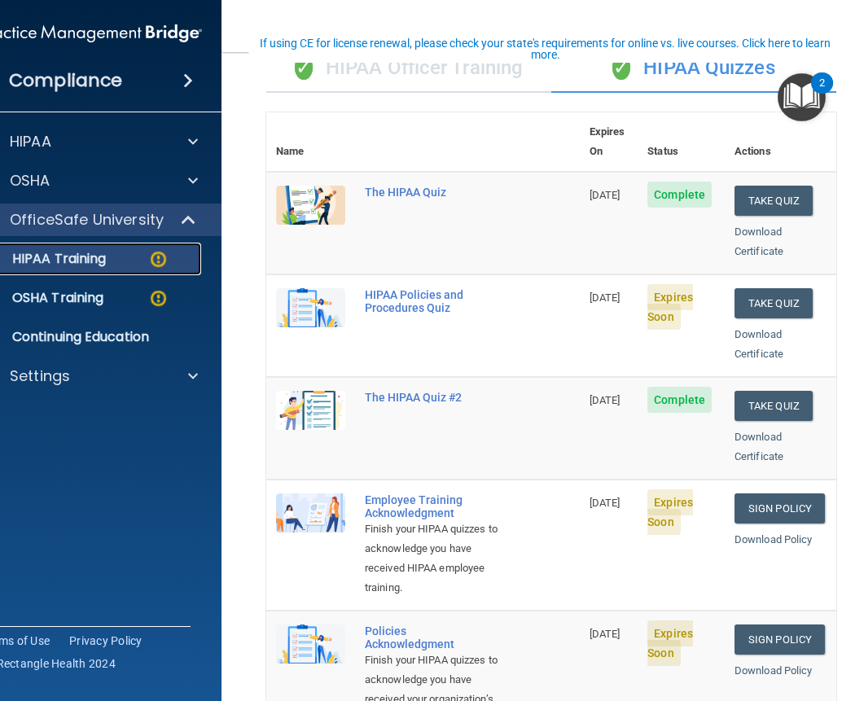
scroll to position [163, 0]
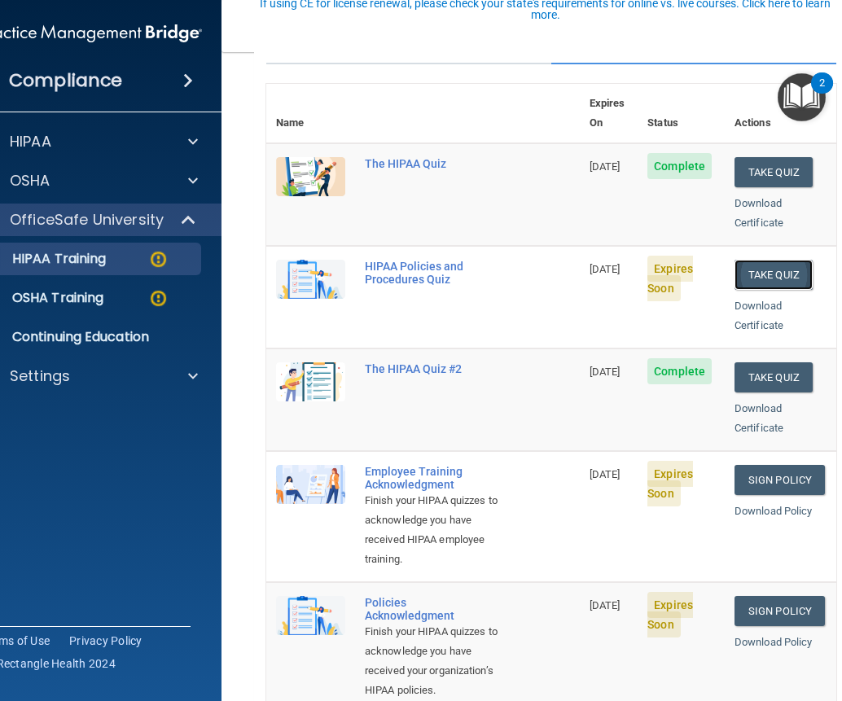
click at [771, 260] on button "Take Quiz" at bounding box center [774, 275] width 78 height 30
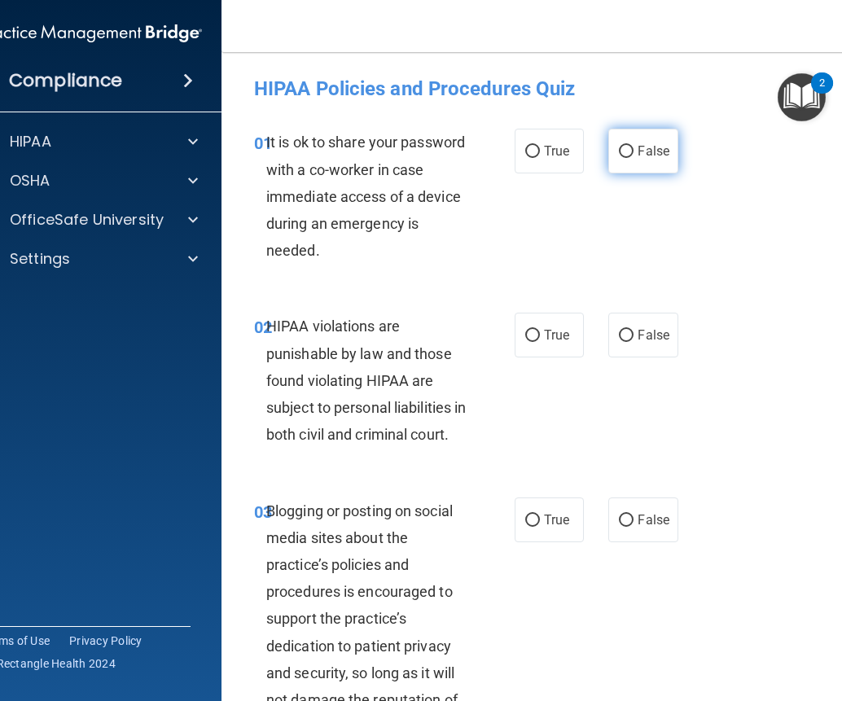
click at [640, 153] on span "False" at bounding box center [654, 150] width 32 height 15
click at [634, 153] on input "False" at bounding box center [626, 152] width 15 height 12
radio input "true"
click at [549, 353] on label "True" at bounding box center [549, 335] width 69 height 45
click at [540, 342] on input "True" at bounding box center [532, 336] width 15 height 12
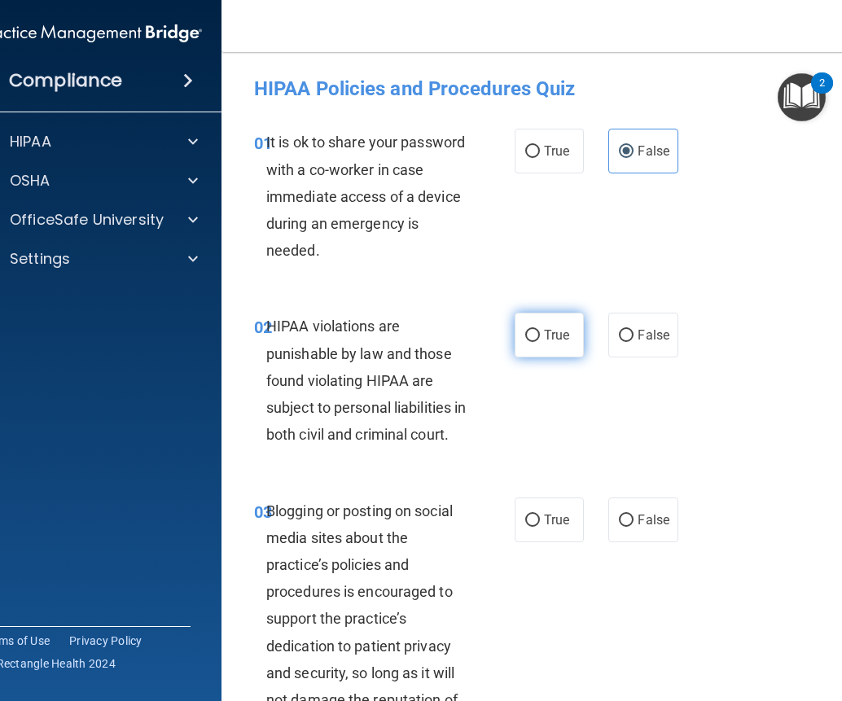
radio input "true"
click at [647, 542] on label "False" at bounding box center [642, 520] width 69 height 45
click at [634, 527] on input "False" at bounding box center [626, 521] width 15 height 12
radio input "true"
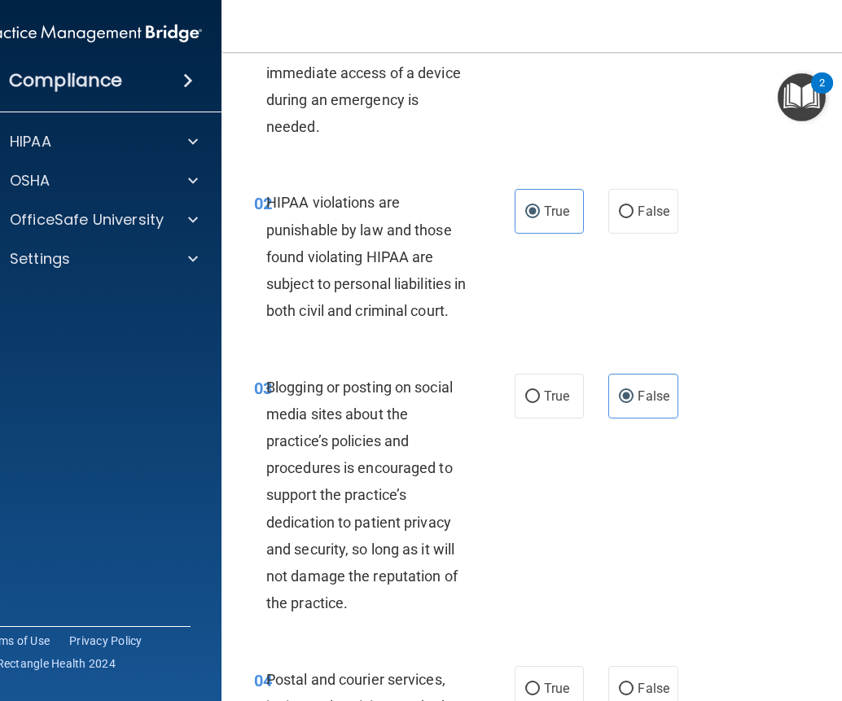
scroll to position [244, 0]
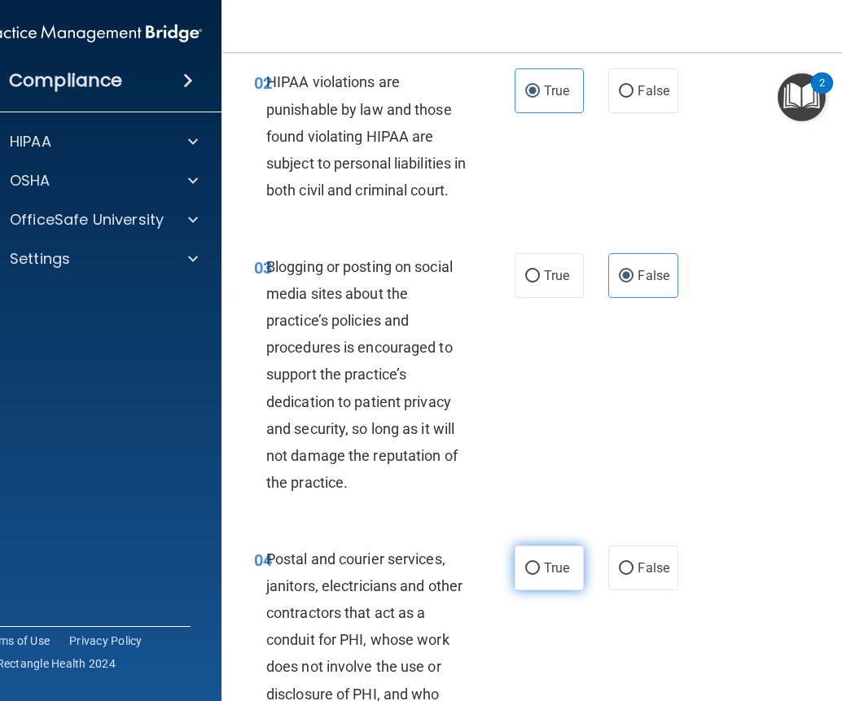
click at [537, 590] on label "True" at bounding box center [549, 568] width 69 height 45
click at [537, 575] on input "True" at bounding box center [532, 569] width 15 height 12
radio input "true"
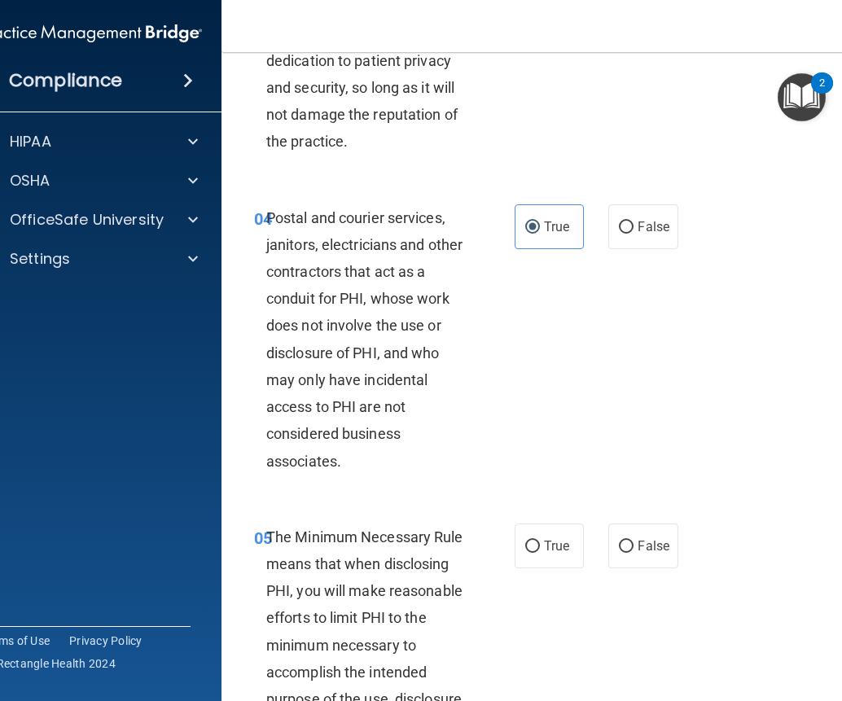
scroll to position [733, 0]
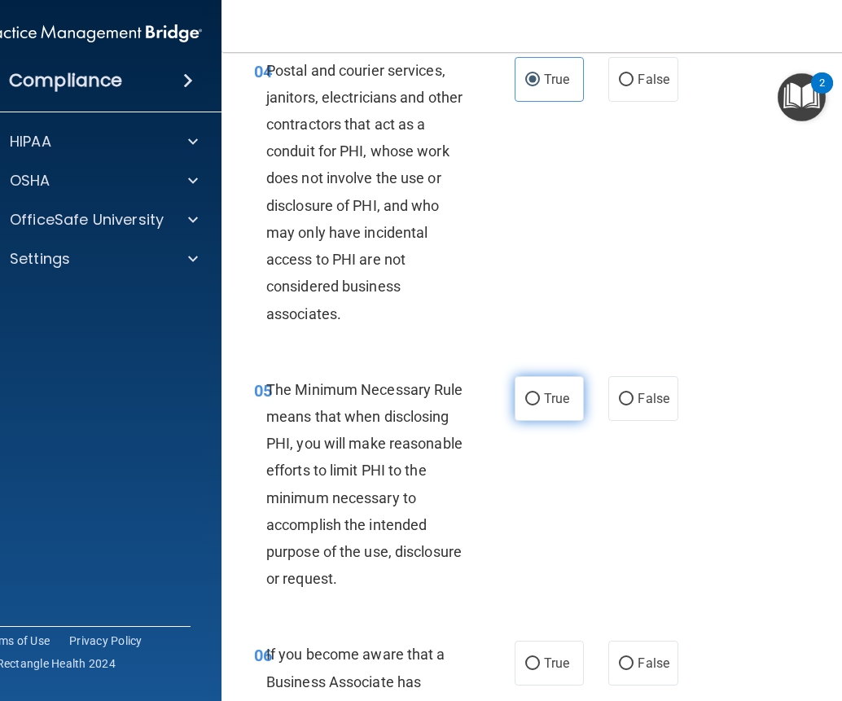
click at [548, 406] on span "True" at bounding box center [556, 398] width 25 height 15
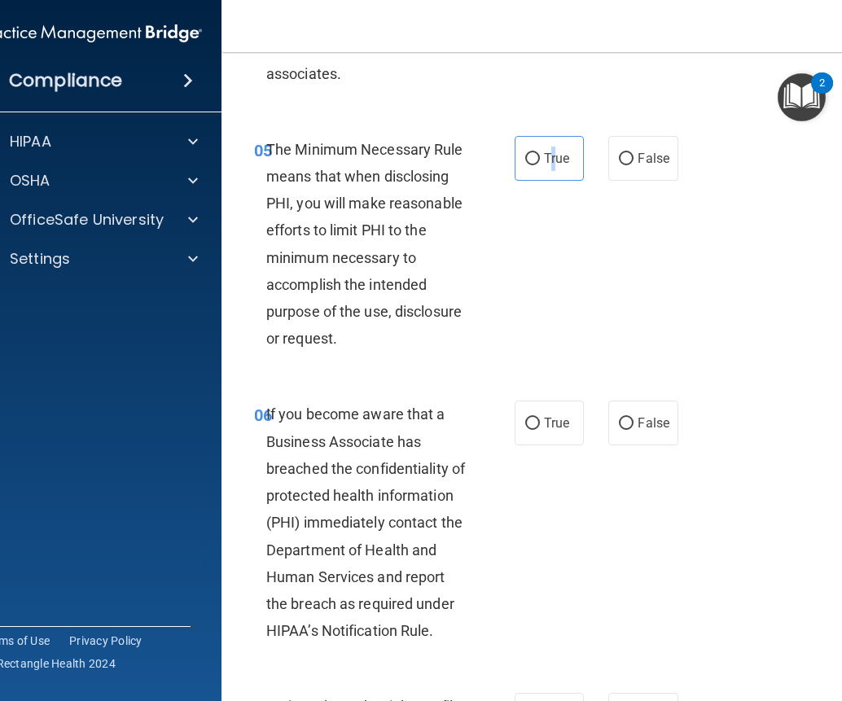
scroll to position [977, 0]
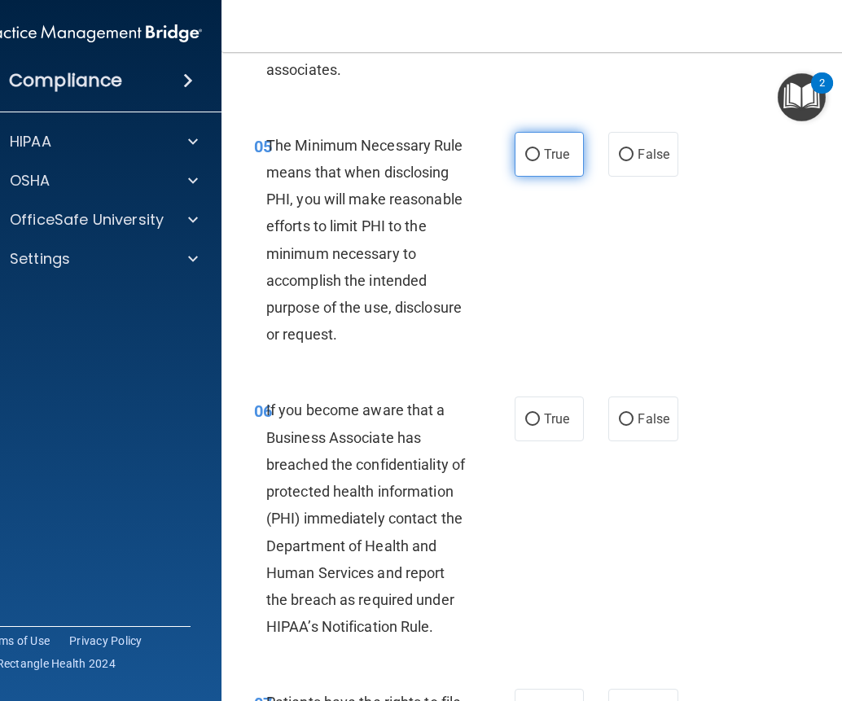
click at [526, 177] on label "True" at bounding box center [549, 154] width 69 height 45
click at [526, 161] on input "True" at bounding box center [532, 155] width 15 height 12
radio input "true"
click at [626, 426] on input "False" at bounding box center [626, 420] width 15 height 12
radio input "true"
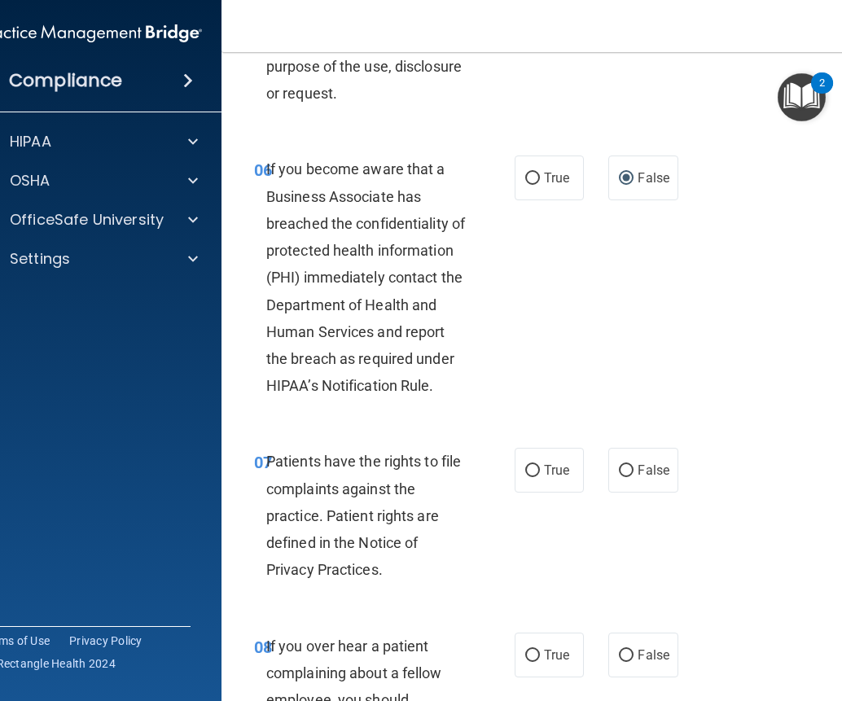
scroll to position [1221, 0]
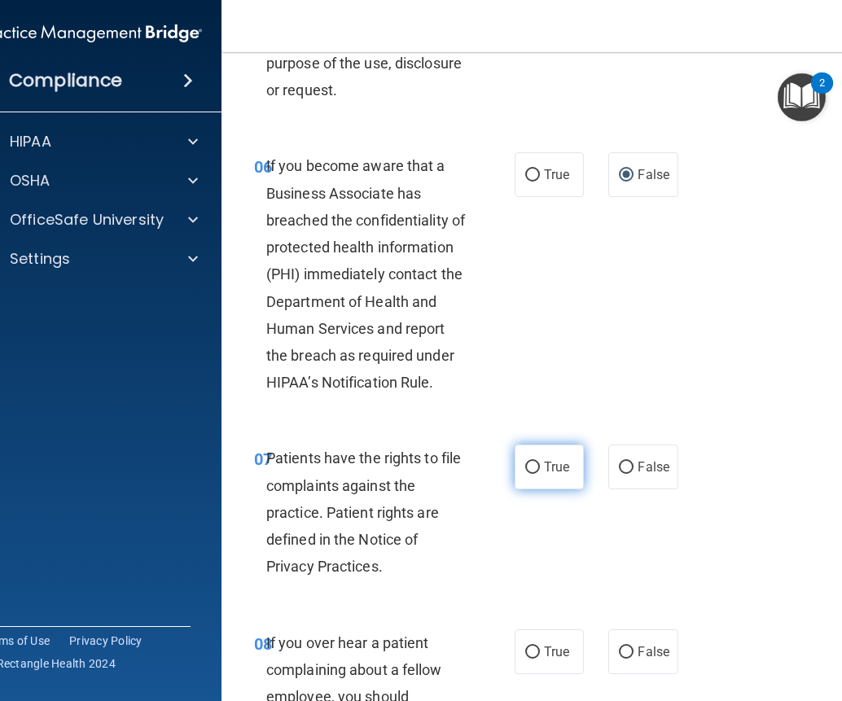
click at [534, 489] on label "True" at bounding box center [549, 467] width 69 height 45
click at [534, 474] on input "True" at bounding box center [532, 468] width 15 height 12
radio input "true"
click at [653, 660] on span "False" at bounding box center [654, 651] width 32 height 15
click at [634, 659] on input "False" at bounding box center [626, 653] width 15 height 12
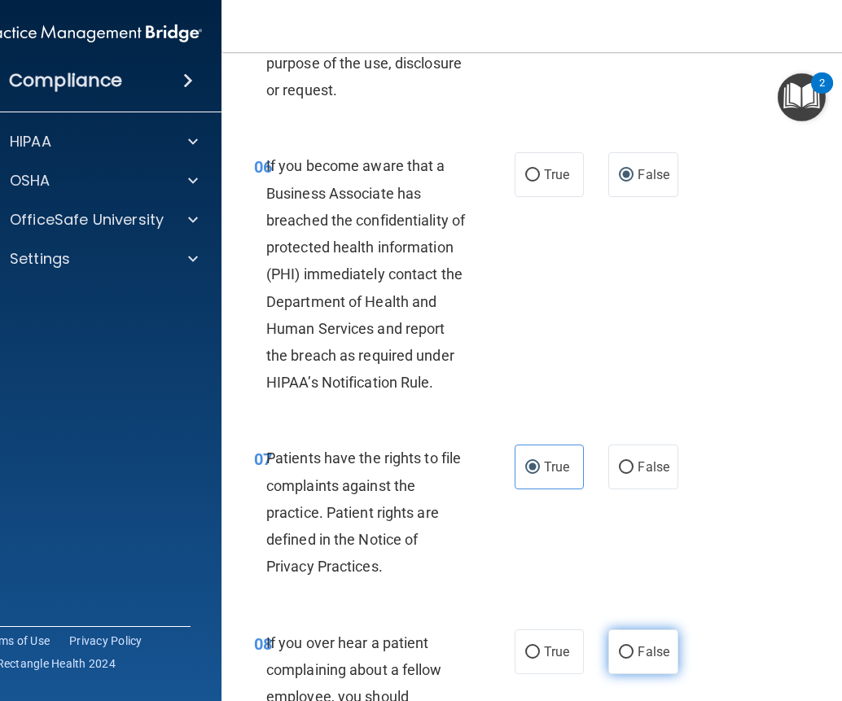
radio input "true"
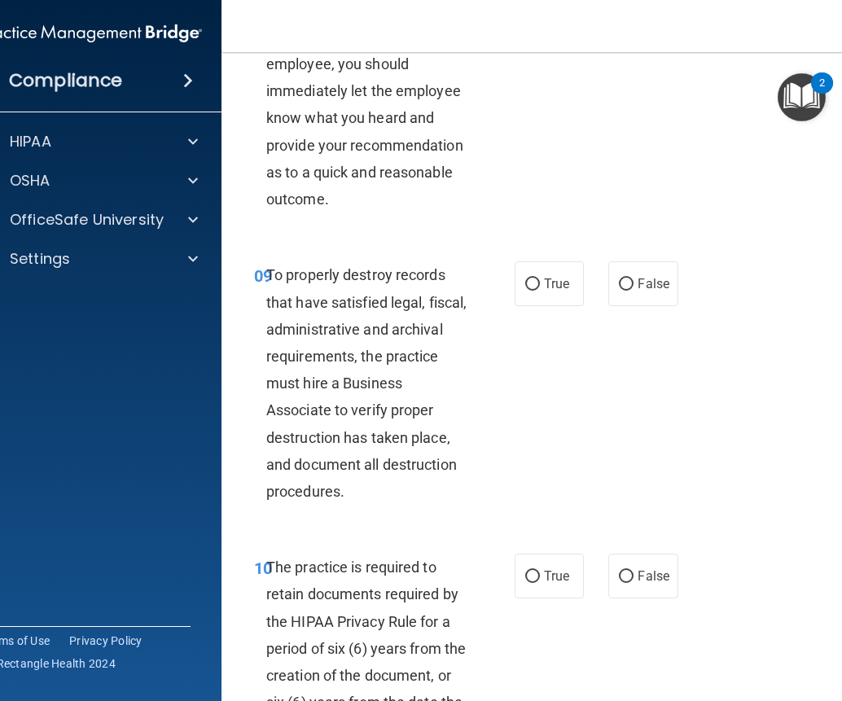
scroll to position [1873, 0]
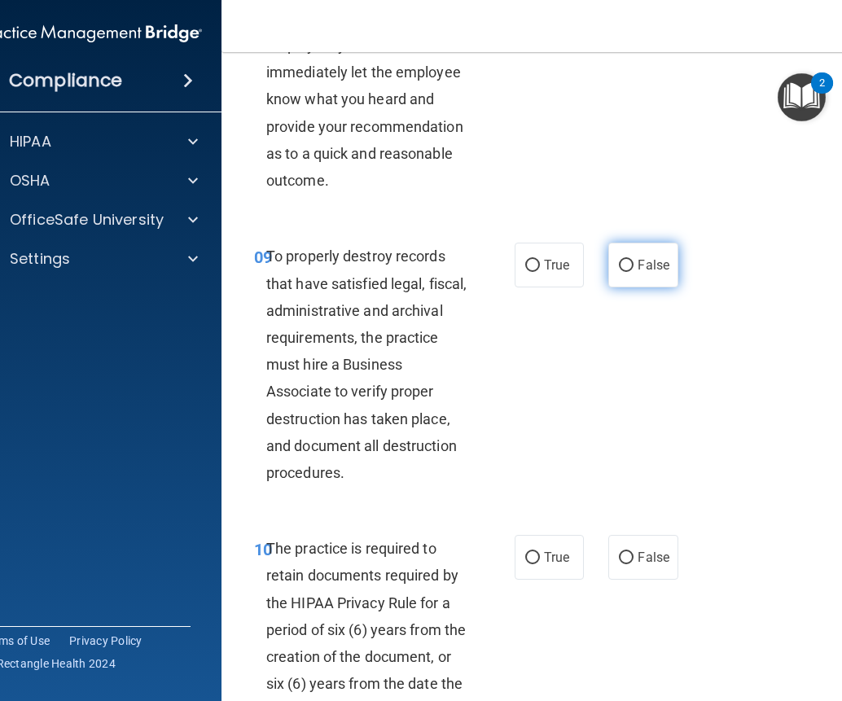
click at [638, 273] on span "False" at bounding box center [654, 264] width 32 height 15
click at [634, 272] on input "False" at bounding box center [626, 266] width 15 height 12
radio input "true"
click at [544, 565] on span "True" at bounding box center [556, 557] width 25 height 15
click at [540, 564] on input "True" at bounding box center [532, 558] width 15 height 12
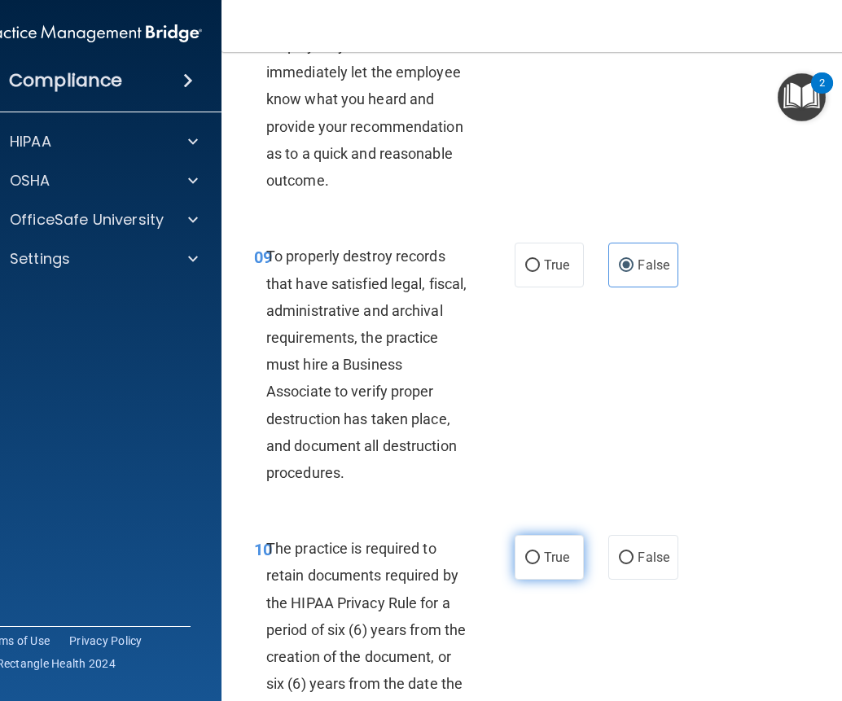
radio input "true"
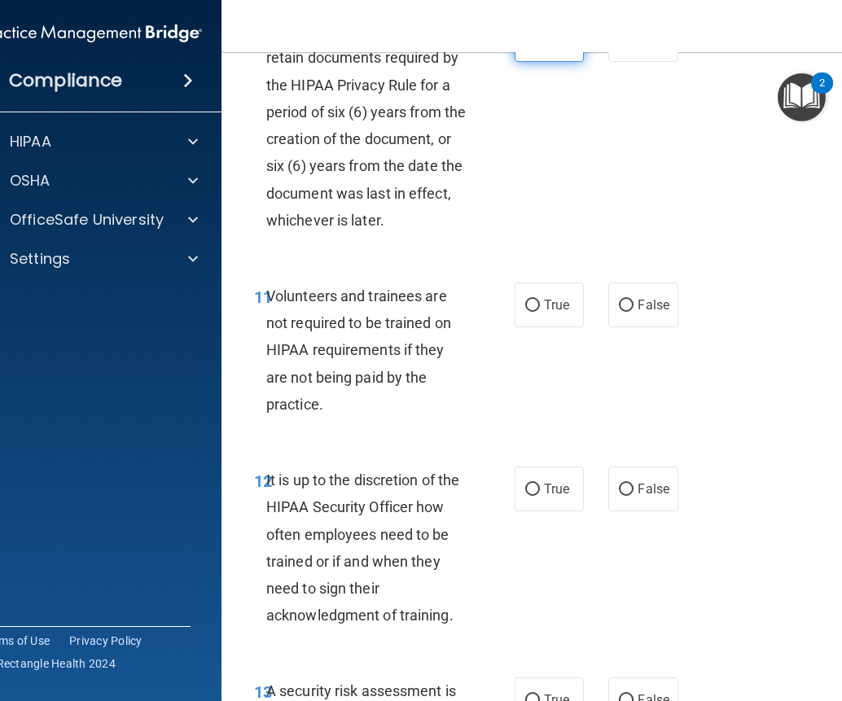
scroll to position [2443, 0]
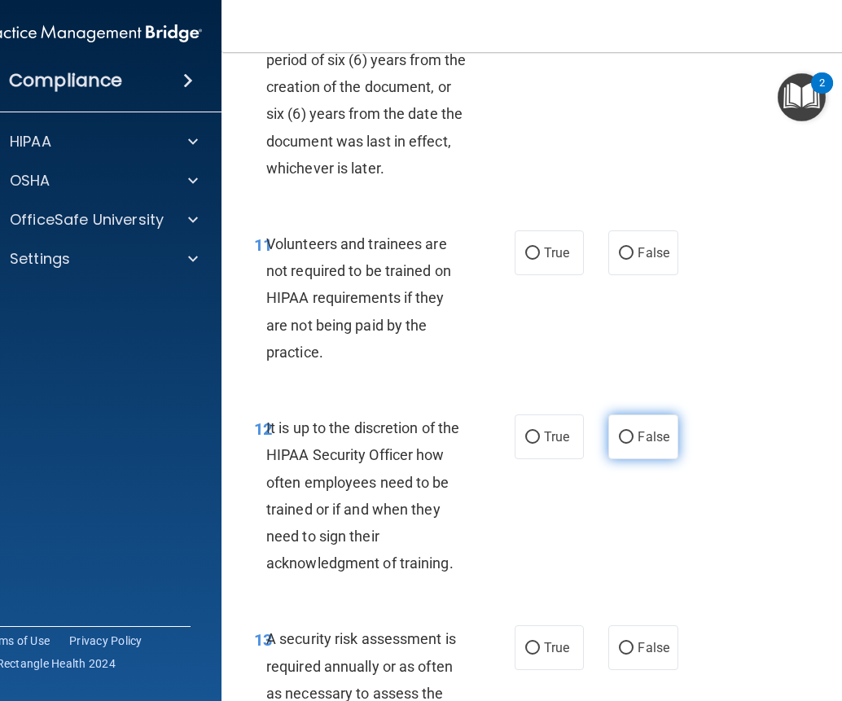
click at [641, 459] on label "False" at bounding box center [642, 436] width 69 height 45
click at [634, 444] on input "False" at bounding box center [626, 438] width 15 height 12
radio input "true"
click at [631, 459] on label "False" at bounding box center [642, 436] width 69 height 45
click at [631, 444] on input "False" at bounding box center [626, 438] width 15 height 12
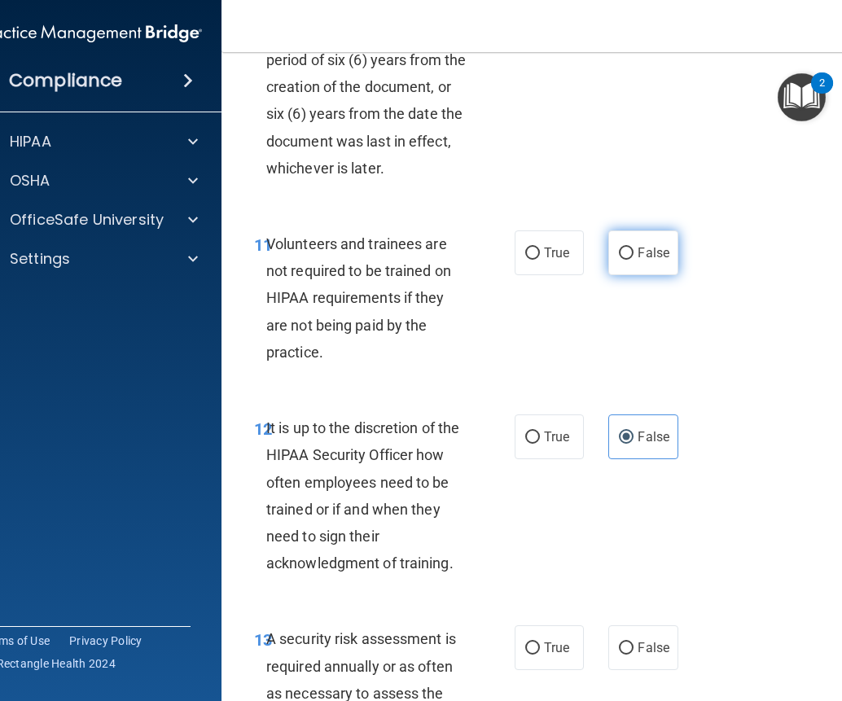
click at [638, 261] on span "False" at bounding box center [654, 252] width 32 height 15
click at [634, 260] on input "False" at bounding box center [626, 254] width 15 height 12
radio input "true"
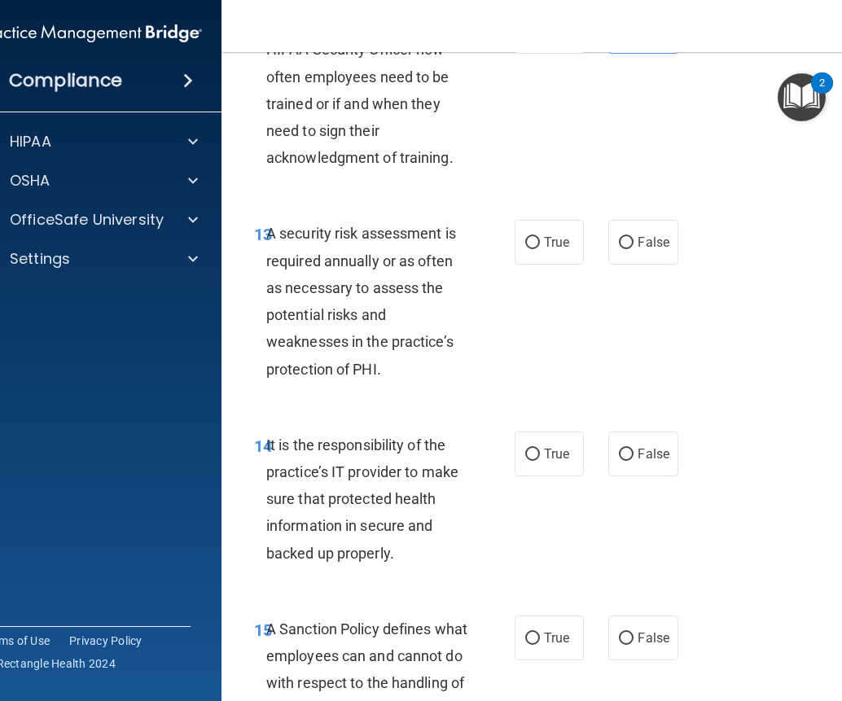
scroll to position [2850, 0]
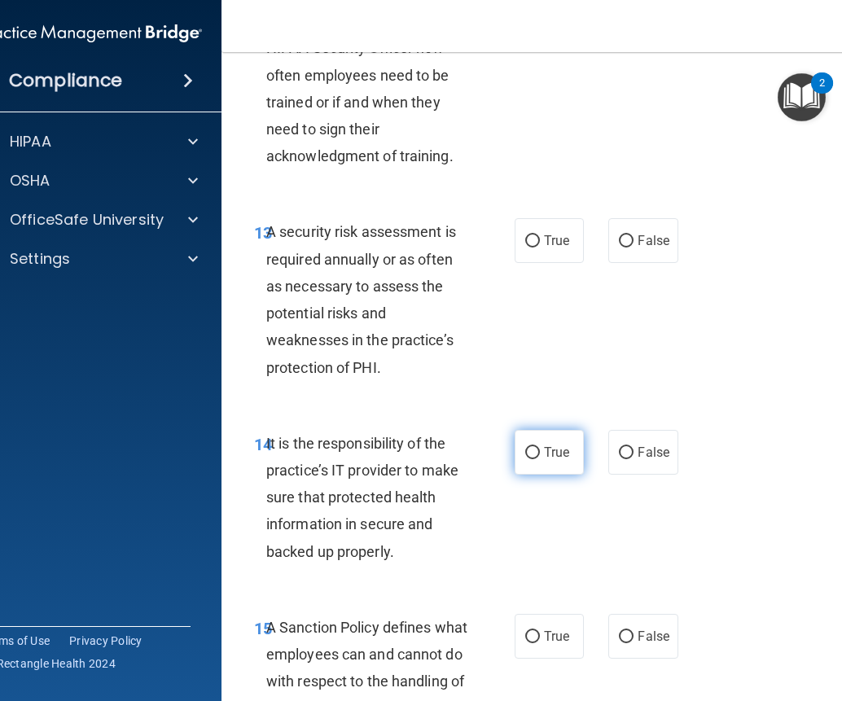
click at [548, 460] on span "True" at bounding box center [556, 452] width 25 height 15
click at [540, 459] on input "True" at bounding box center [532, 453] width 15 height 12
radio input "true"
click at [548, 248] on span "True" at bounding box center [556, 240] width 25 height 15
click at [540, 248] on input "True" at bounding box center [532, 241] width 15 height 12
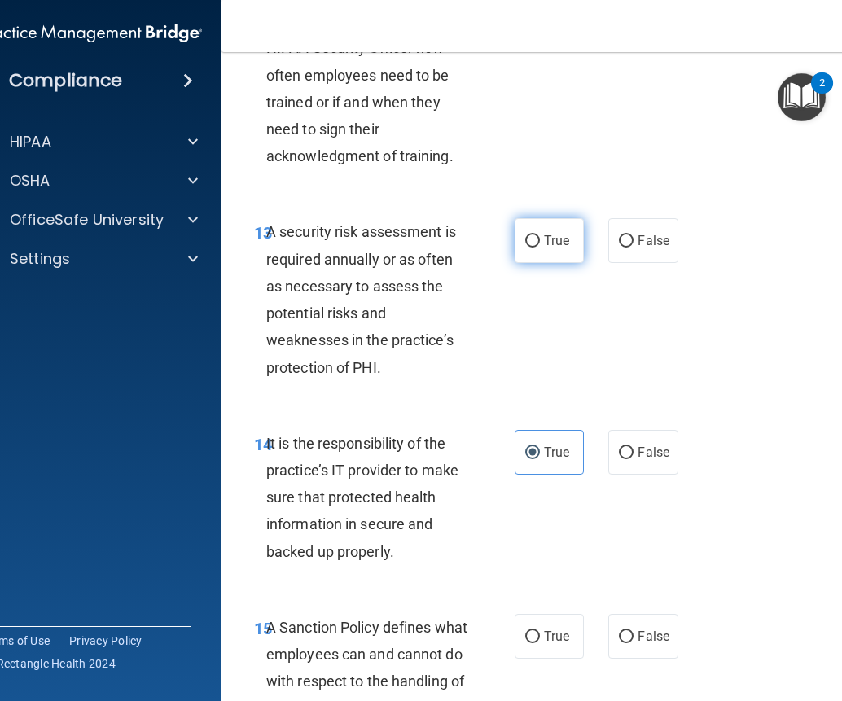
radio input "true"
click at [630, 475] on label "False" at bounding box center [642, 452] width 69 height 45
click at [630, 459] on input "False" at bounding box center [626, 453] width 15 height 12
radio input "true"
radio input "false"
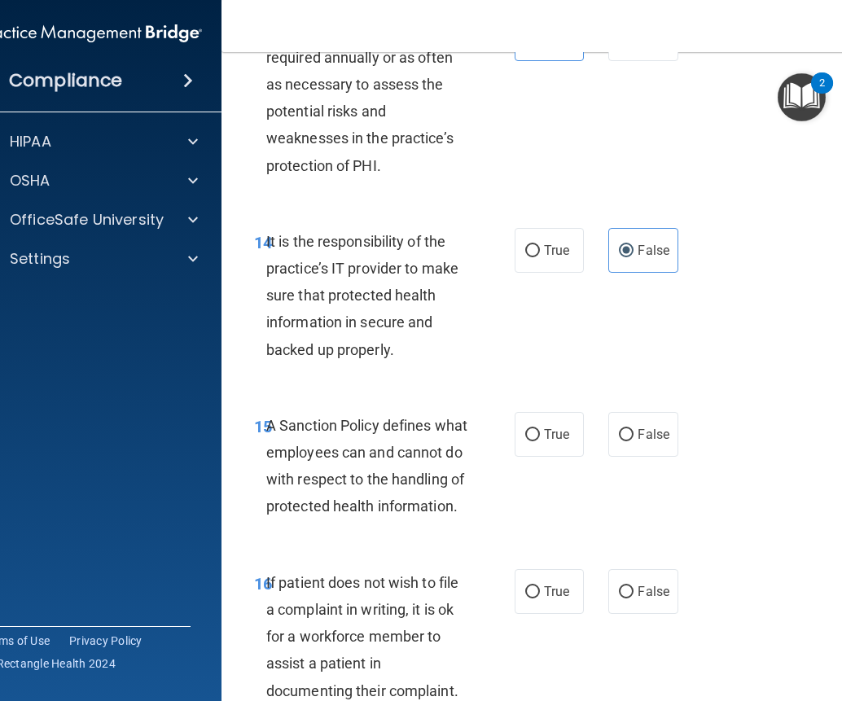
scroll to position [3094, 0]
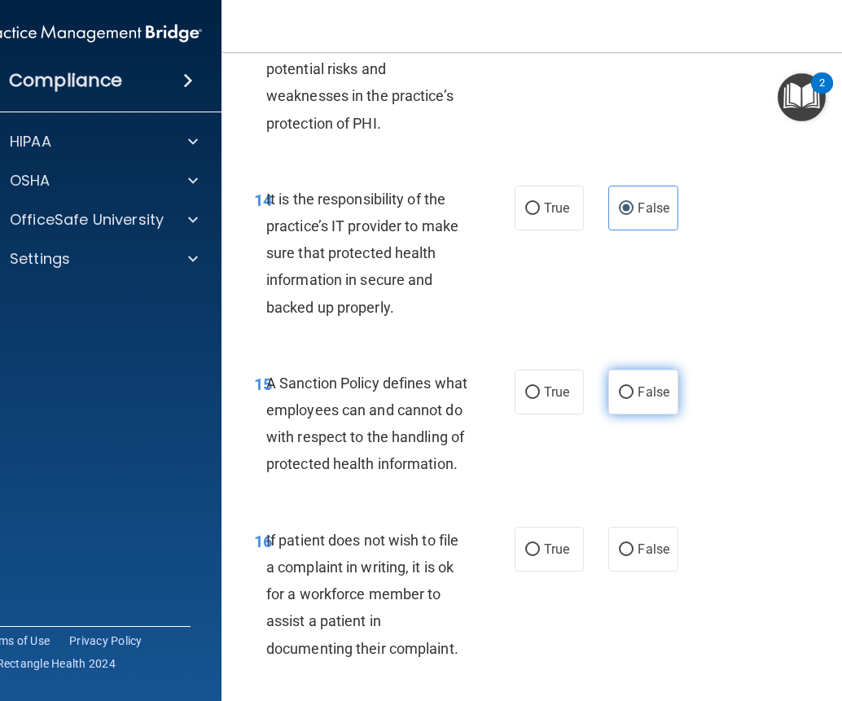
click at [625, 410] on label "False" at bounding box center [642, 392] width 69 height 45
click at [625, 399] on input "False" at bounding box center [626, 393] width 15 height 12
radio input "true"
click at [531, 556] on input "True" at bounding box center [532, 550] width 15 height 12
radio input "true"
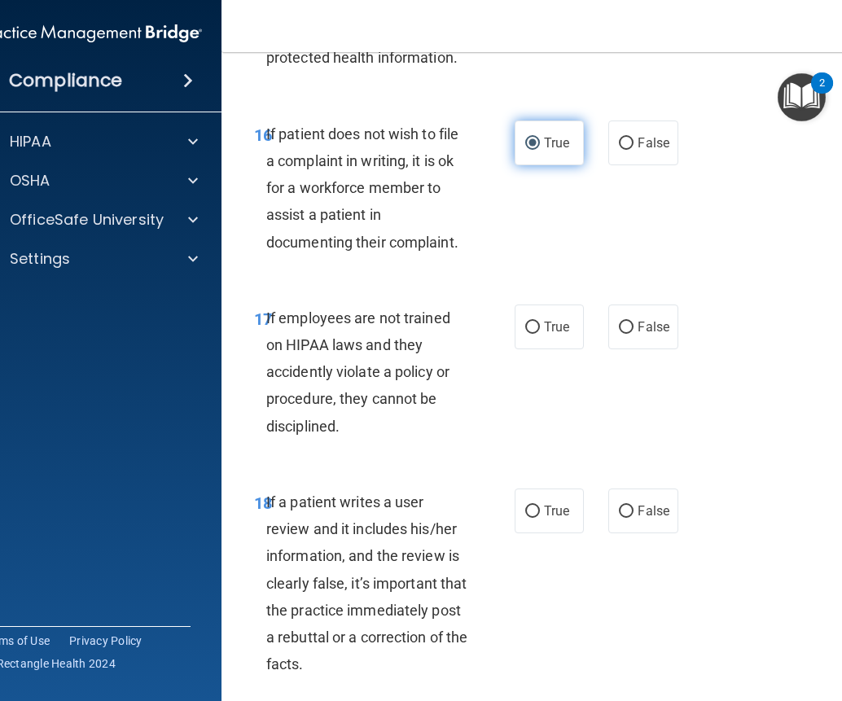
scroll to position [3502, 0]
drag, startPoint x: 640, startPoint y: 393, endPoint x: 629, endPoint y: 408, distance: 18.7
click at [640, 349] on label "False" at bounding box center [642, 326] width 69 height 45
click at [634, 333] on input "False" at bounding box center [626, 327] width 15 height 12
radio input "true"
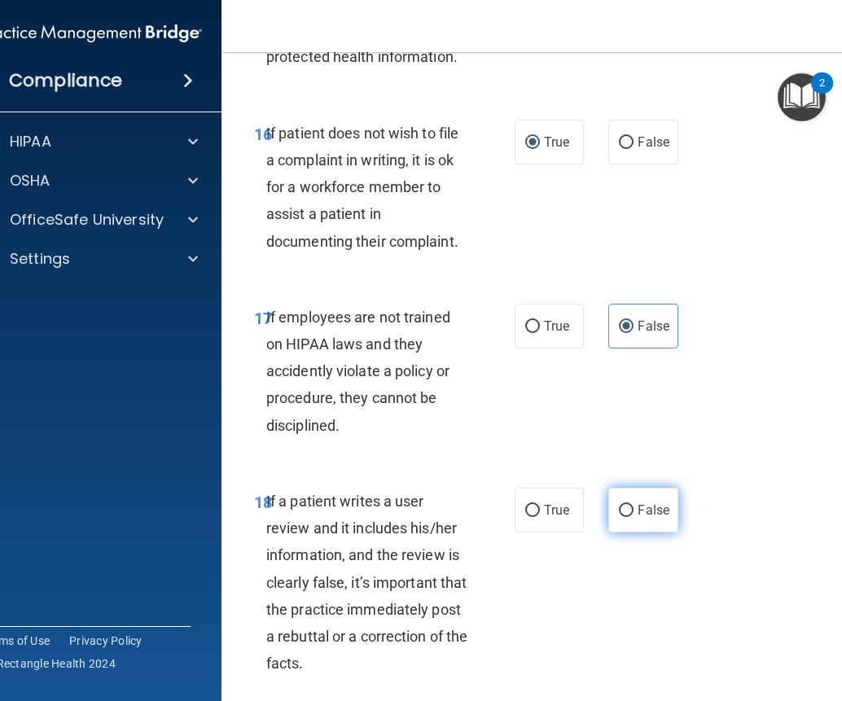
click at [640, 533] on label "False" at bounding box center [642, 510] width 69 height 45
click at [634, 517] on input "False" at bounding box center [626, 511] width 15 height 12
radio input "true"
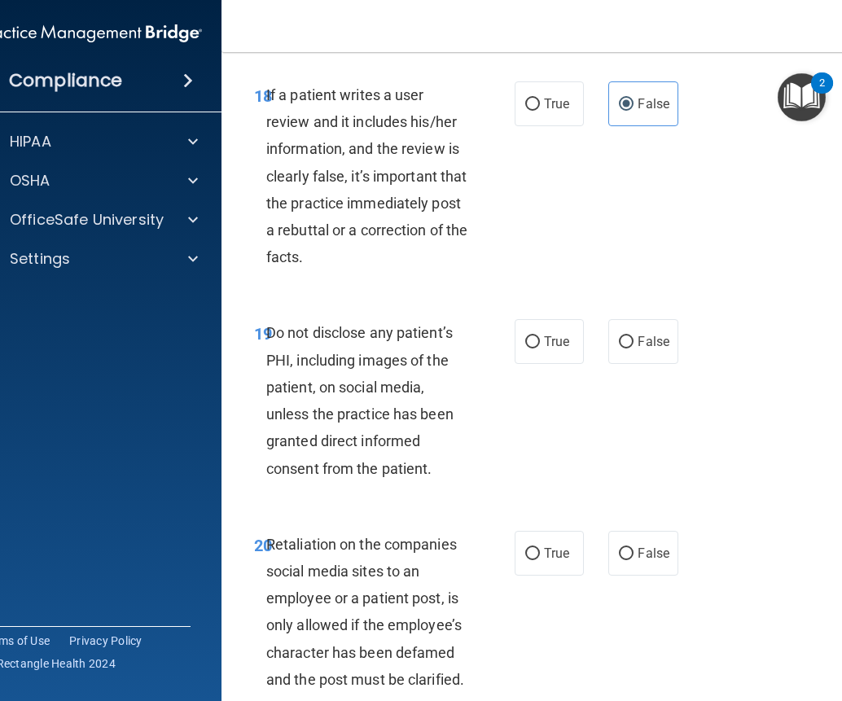
scroll to position [3909, 0]
click at [549, 363] on label "True" at bounding box center [549, 340] width 69 height 45
click at [540, 348] on input "True" at bounding box center [532, 342] width 15 height 12
radio input "true"
click at [643, 560] on span "False" at bounding box center [654, 552] width 32 height 15
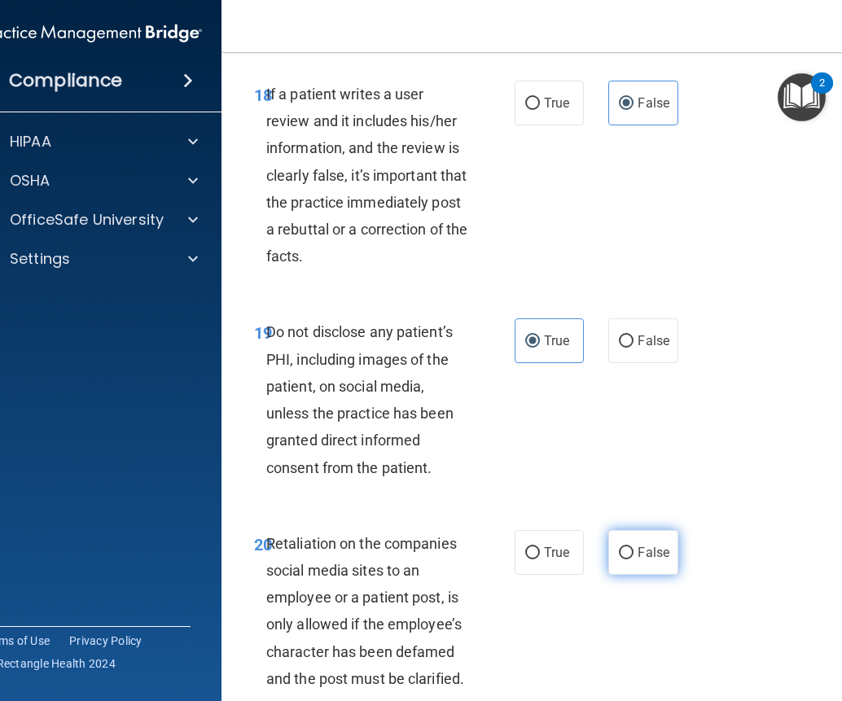
click at [634, 559] on input "False" at bounding box center [626, 553] width 15 height 12
radio input "true"
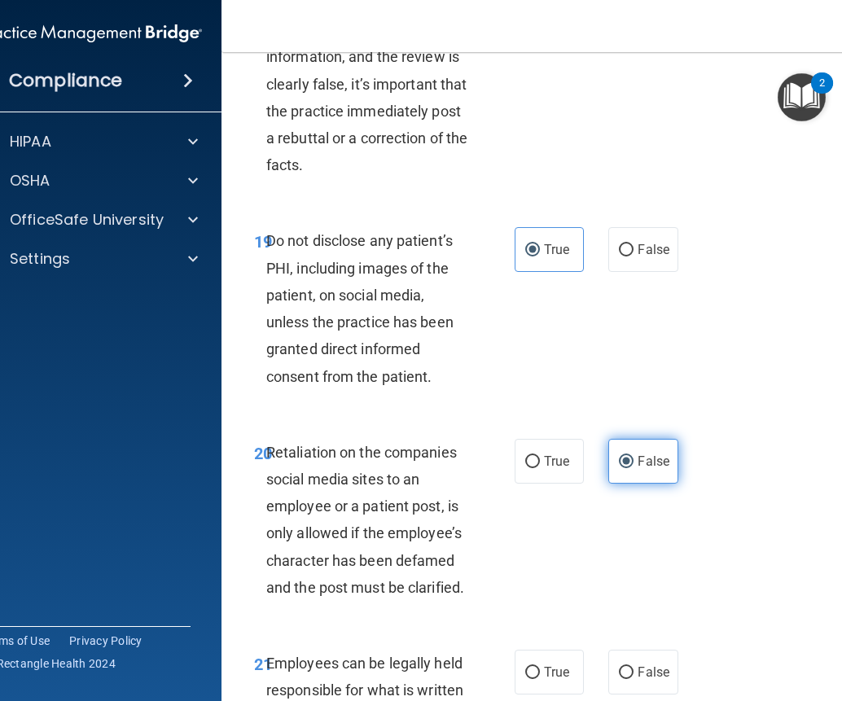
scroll to position [4234, 0]
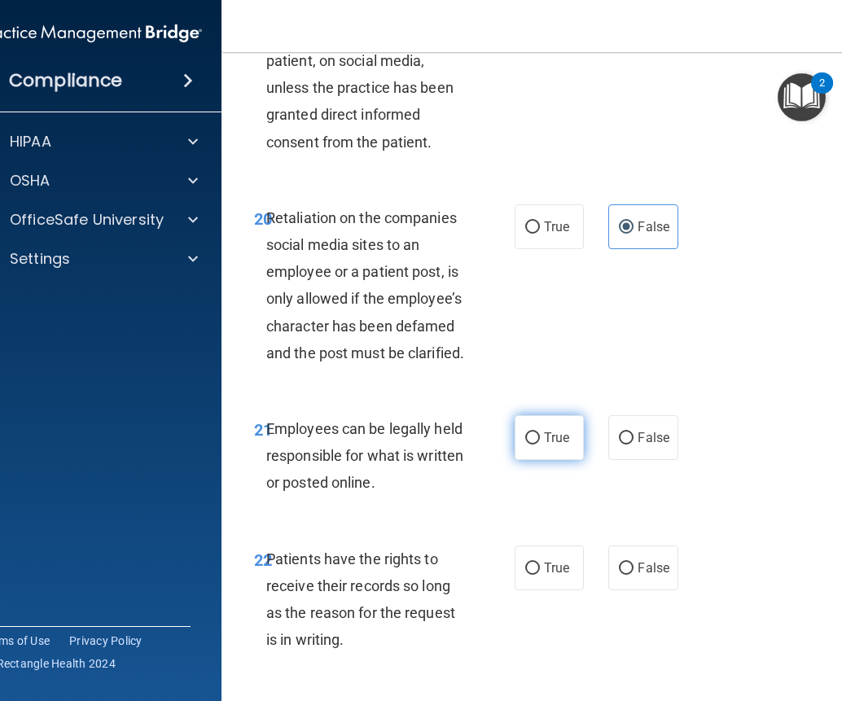
click at [550, 445] on span "True" at bounding box center [556, 437] width 25 height 15
click at [540, 445] on input "True" at bounding box center [532, 438] width 15 height 12
radio input "true"
click at [650, 590] on label "False" at bounding box center [642, 568] width 69 height 45
click at [634, 575] on input "False" at bounding box center [626, 569] width 15 height 12
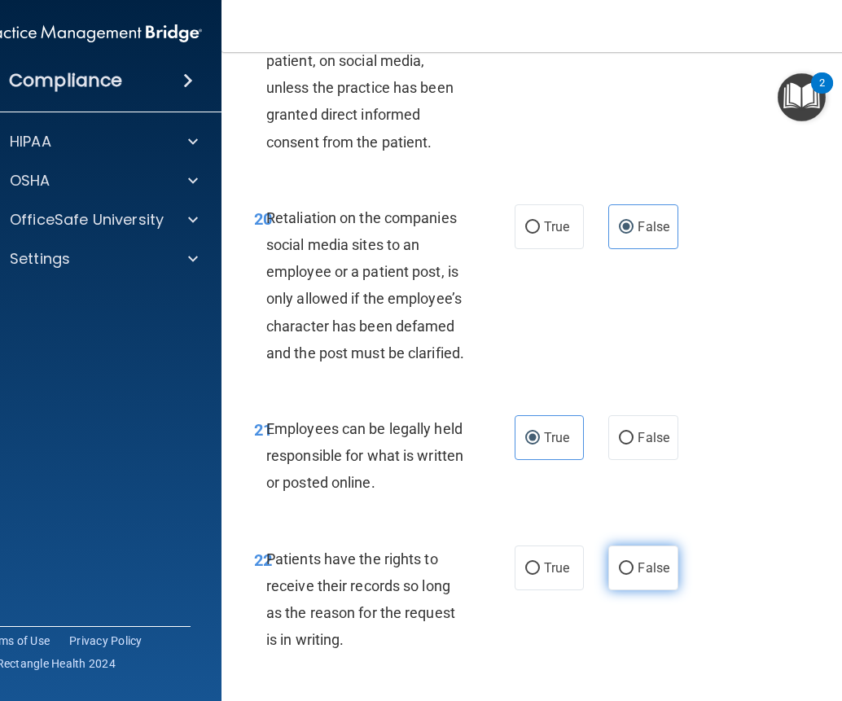
radio input "true"
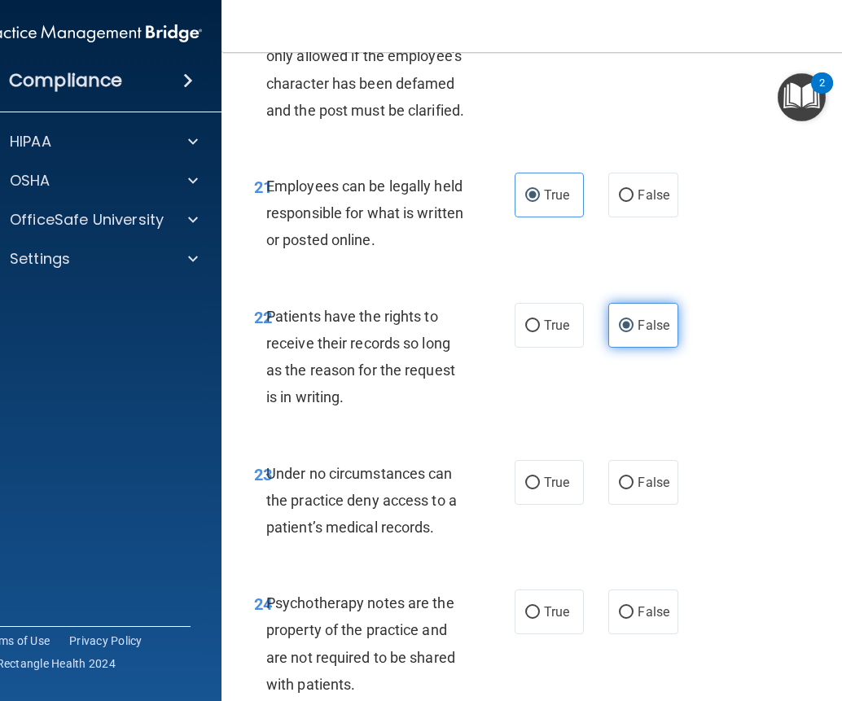
scroll to position [4479, 0]
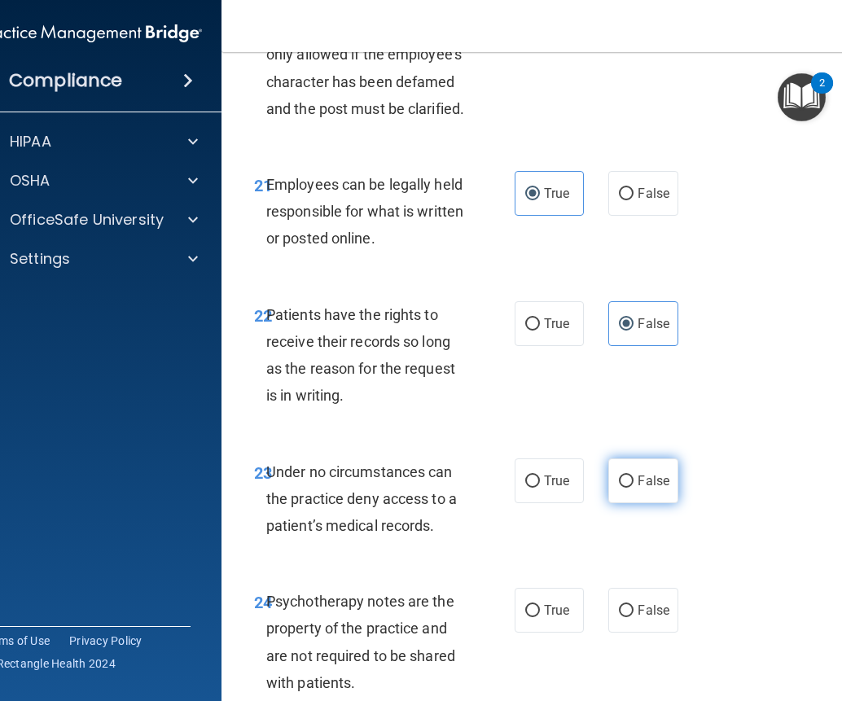
click at [652, 489] on span "False" at bounding box center [654, 480] width 32 height 15
click at [634, 488] on input "False" at bounding box center [626, 482] width 15 height 12
radio input "true"
click at [546, 633] on label "True" at bounding box center [549, 610] width 69 height 45
click at [540, 617] on input "True" at bounding box center [532, 611] width 15 height 12
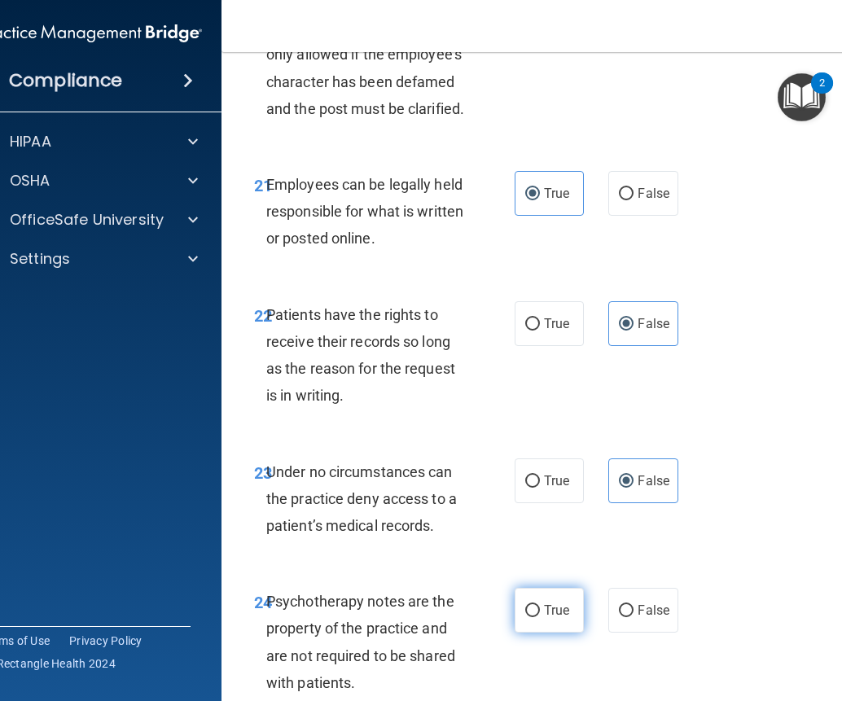
radio input "true"
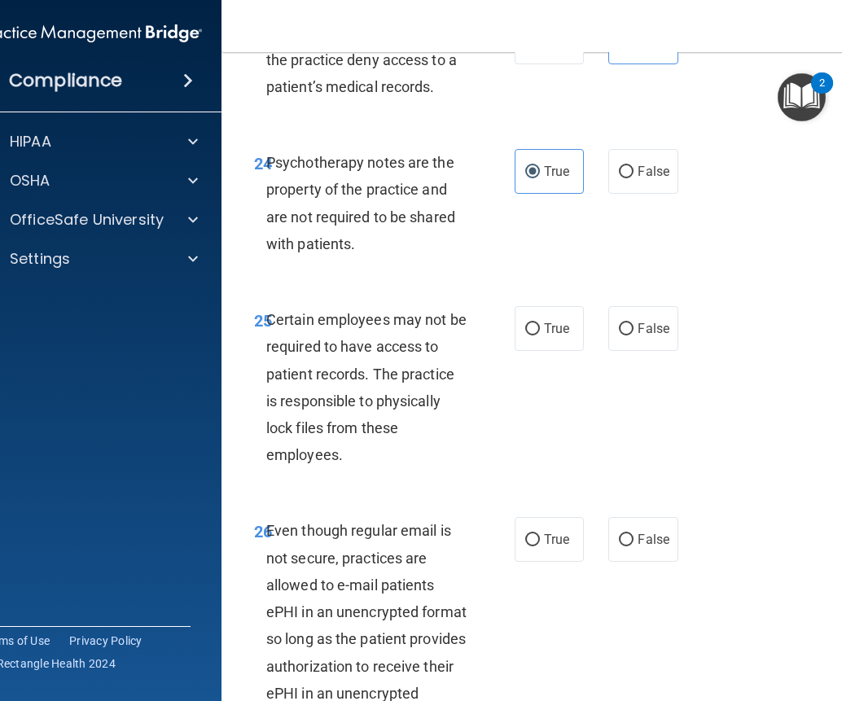
scroll to position [4967, 0]
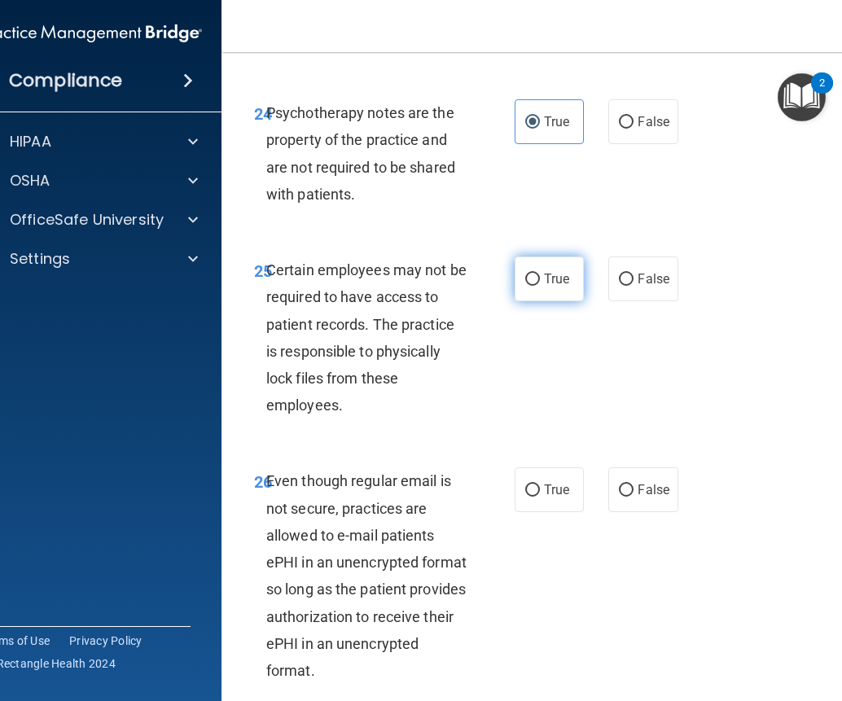
click at [558, 287] on span "True" at bounding box center [556, 278] width 25 height 15
click at [540, 286] on input "True" at bounding box center [532, 280] width 15 height 12
radio input "true"
click at [544, 512] on label "True" at bounding box center [549, 489] width 69 height 45
click at [540, 497] on input "True" at bounding box center [532, 491] width 15 height 12
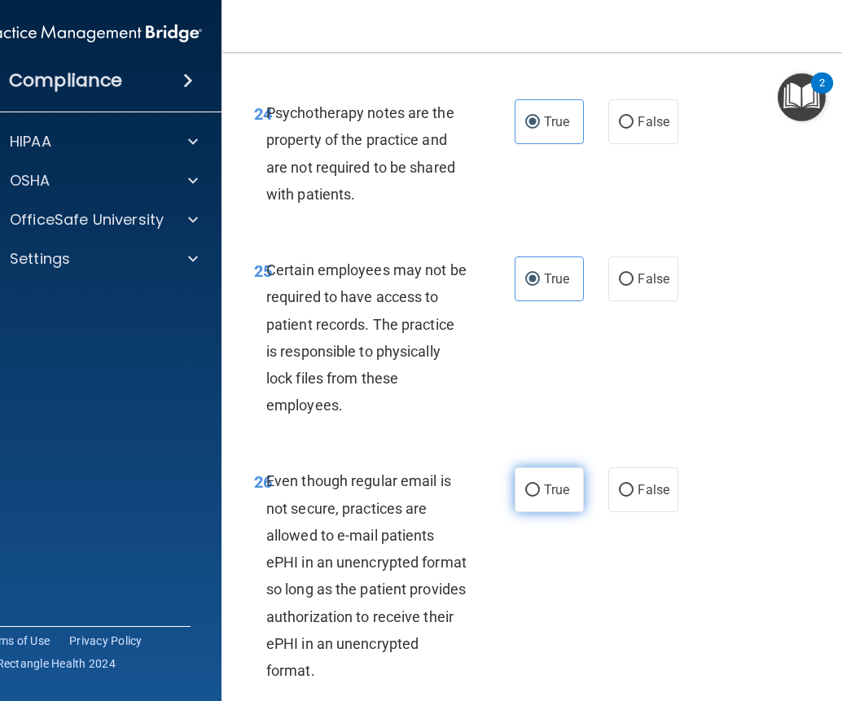
radio input "true"
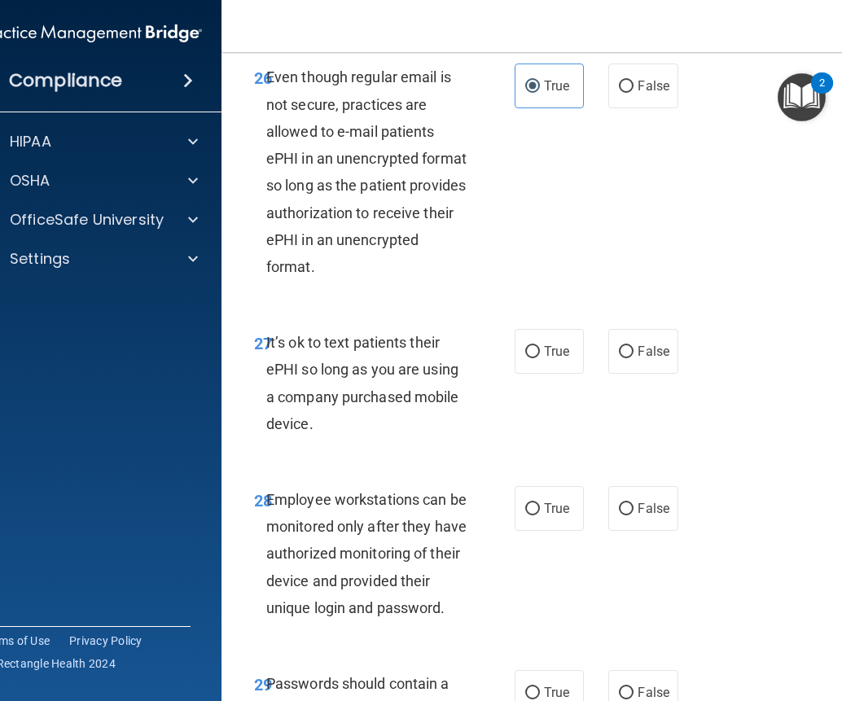
scroll to position [5375, 0]
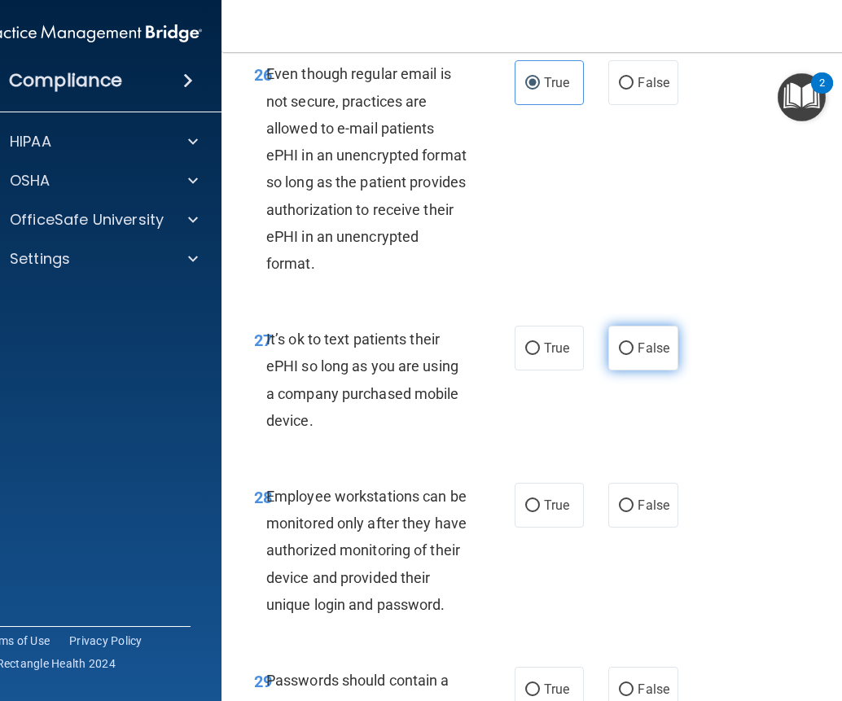
click at [643, 371] on label "False" at bounding box center [642, 348] width 69 height 45
click at [634, 355] on input "False" at bounding box center [626, 349] width 15 height 12
radio input "true"
click at [624, 512] on input "False" at bounding box center [626, 506] width 15 height 12
radio input "true"
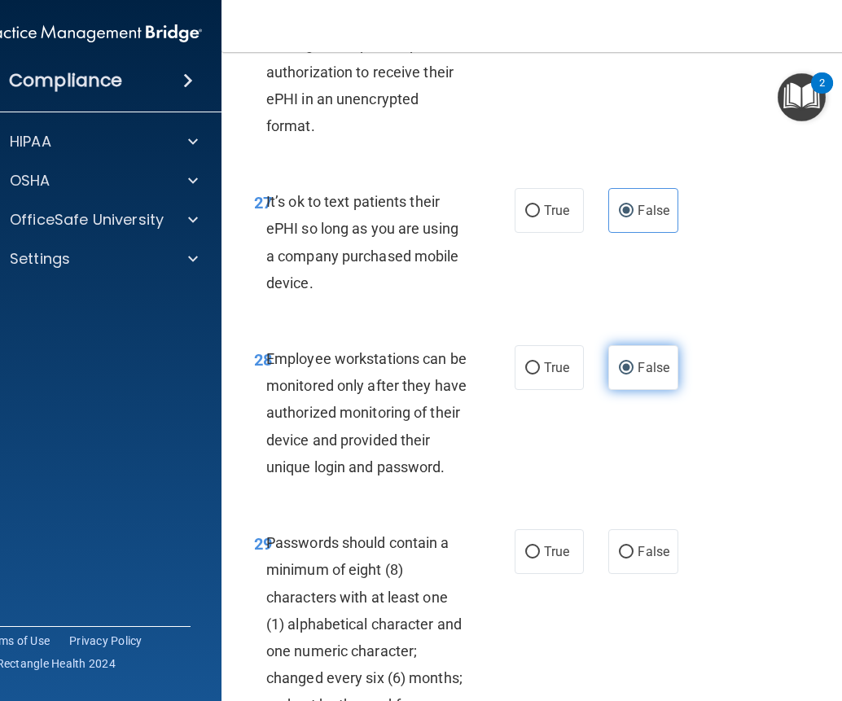
scroll to position [5537, 0]
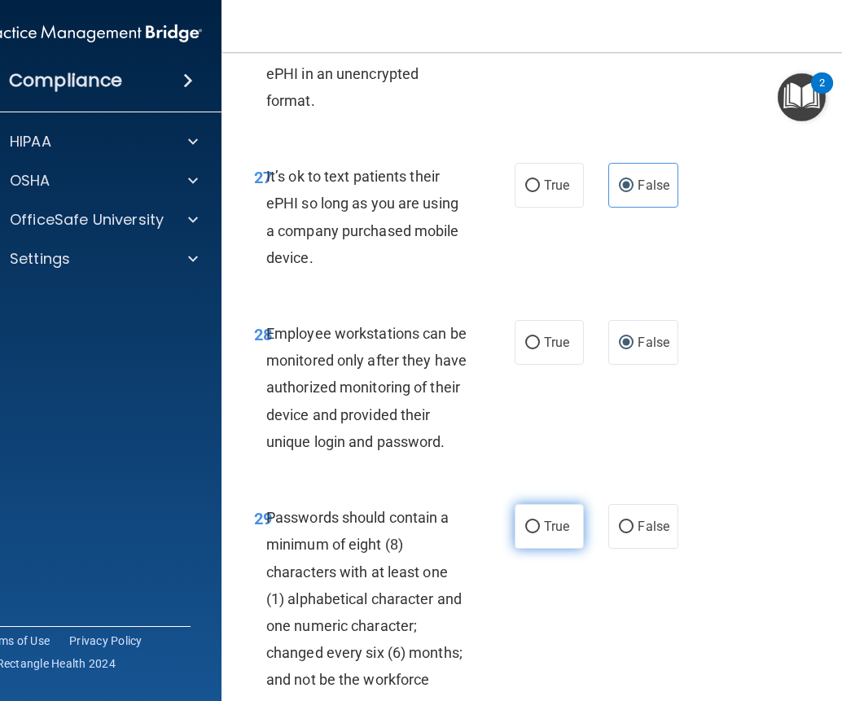
click at [556, 534] on span "True" at bounding box center [556, 526] width 25 height 15
click at [540, 533] on input "True" at bounding box center [532, 527] width 15 height 12
radio input "true"
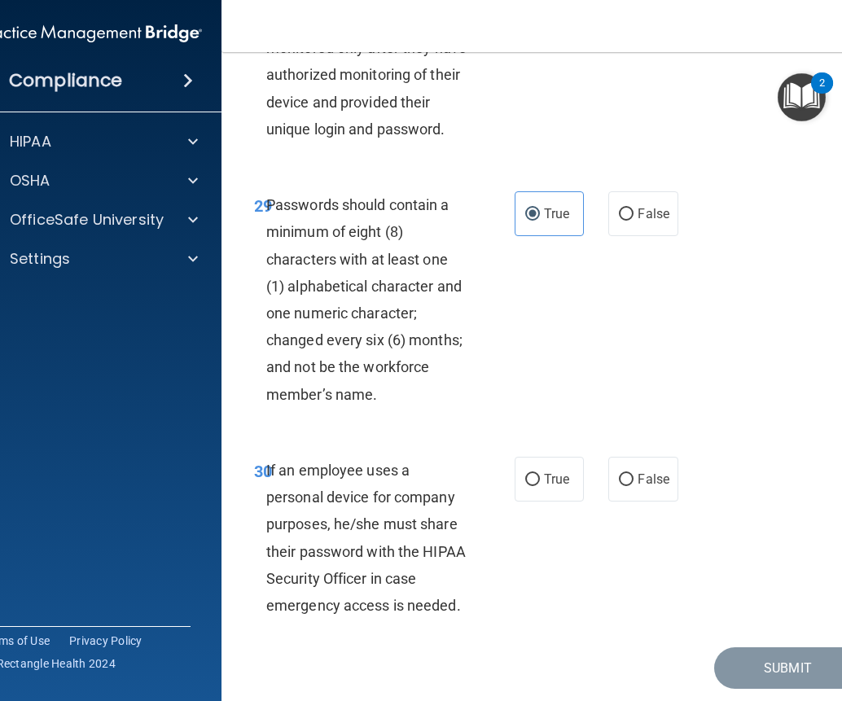
scroll to position [5863, 0]
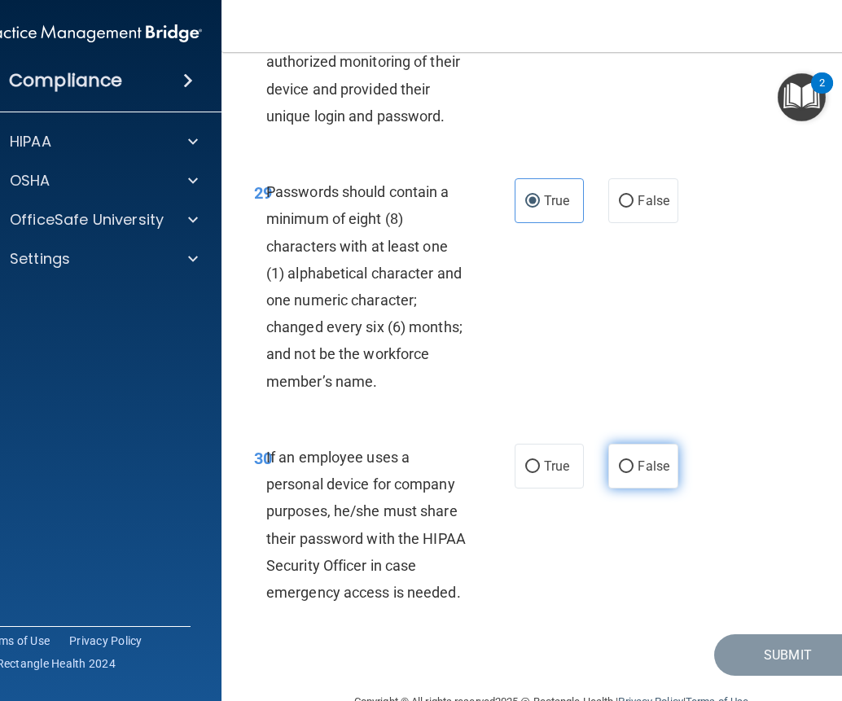
click at [638, 474] on span "False" at bounding box center [654, 465] width 32 height 15
click at [634, 473] on input "False" at bounding box center [626, 467] width 15 height 12
radio input "true"
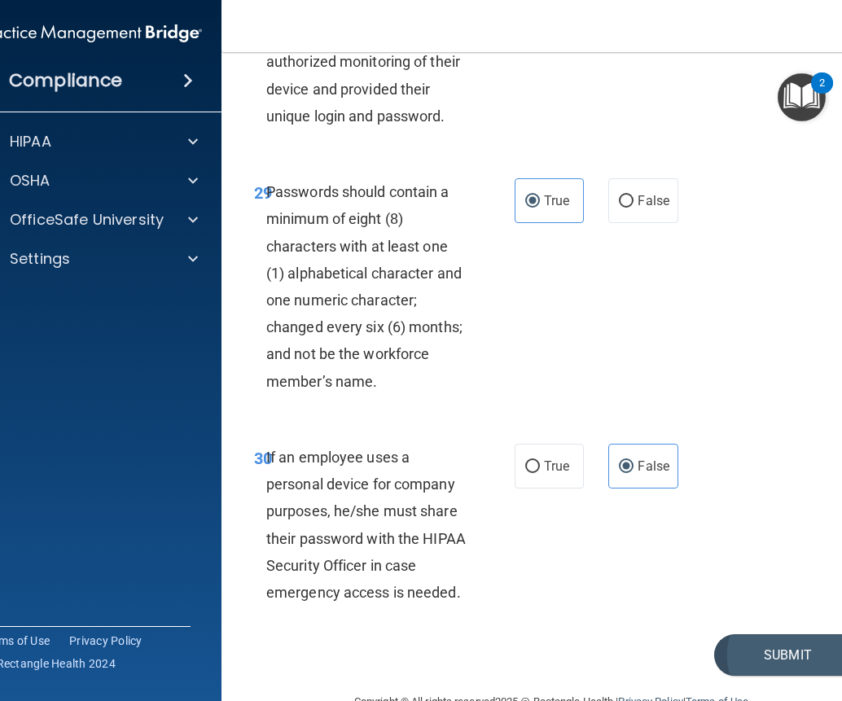
scroll to position [5957, 0]
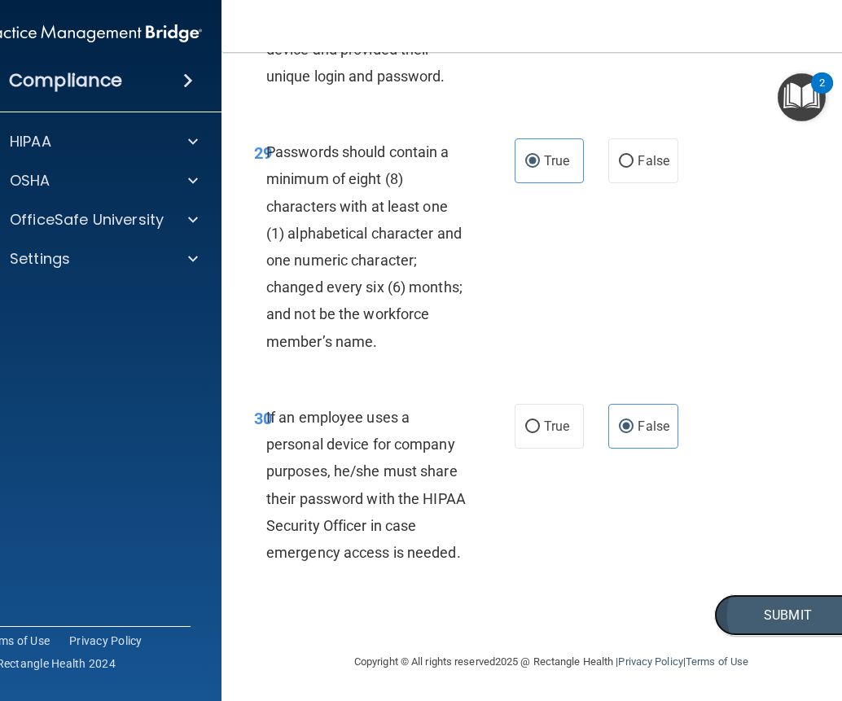
click at [779, 616] on button "Submit" at bounding box center [787, 615] width 147 height 42
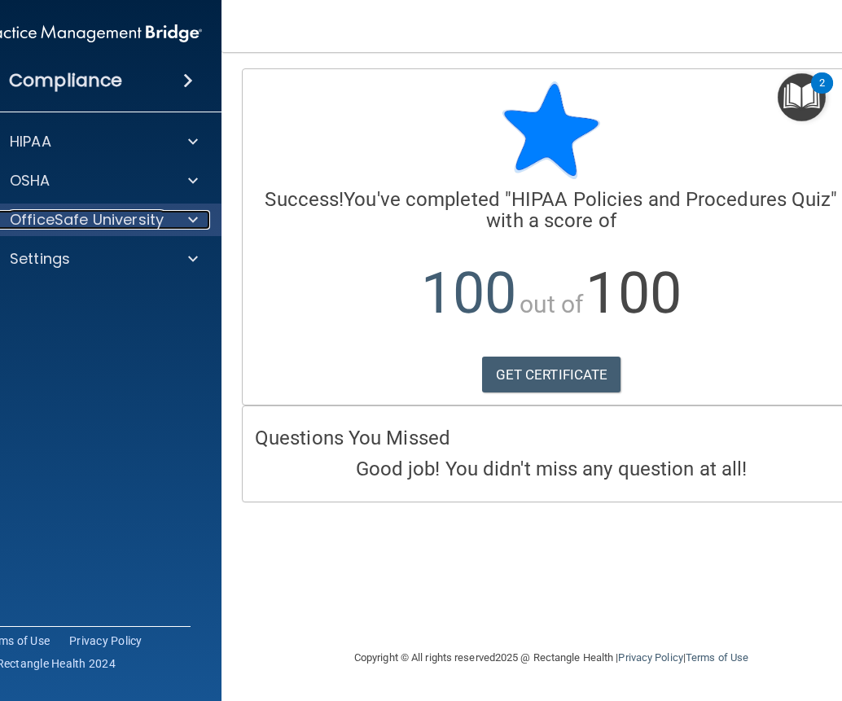
click at [79, 219] on p "OfficeSafe University" at bounding box center [87, 220] width 154 height 20
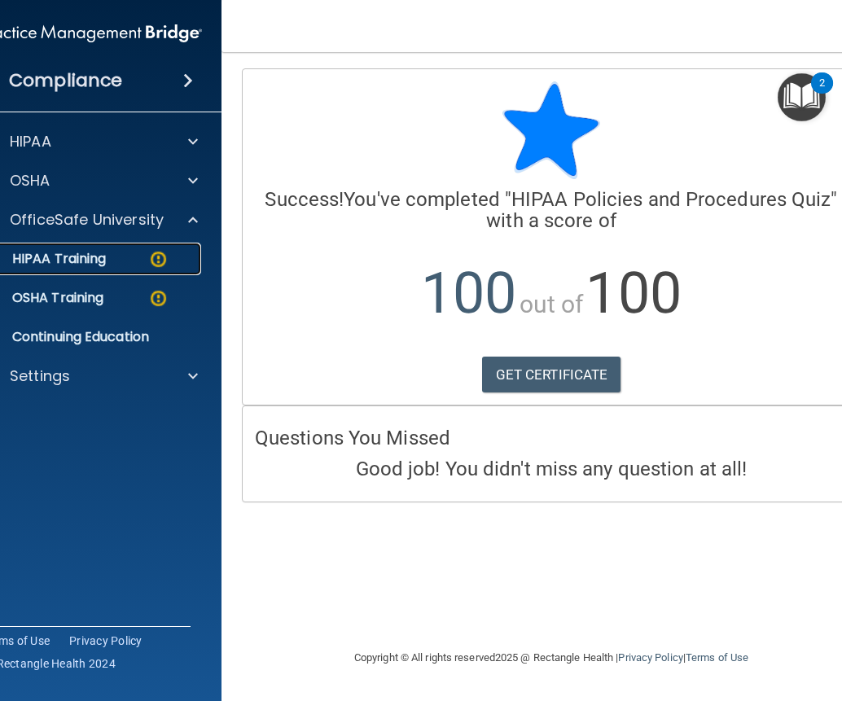
click at [98, 274] on link "HIPAA Training" at bounding box center [73, 259] width 257 height 33
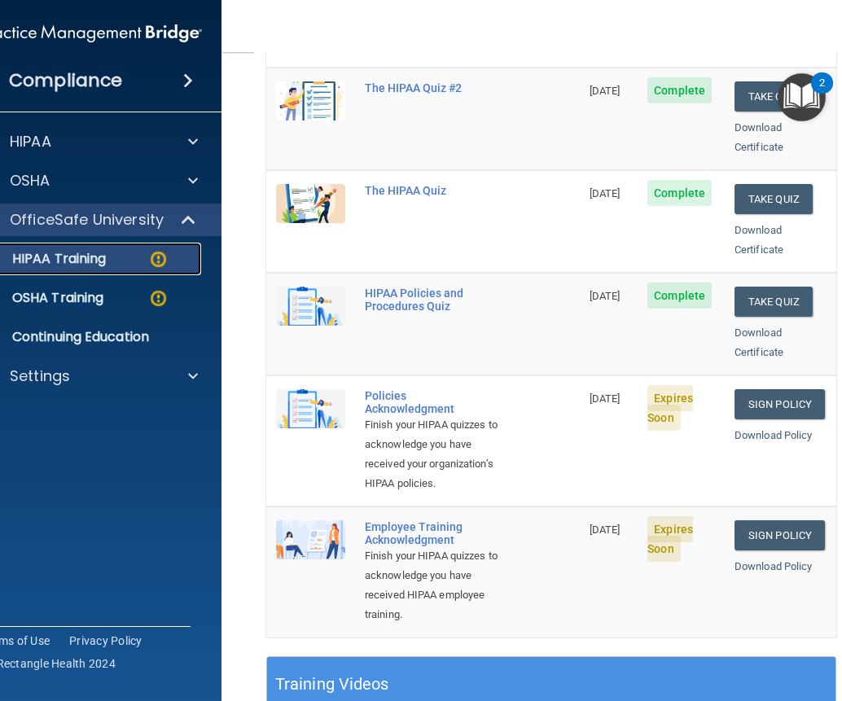
scroll to position [244, 0]
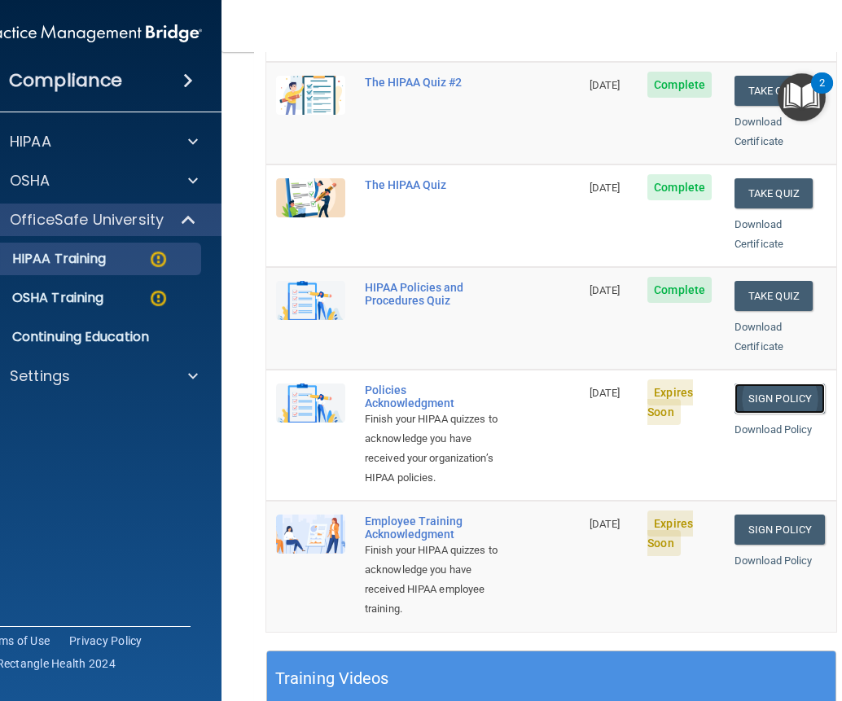
click at [761, 384] on link "Sign Policy" at bounding box center [780, 399] width 90 height 30
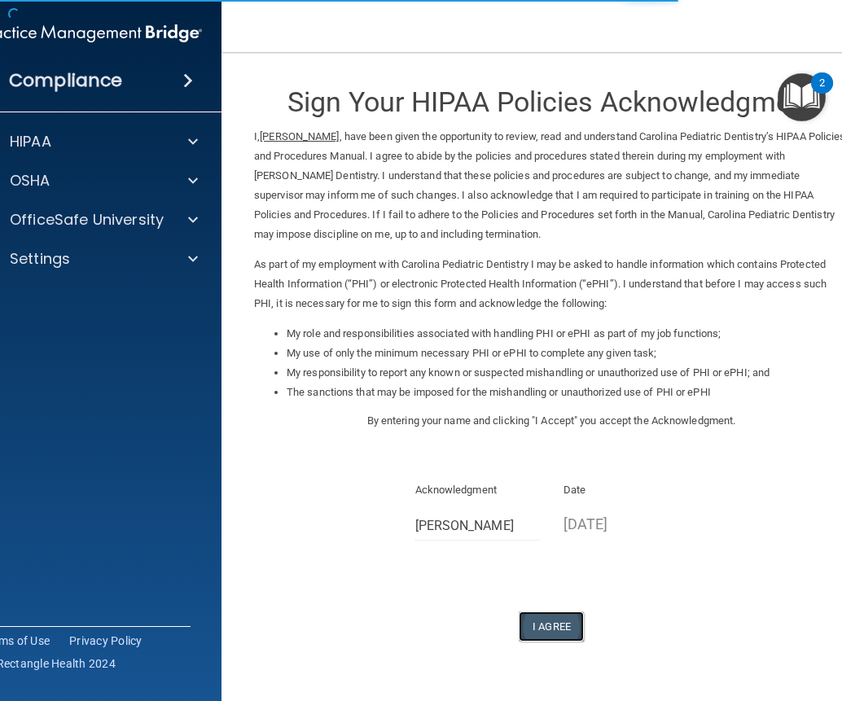
click at [551, 627] on button "I Agree" at bounding box center [551, 627] width 65 height 30
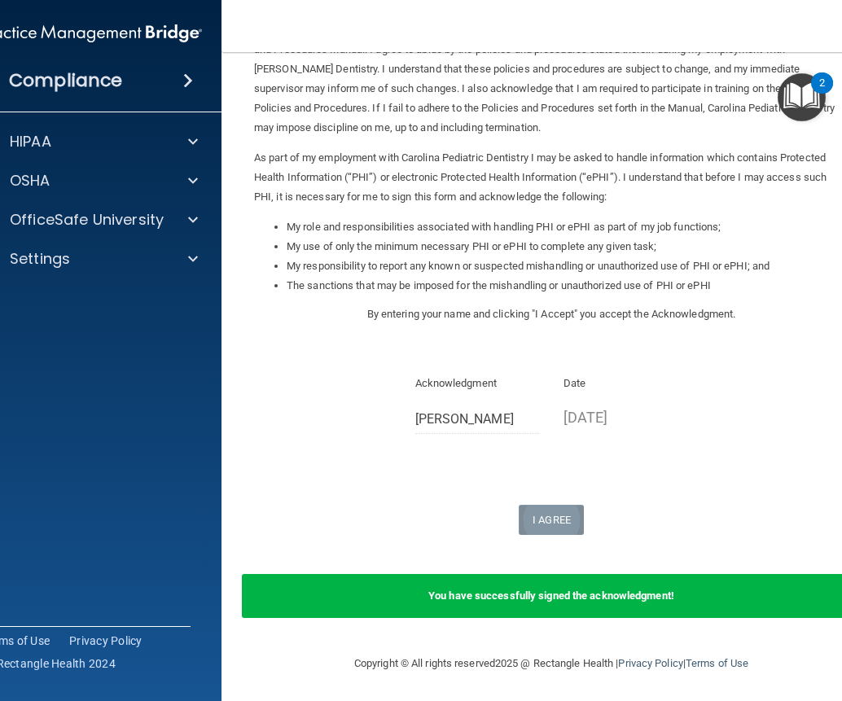
scroll to position [108, 0]
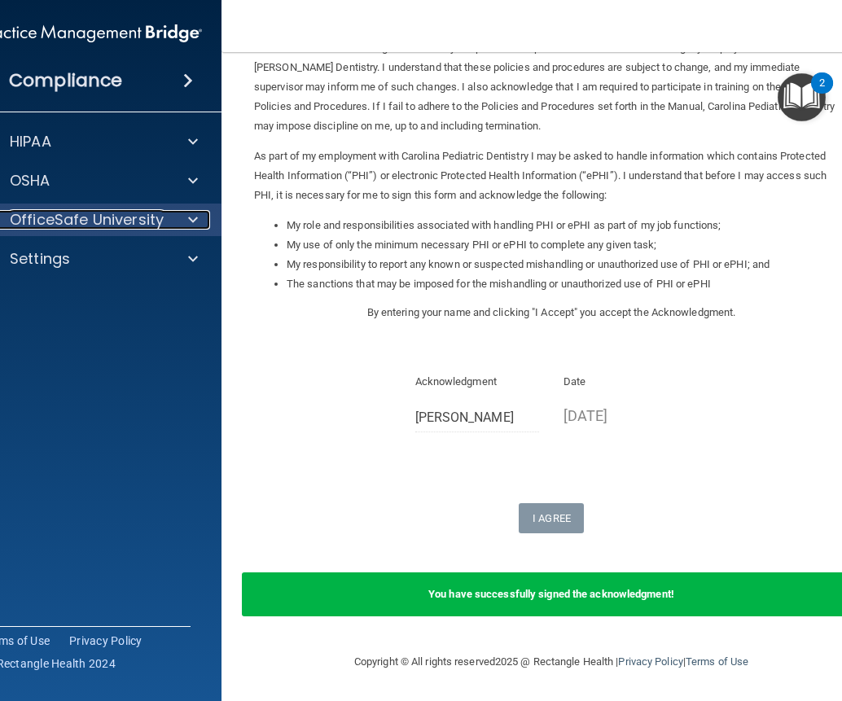
click at [81, 212] on p "OfficeSafe University" at bounding box center [87, 220] width 154 height 20
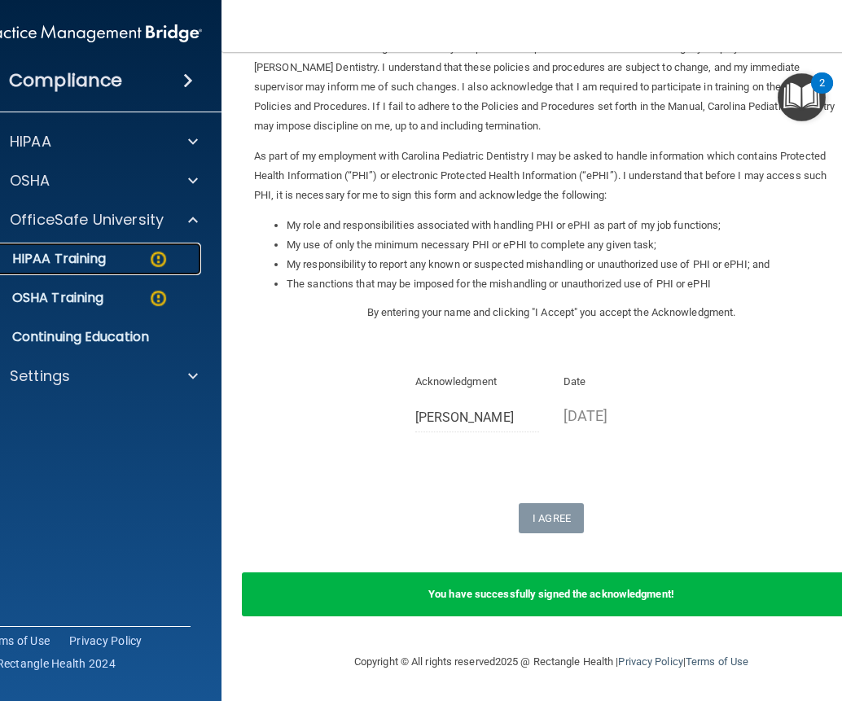
click at [110, 255] on div "HIPAA Training" at bounding box center [82, 259] width 222 height 16
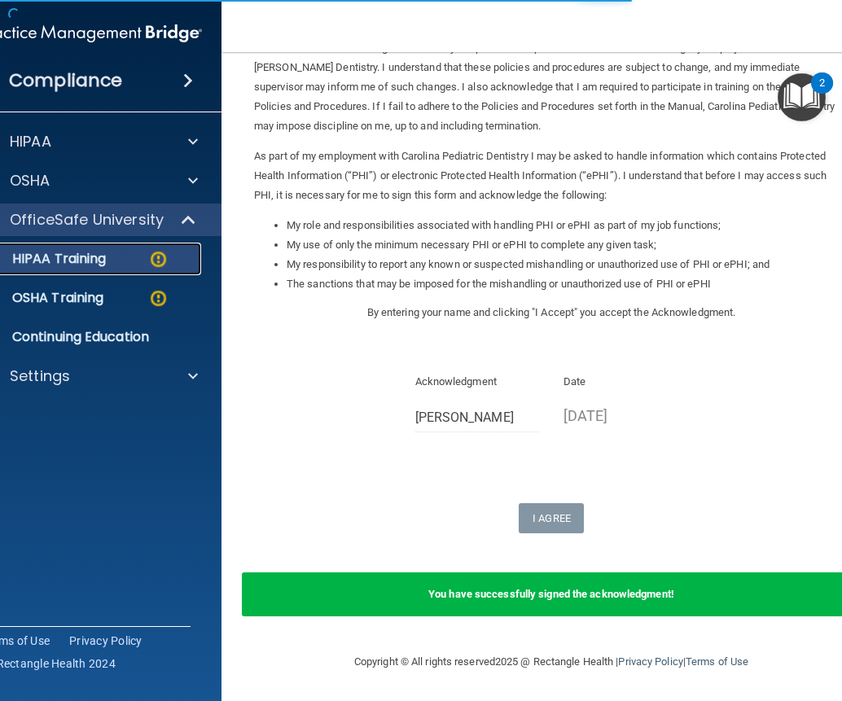
scroll to position [722, 0]
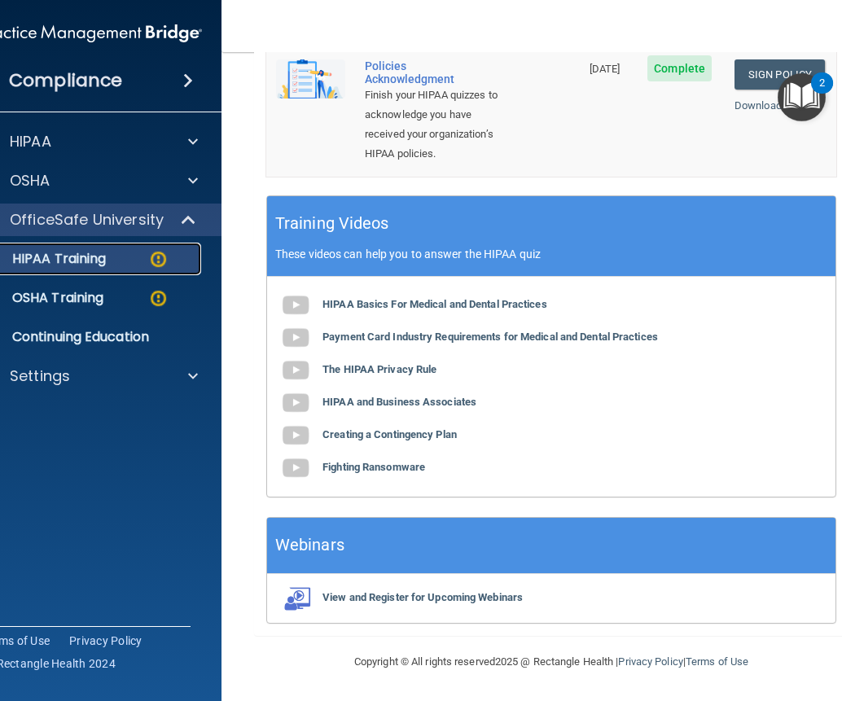
click at [111, 245] on link "HIPAA Training" at bounding box center [73, 259] width 257 height 33
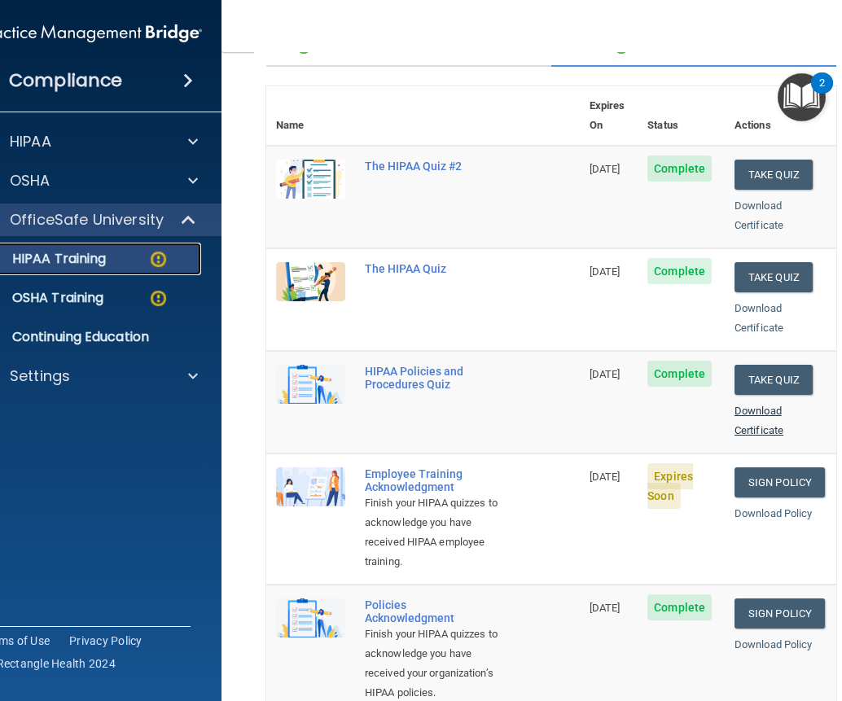
scroll to position [71, 0]
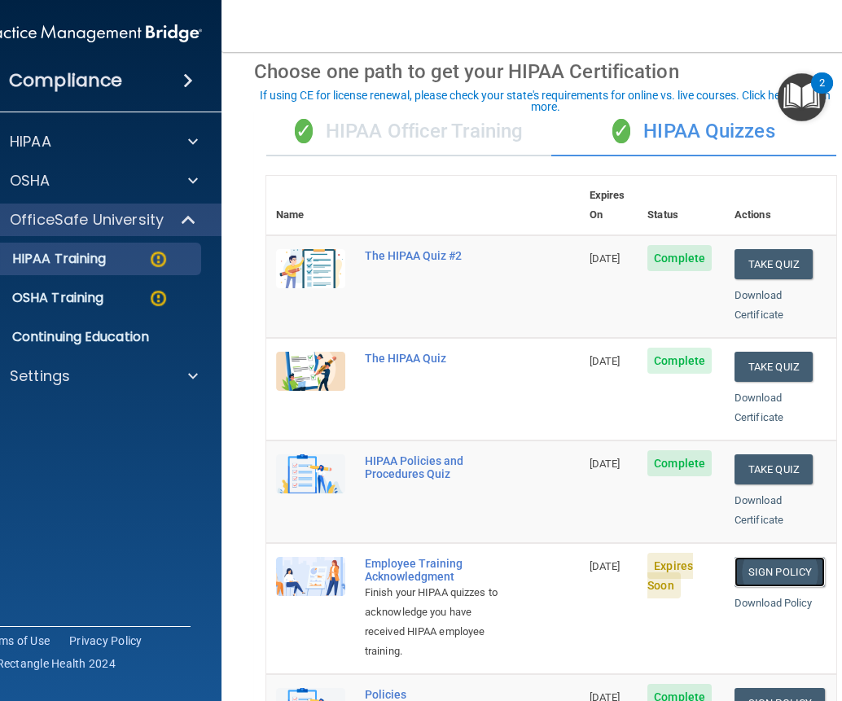
click at [774, 557] on link "Sign Policy" at bounding box center [780, 572] width 90 height 30
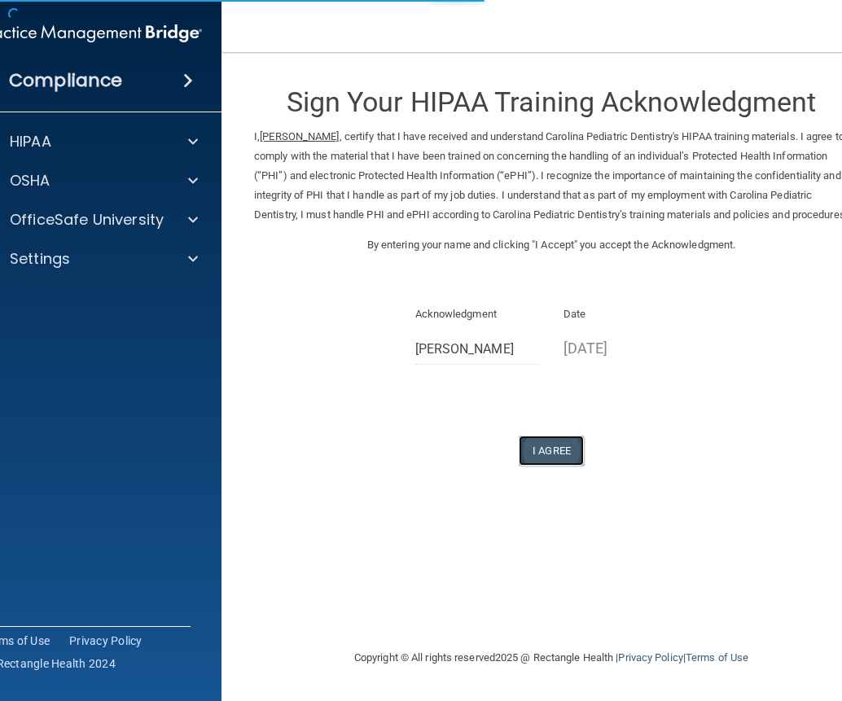
click at [555, 466] on button "I Agree" at bounding box center [551, 451] width 65 height 30
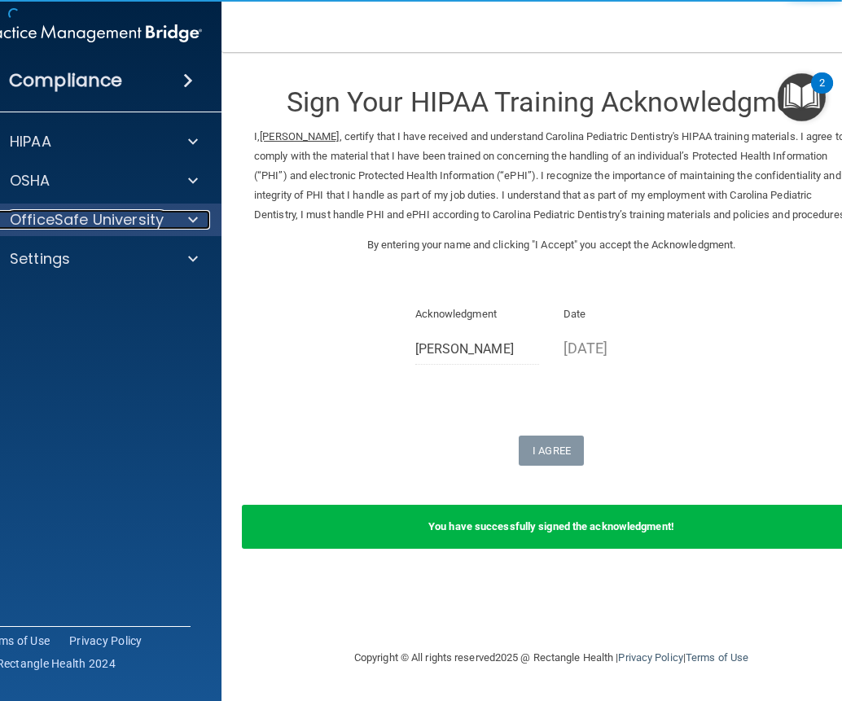
click at [68, 217] on p "OfficeSafe University" at bounding box center [87, 220] width 154 height 20
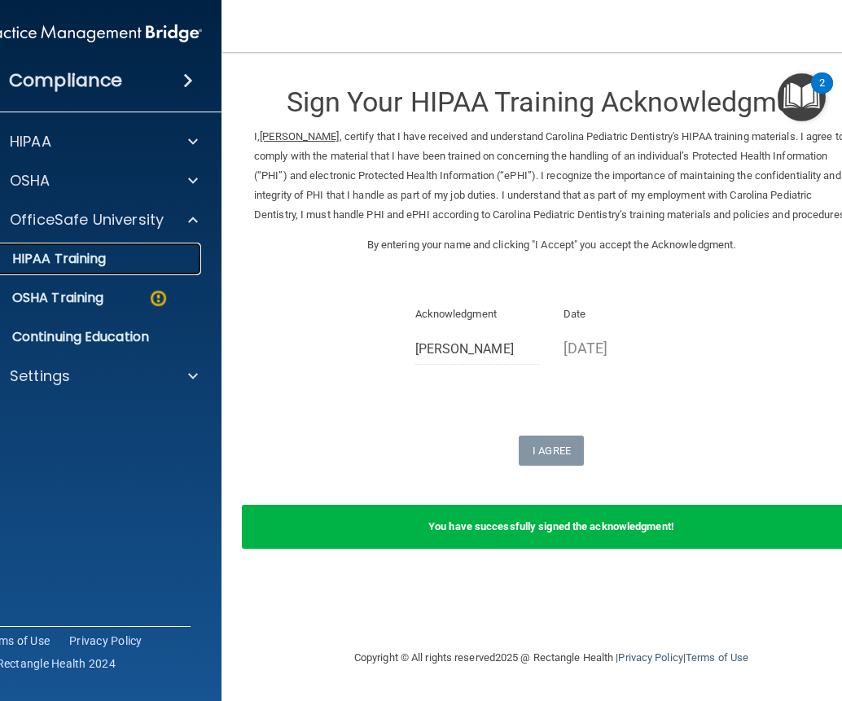
drag, startPoint x: 90, startPoint y: 257, endPoint x: 114, endPoint y: 262, distance: 24.9
click at [90, 259] on p "HIPAA Training" at bounding box center [38, 259] width 134 height 16
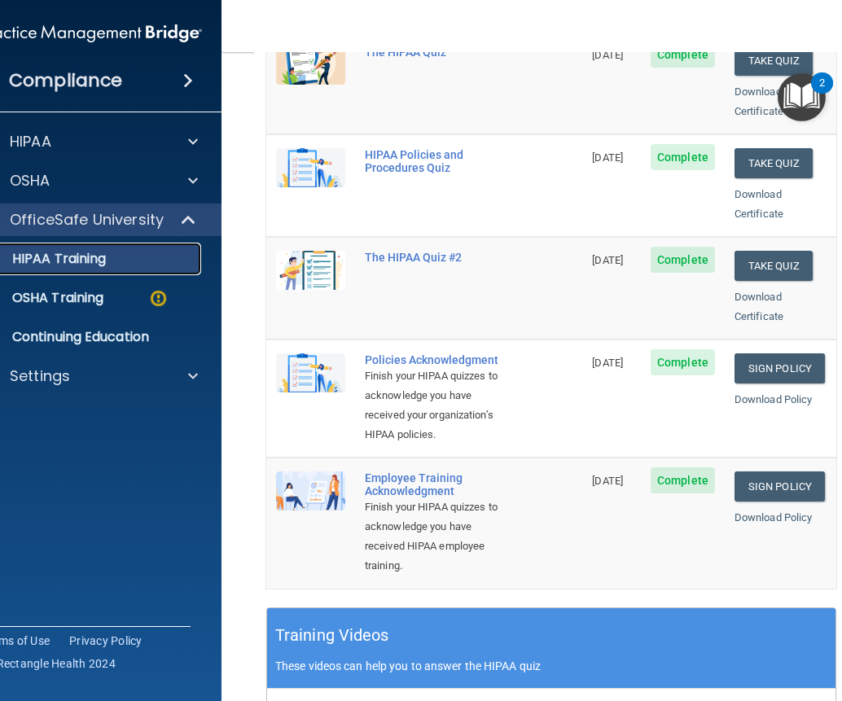
scroll to position [244, 0]
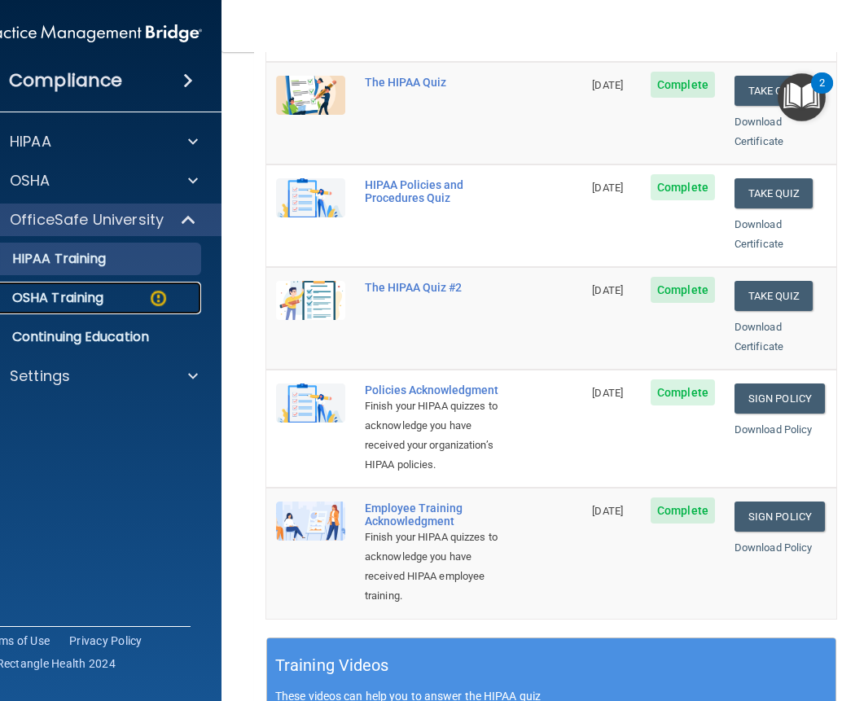
click at [85, 296] on p "OSHA Training" at bounding box center [37, 298] width 132 height 16
